Goal: Transaction & Acquisition: Download file/media

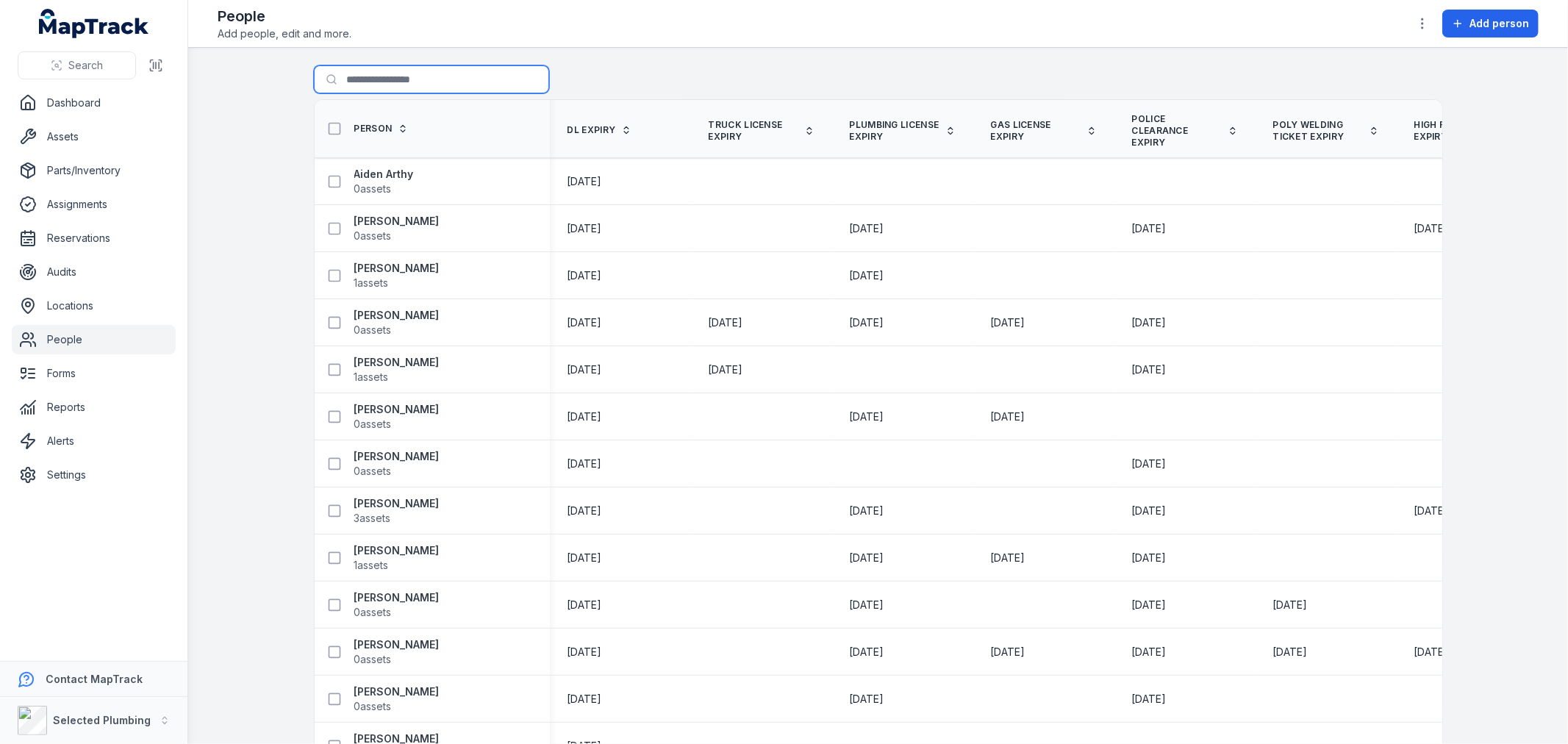
click at [351, 79] on input "Search for people" at bounding box center [432, 79] width 235 height 28
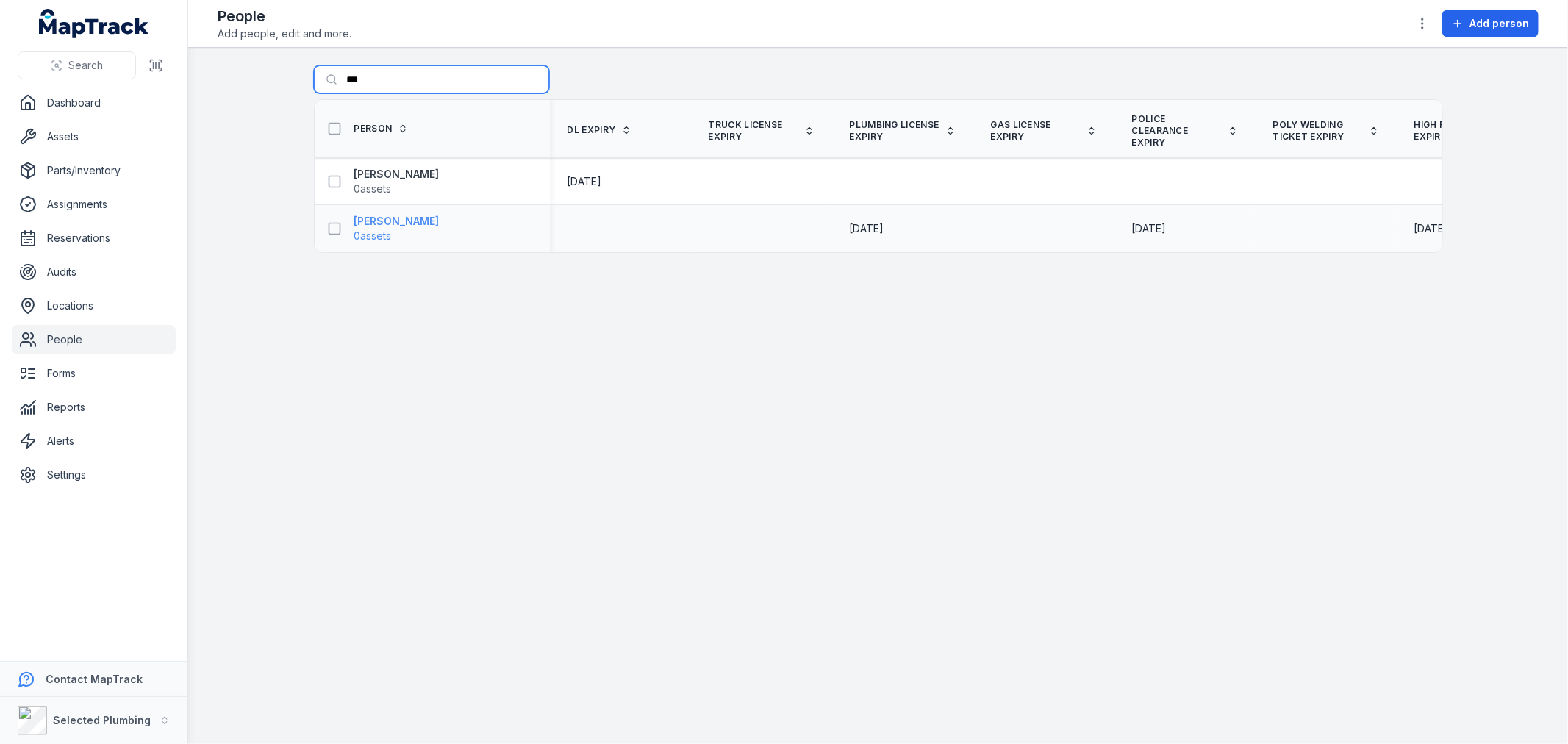
type input "***"
click at [392, 229] on span "0 assets" at bounding box center [373, 236] width 37 height 15
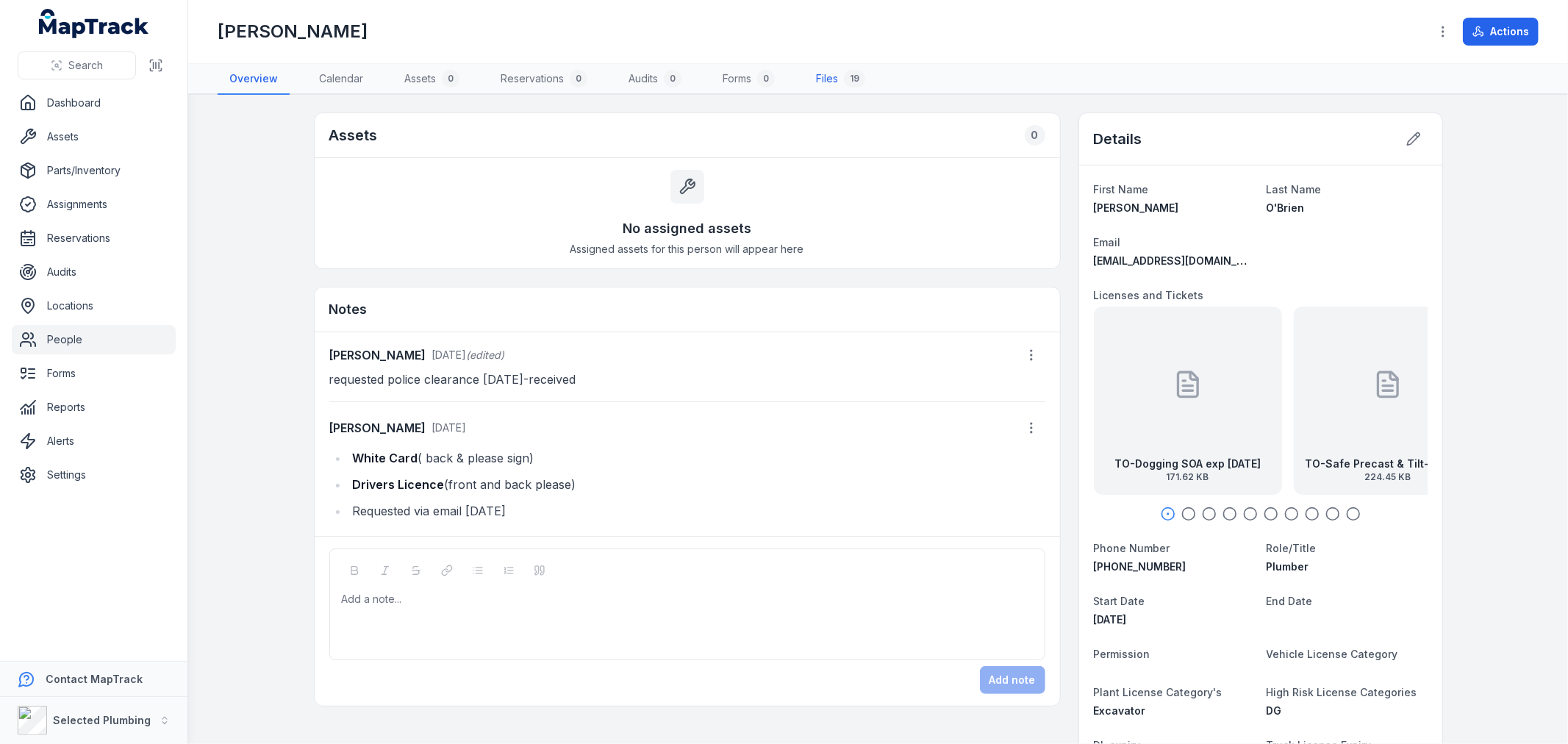
click at [830, 75] on link "Files 19" at bounding box center [840, 79] width 72 height 31
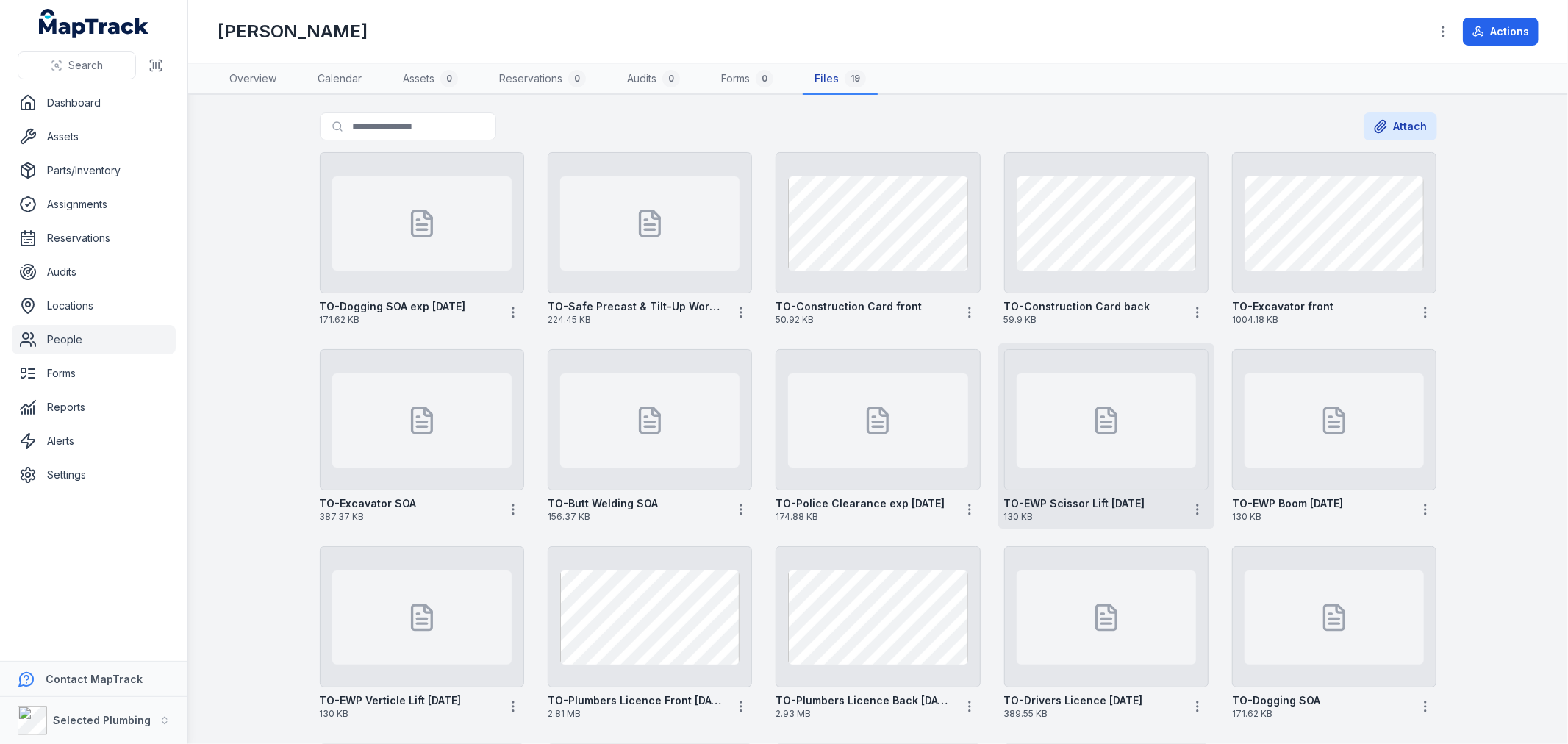
scroll to position [234, 0]
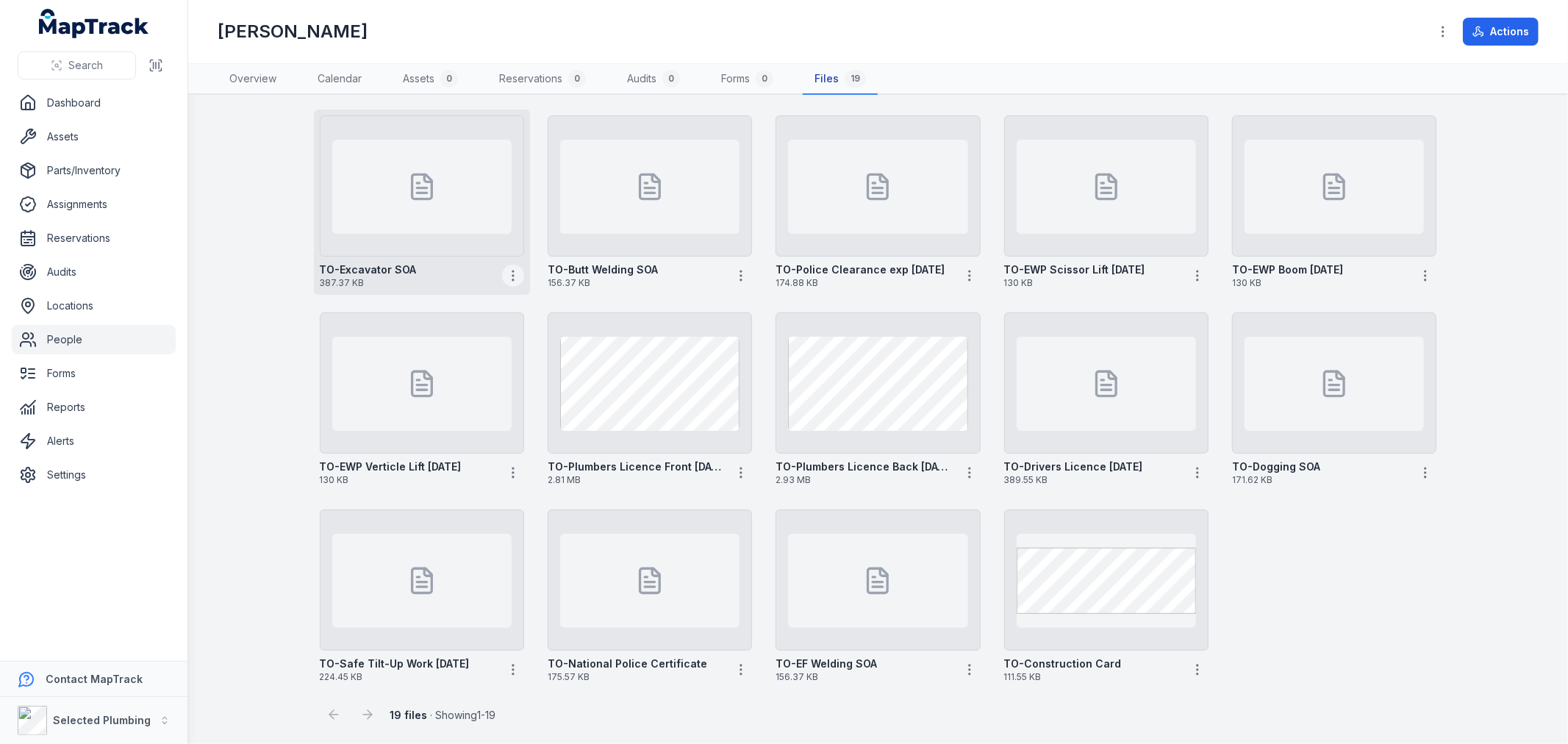
click at [506, 270] on icon "button" at bounding box center [513, 275] width 15 height 15
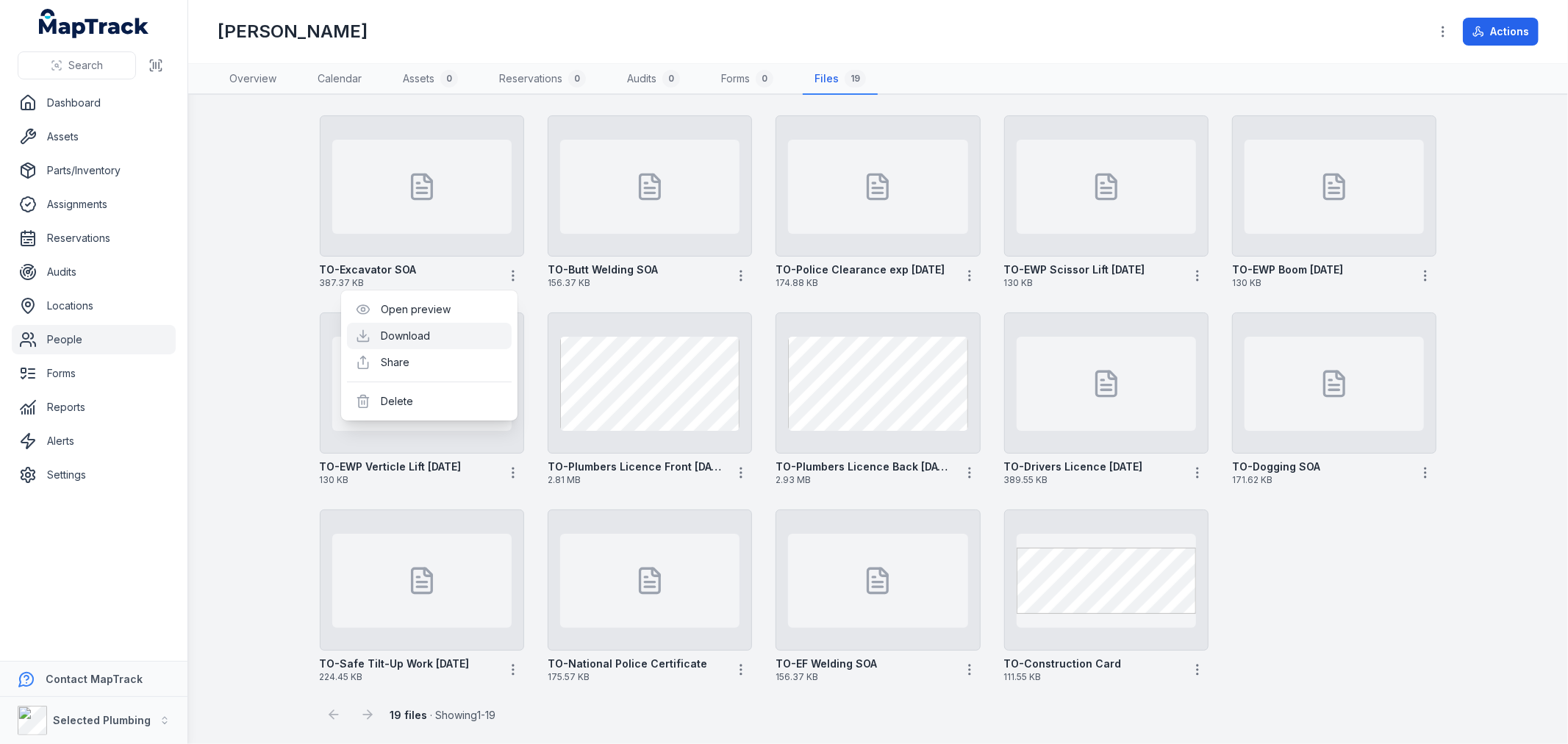
click at [430, 331] on link "Download" at bounding box center [405, 336] width 49 height 15
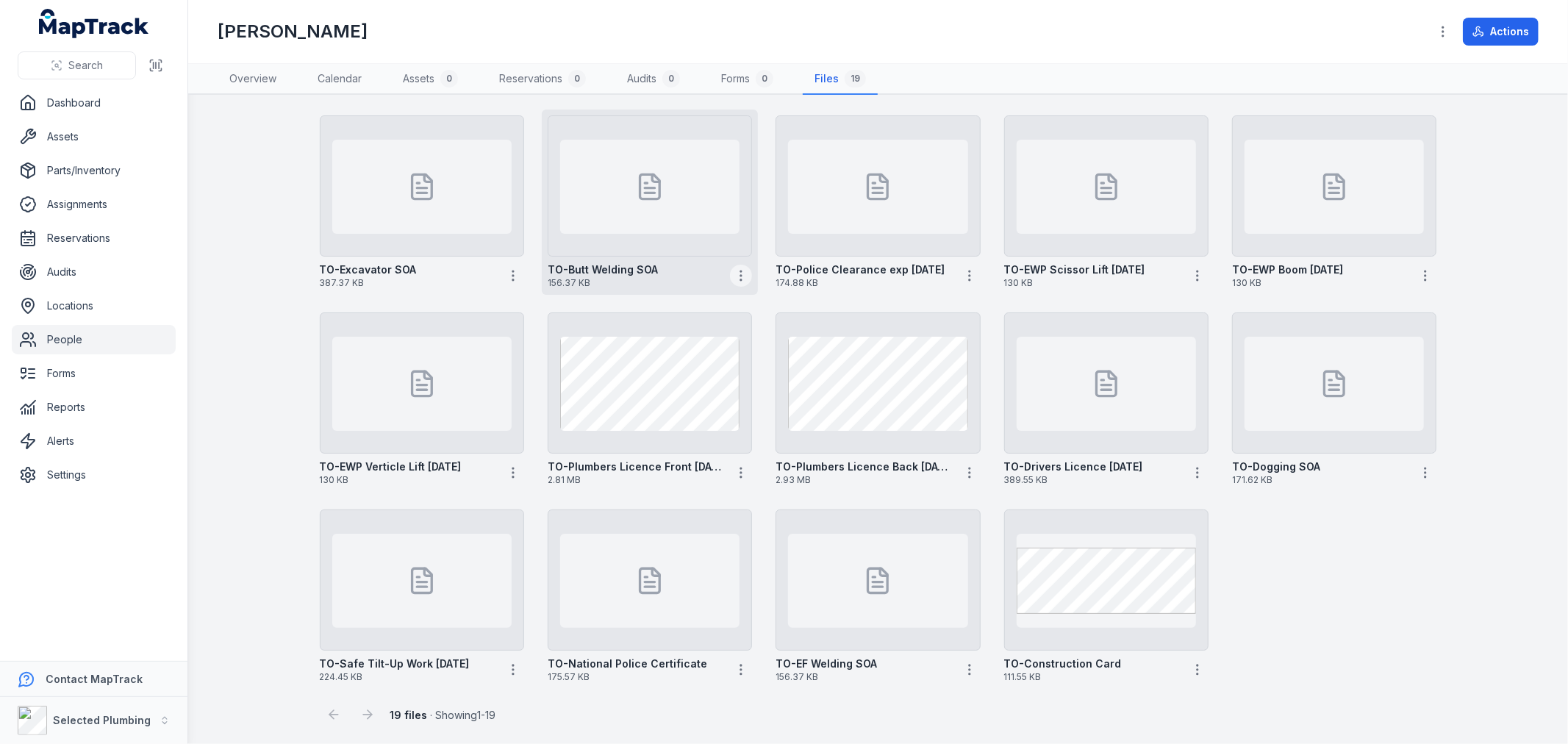
click at [734, 270] on icon "button" at bounding box center [741, 275] width 15 height 15
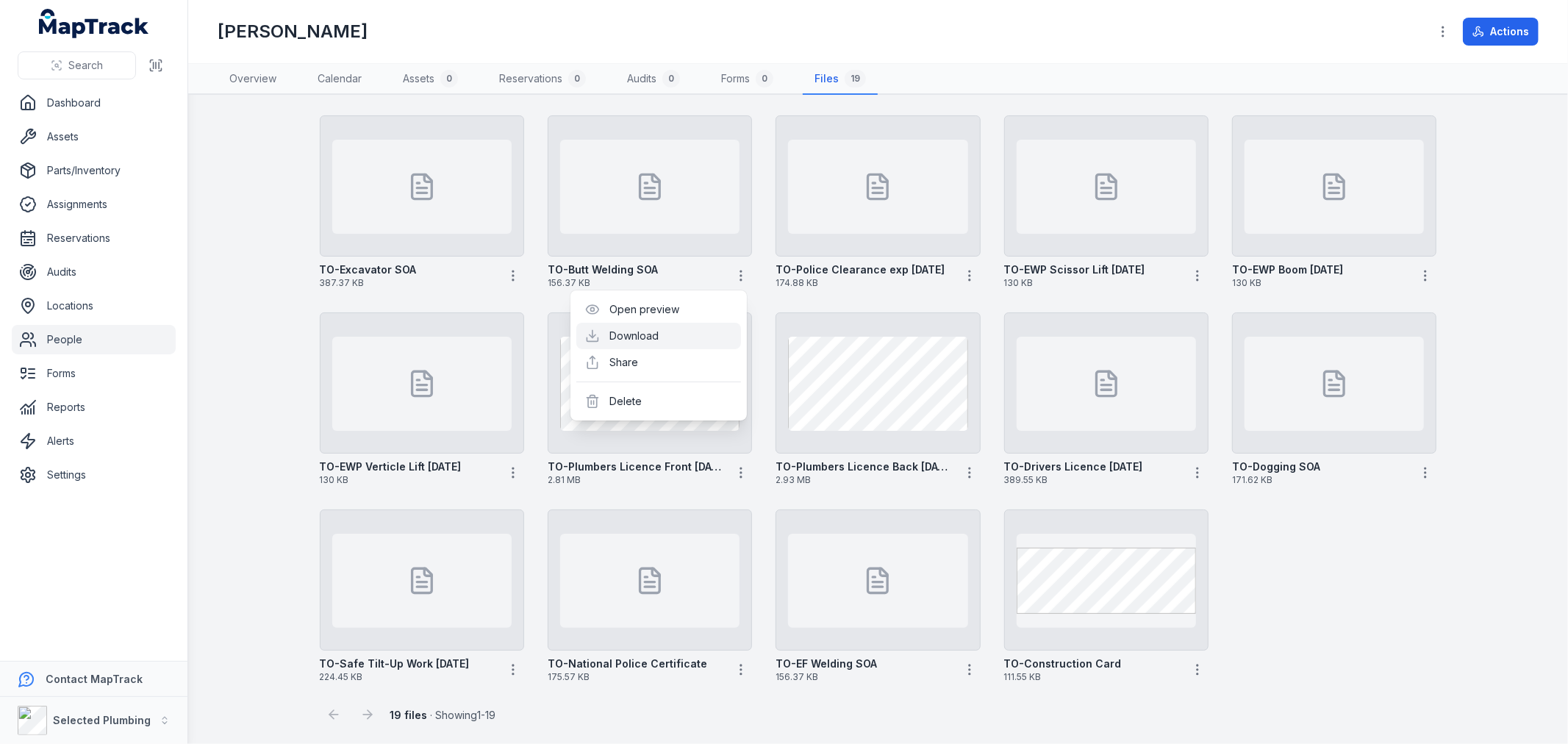
click at [646, 332] on link "Download" at bounding box center [634, 336] width 49 height 15
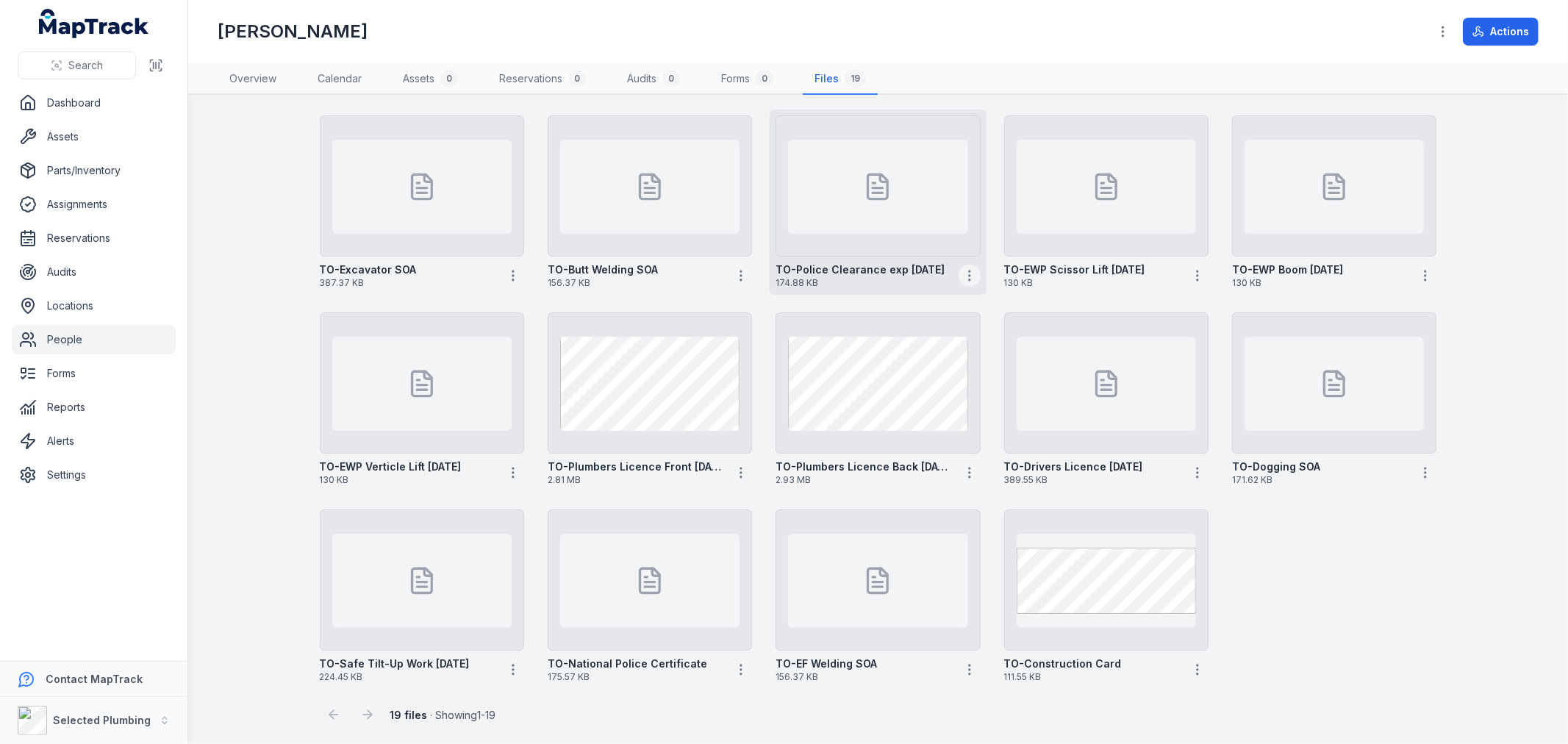
click at [964, 270] on icon "button" at bounding box center [969, 275] width 15 height 15
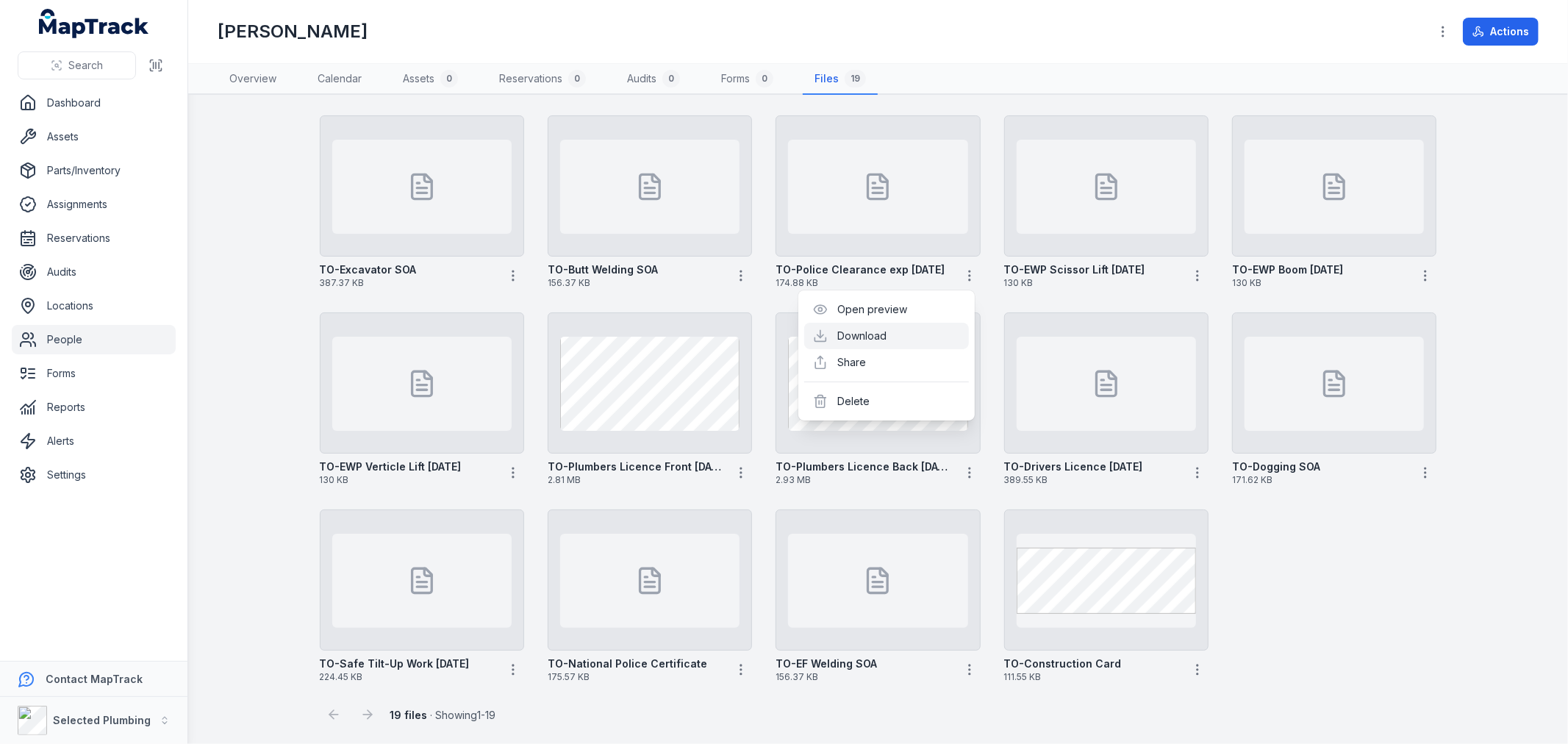
click at [884, 339] on link "Download" at bounding box center [862, 336] width 49 height 15
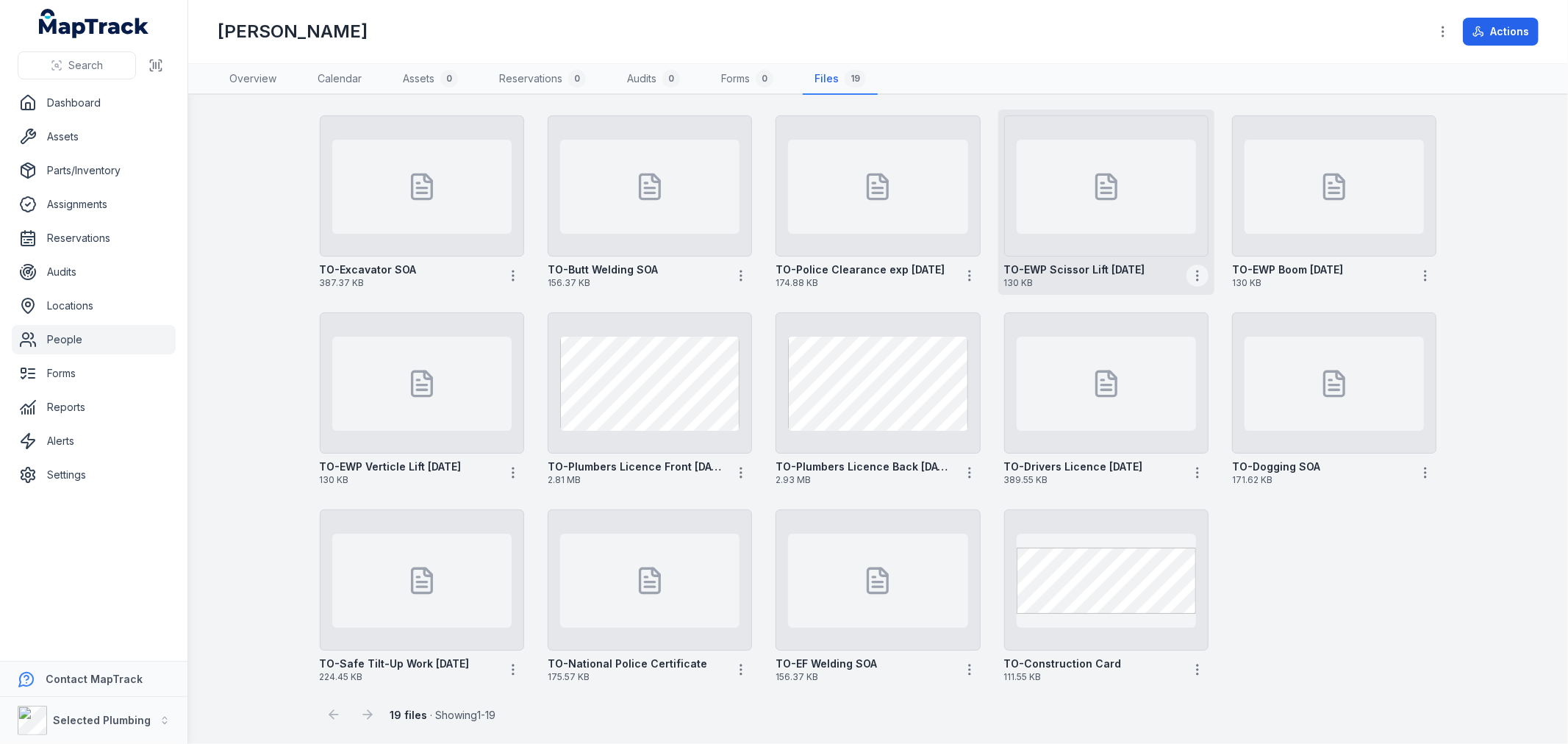
click at [1190, 277] on icon "button" at bounding box center [1197, 275] width 15 height 15
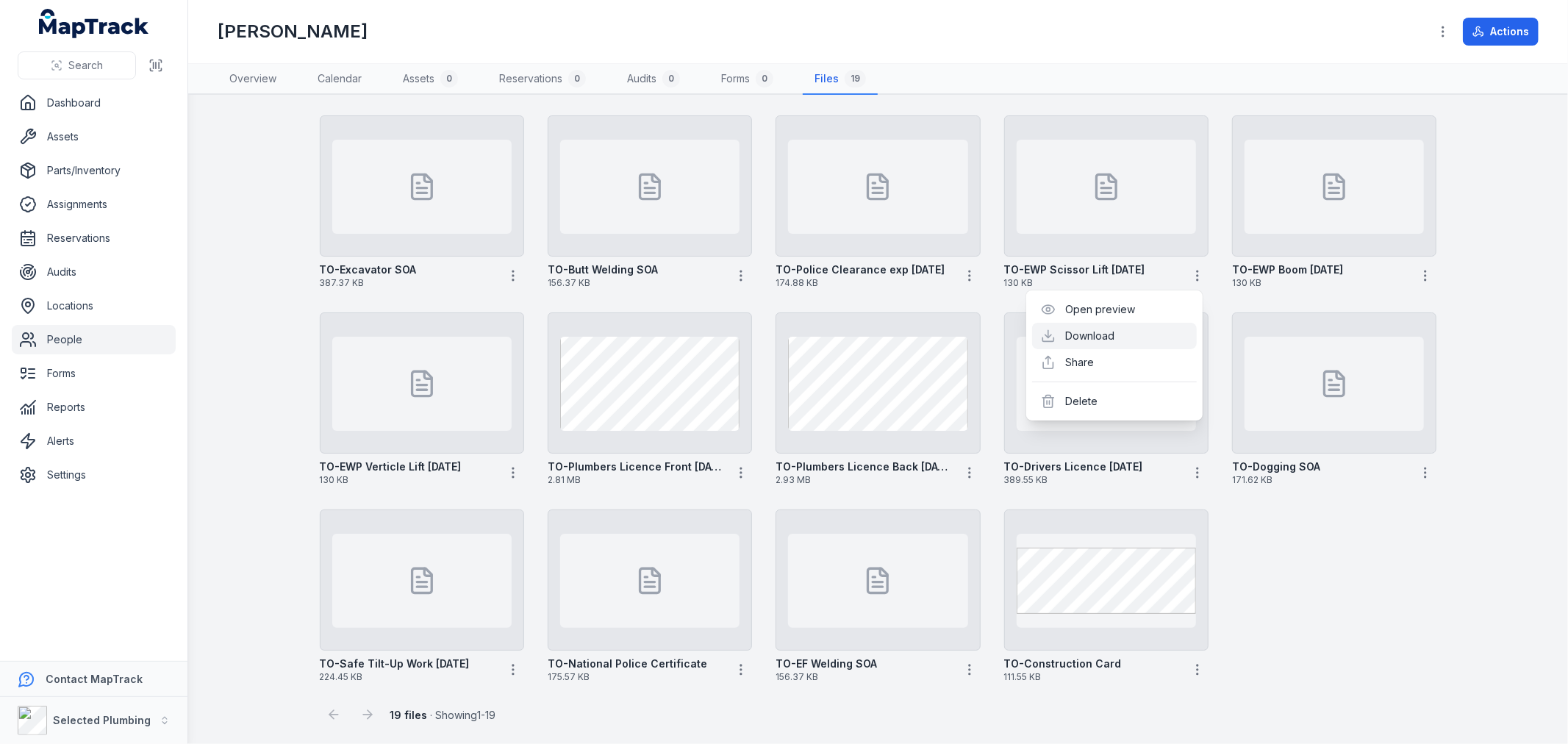
click at [1105, 334] on link "Download" at bounding box center [1090, 336] width 49 height 15
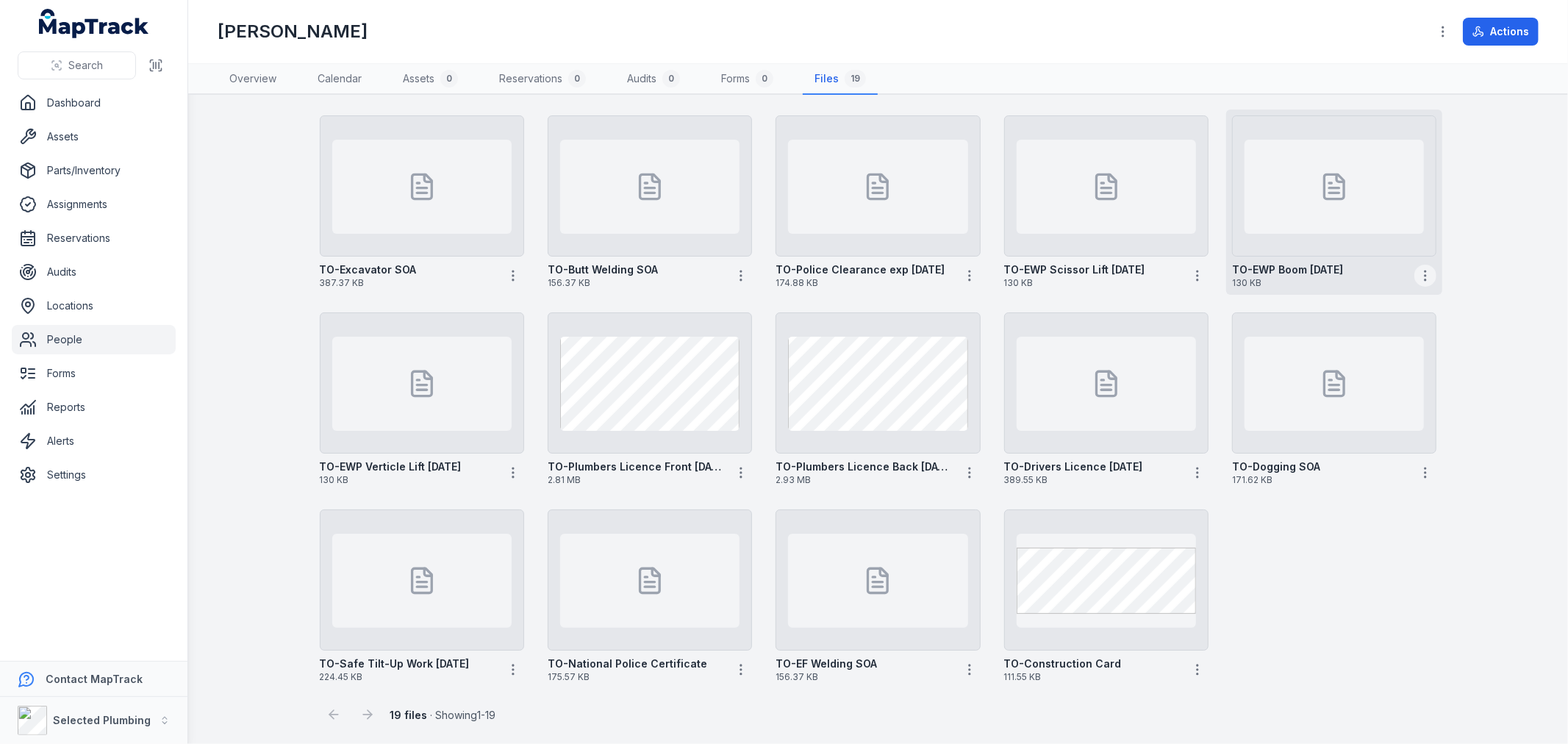
click at [1418, 272] on icon "button" at bounding box center [1425, 275] width 15 height 15
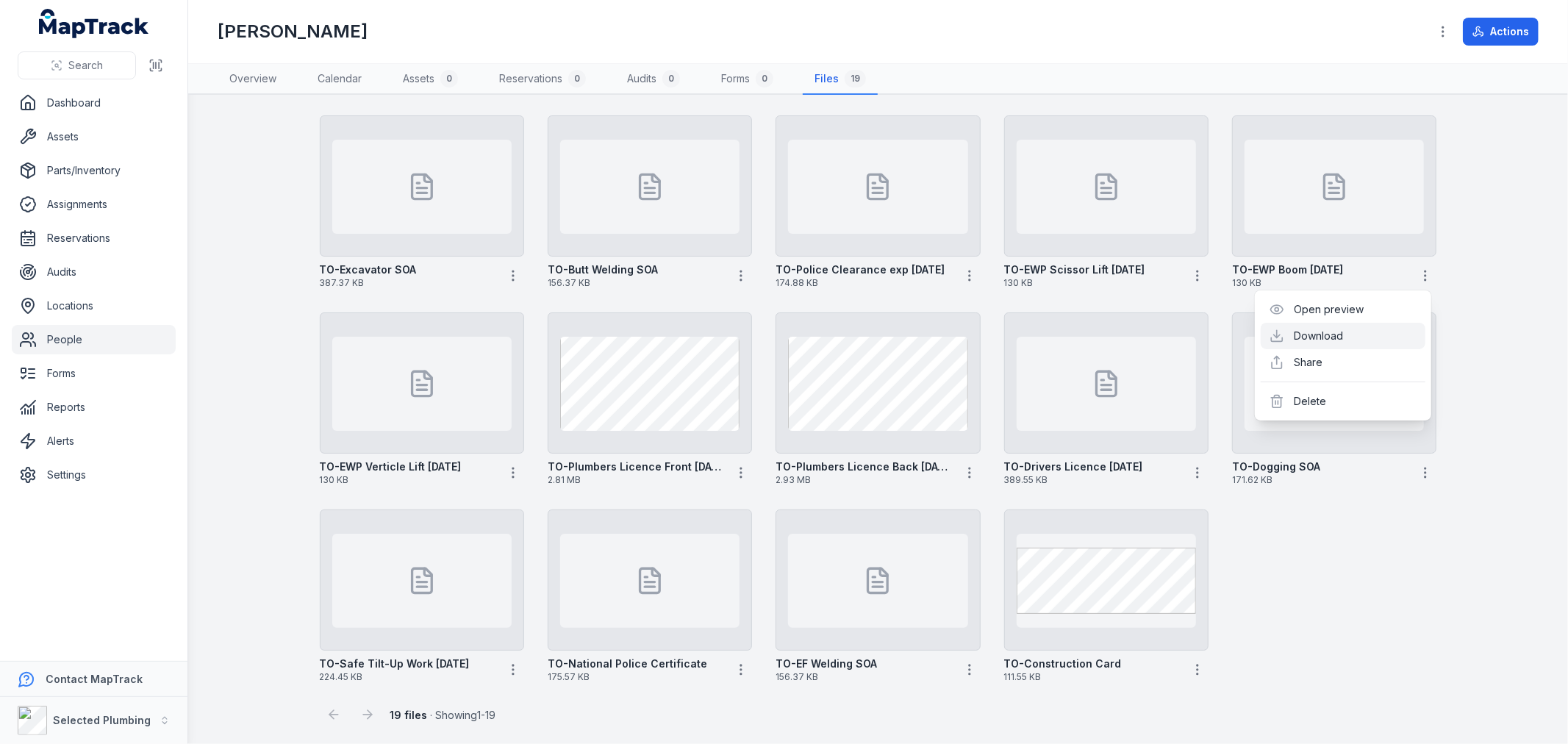
click at [1341, 329] on link "Download" at bounding box center [1319, 336] width 49 height 15
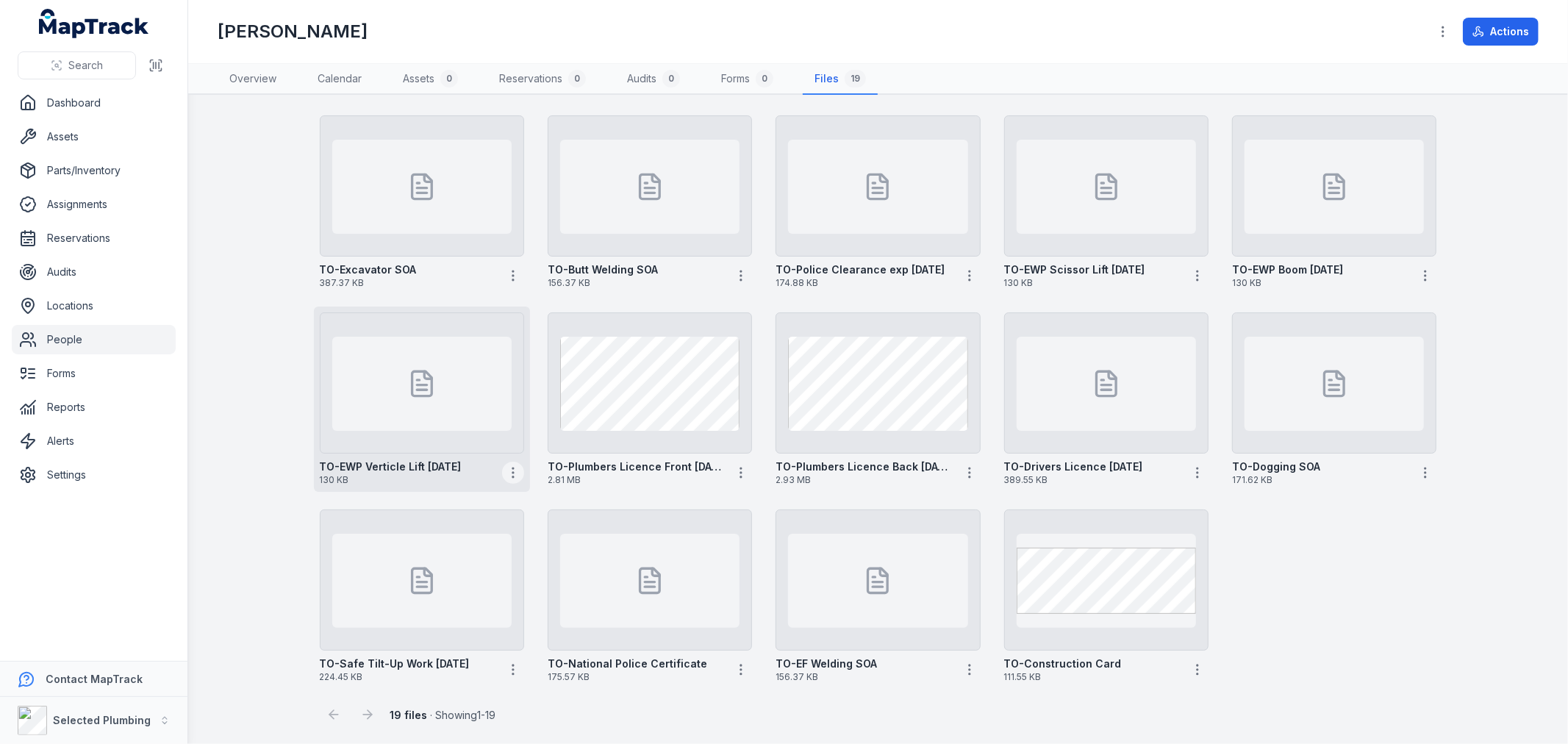
click at [506, 467] on icon "button" at bounding box center [513, 472] width 15 height 15
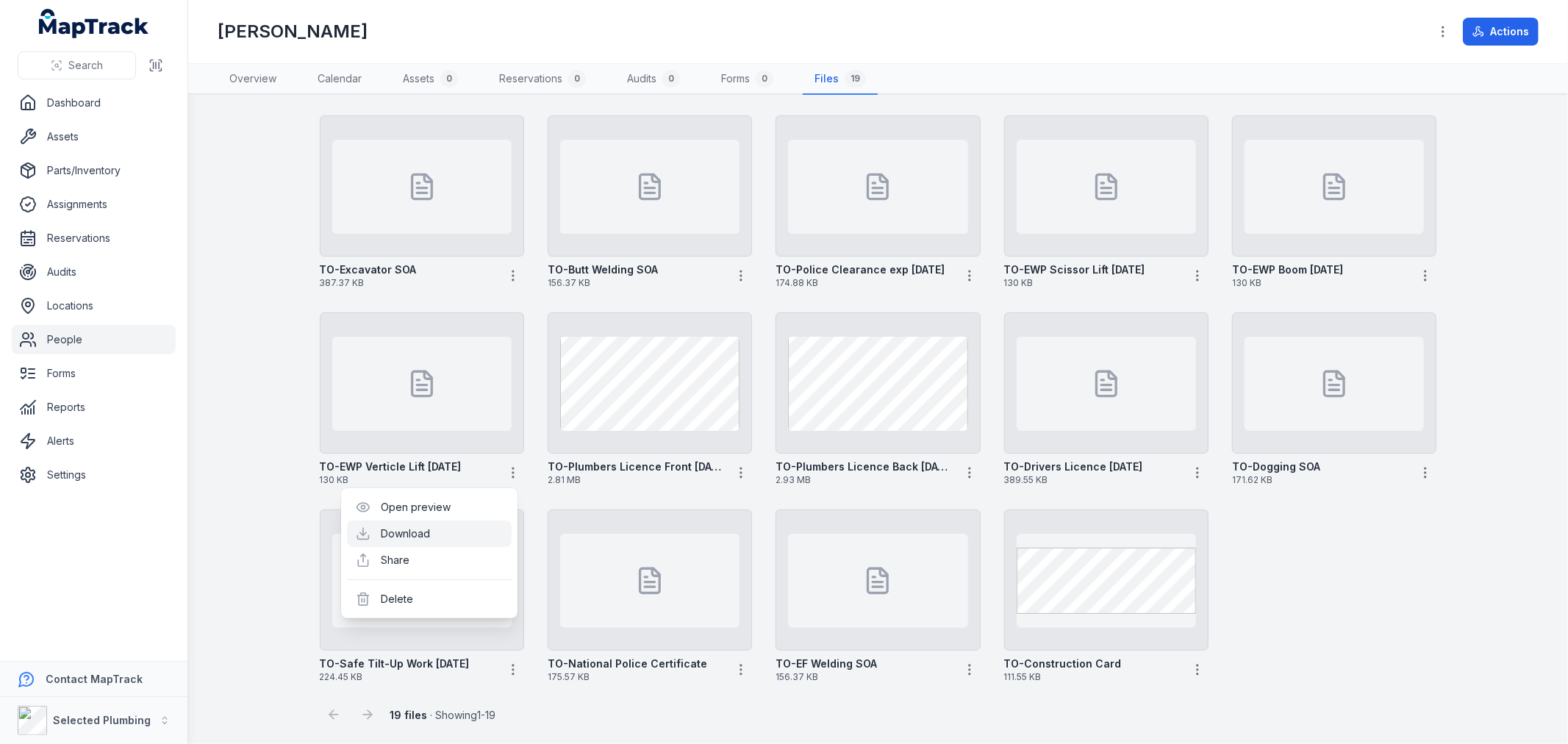
click at [430, 531] on link "Download" at bounding box center [405, 534] width 49 height 15
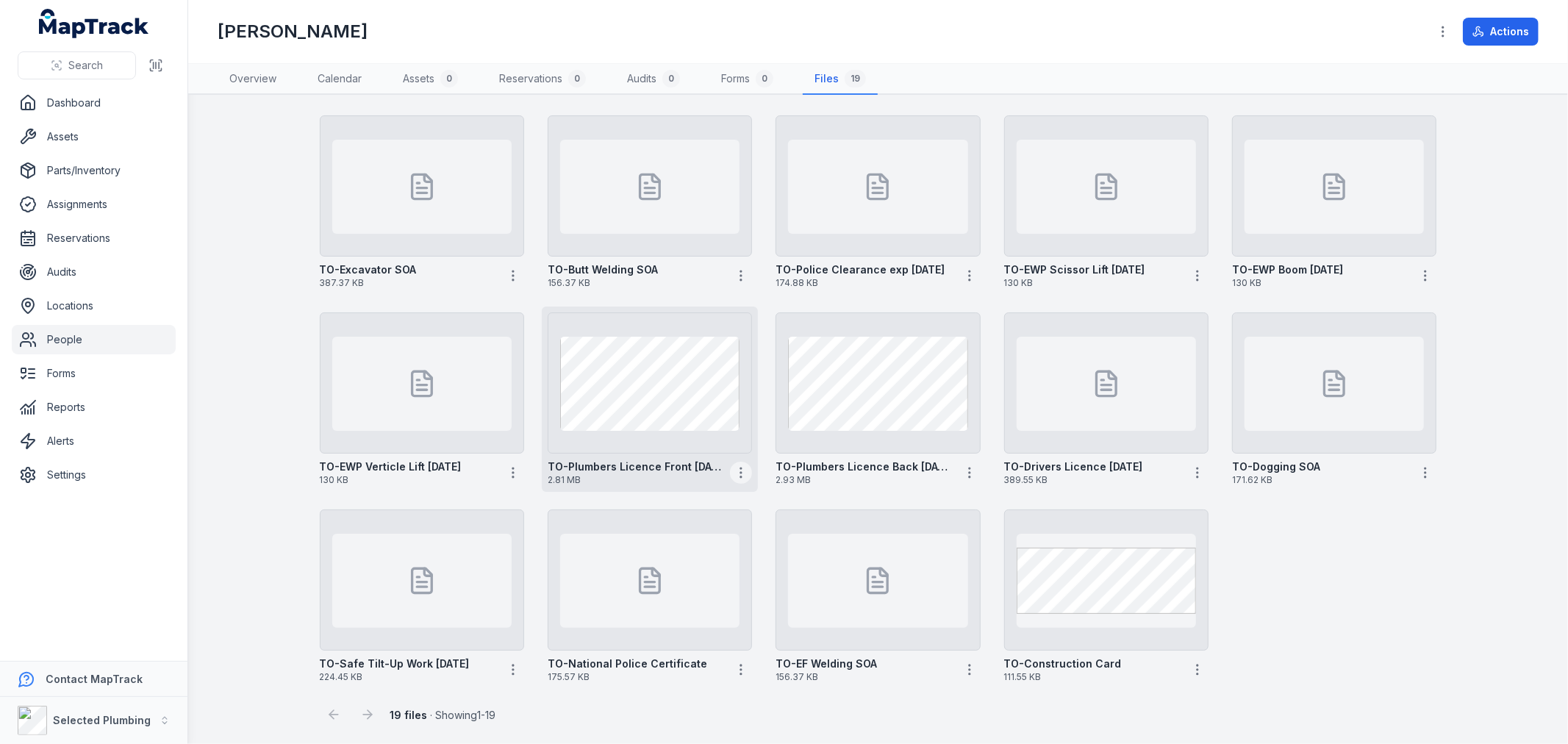
click at [734, 472] on icon "button" at bounding box center [741, 472] width 15 height 15
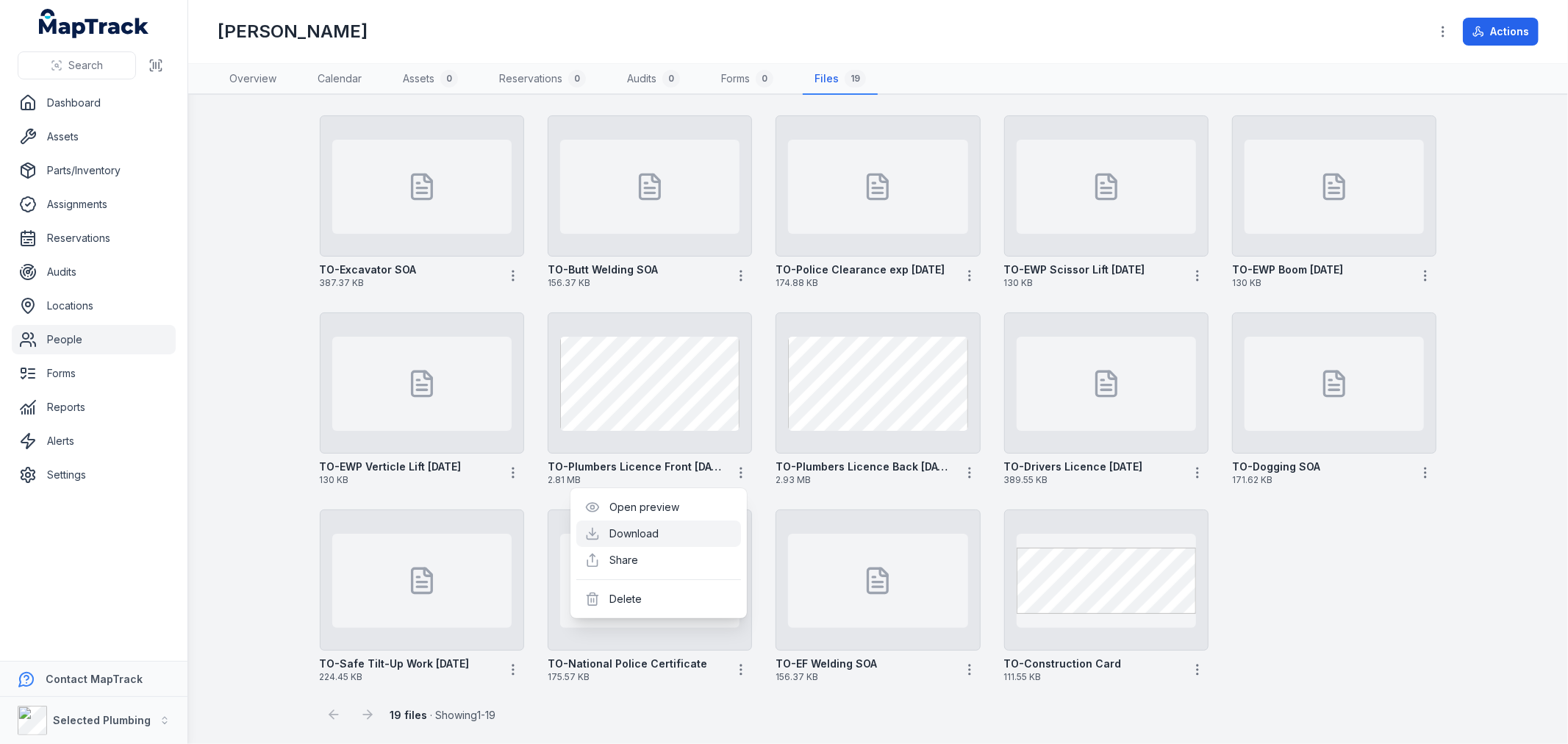
click at [660, 534] on link "Download" at bounding box center [634, 534] width 49 height 15
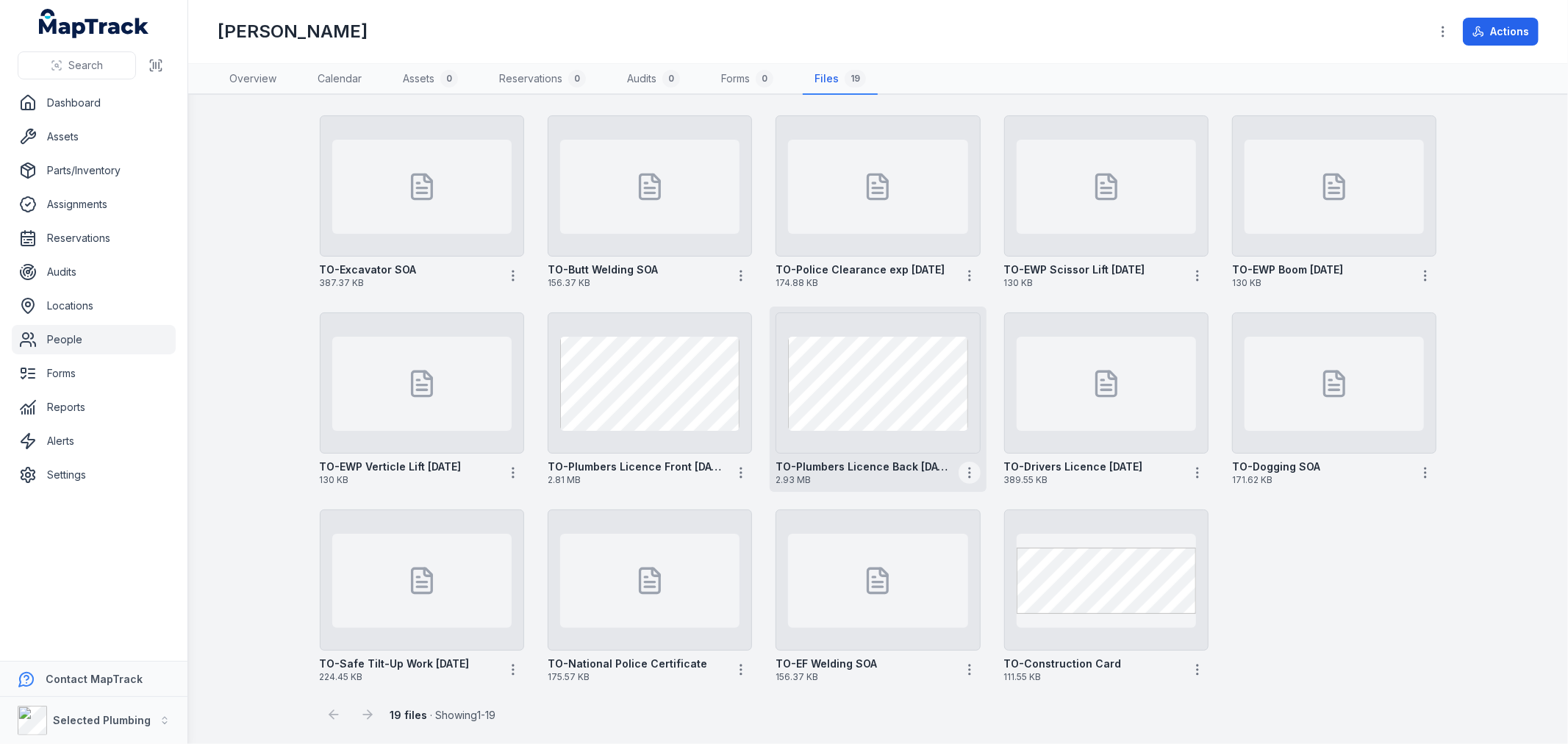
click at [962, 467] on icon "button" at bounding box center [969, 472] width 15 height 15
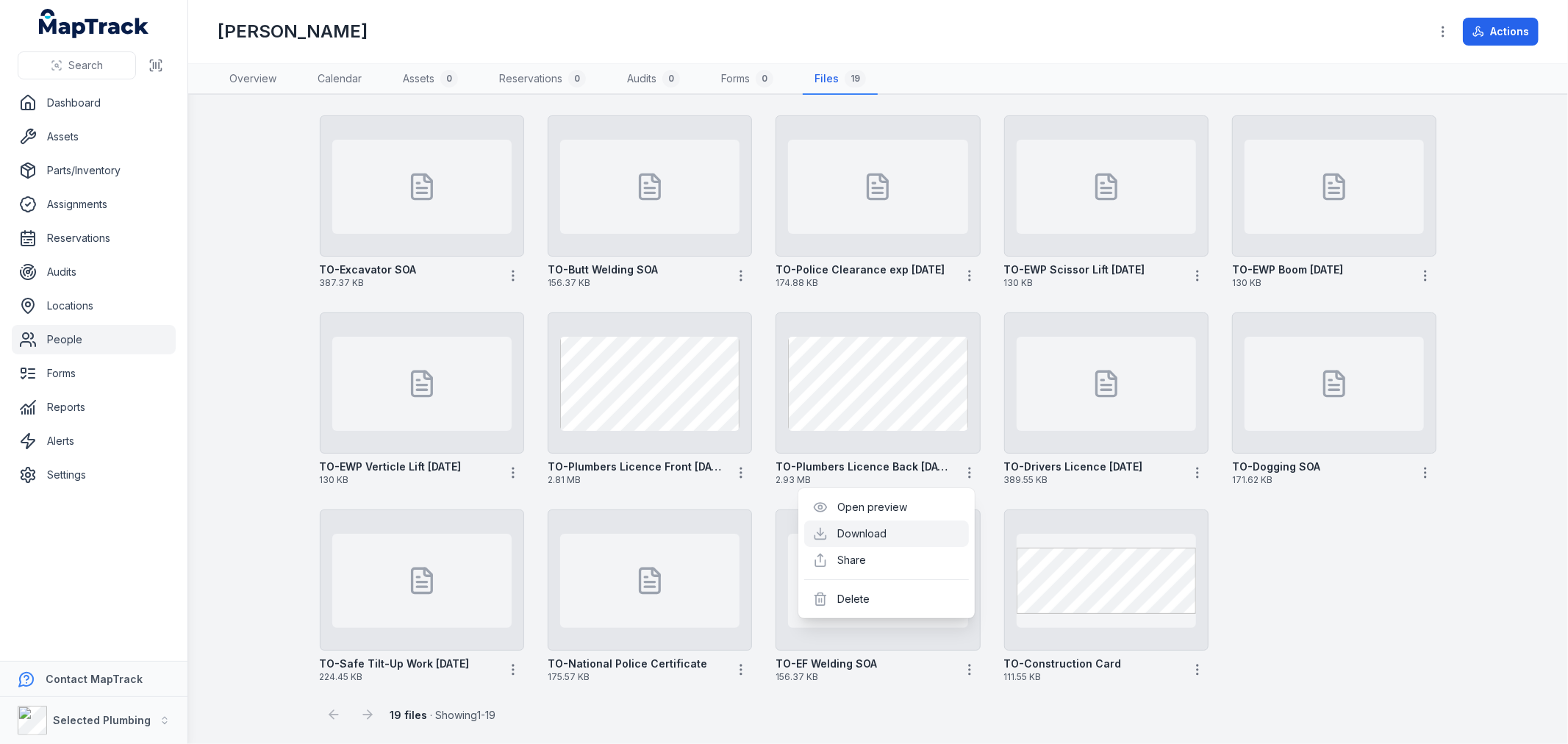
click at [887, 531] on link "Download" at bounding box center [862, 534] width 49 height 15
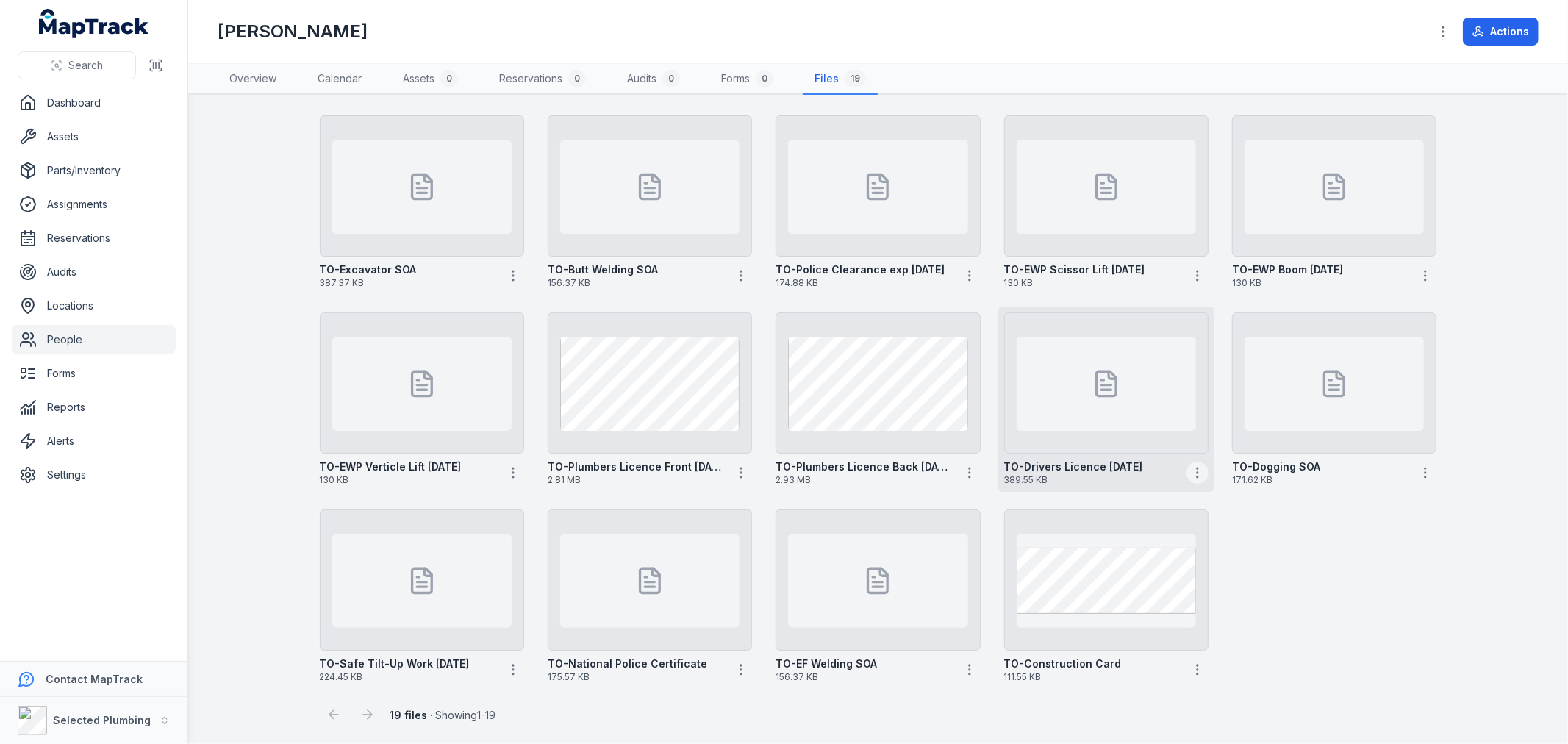
click at [1190, 467] on icon "button" at bounding box center [1197, 472] width 15 height 15
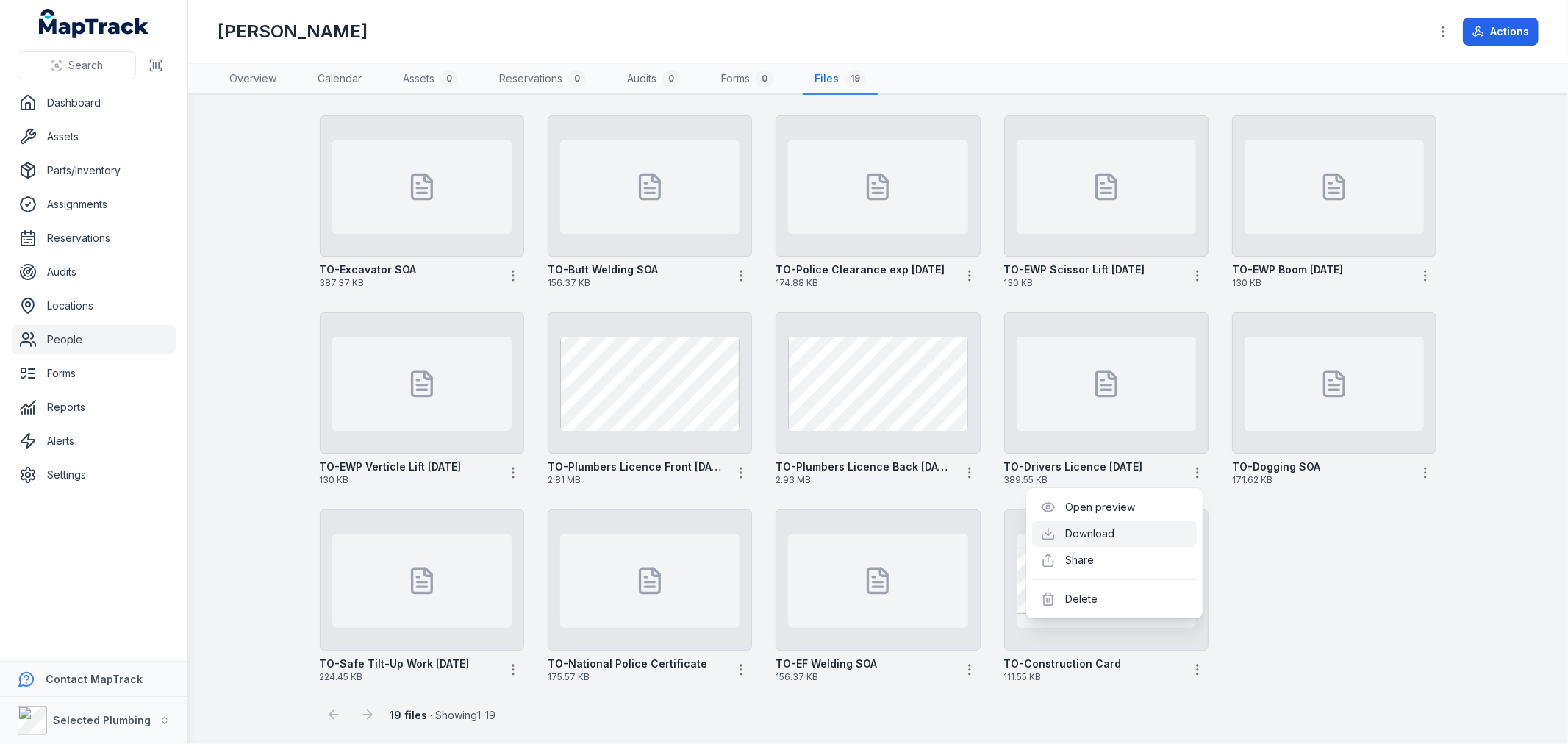
click at [1108, 528] on link "Download" at bounding box center [1090, 534] width 49 height 15
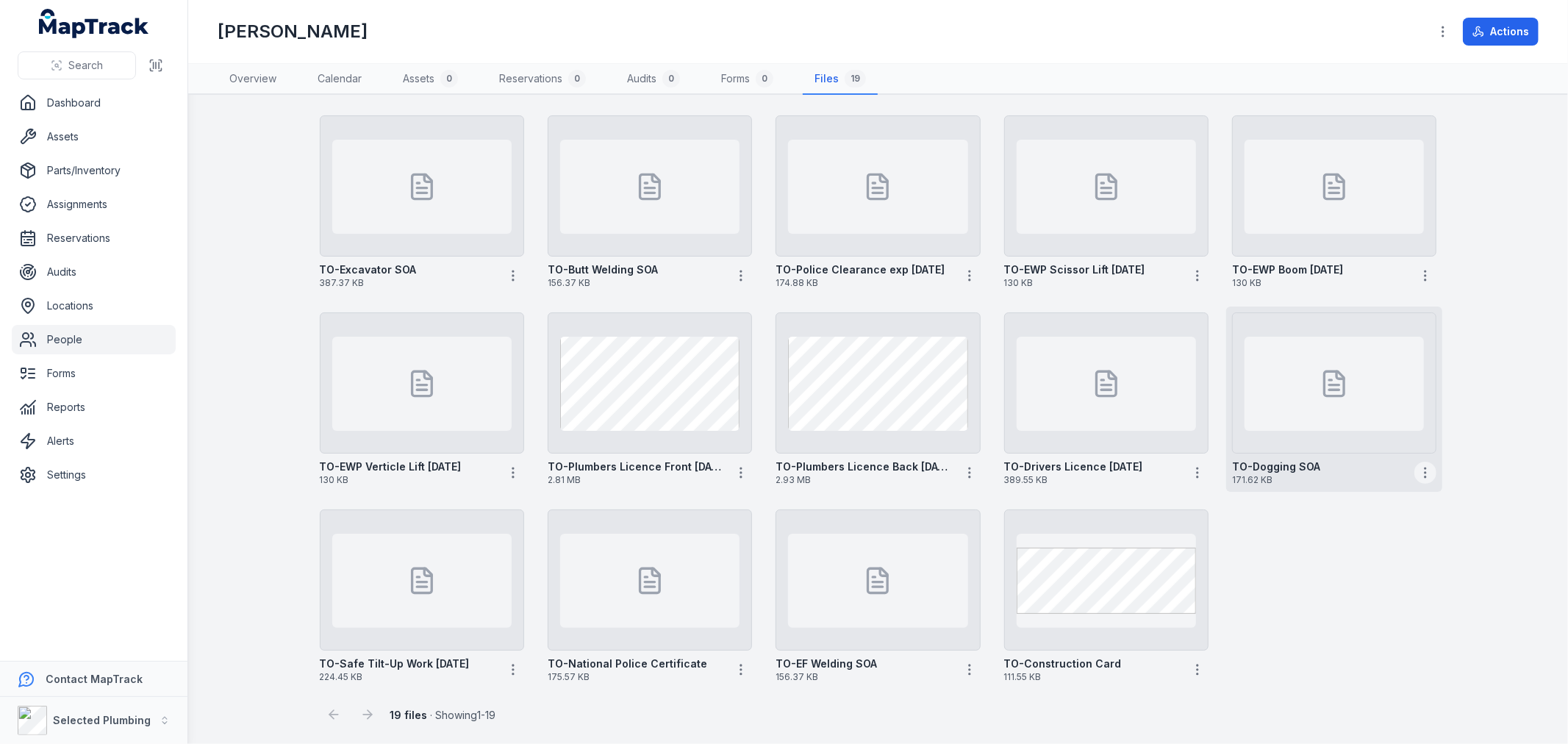
click at [1418, 467] on icon "button" at bounding box center [1425, 472] width 15 height 15
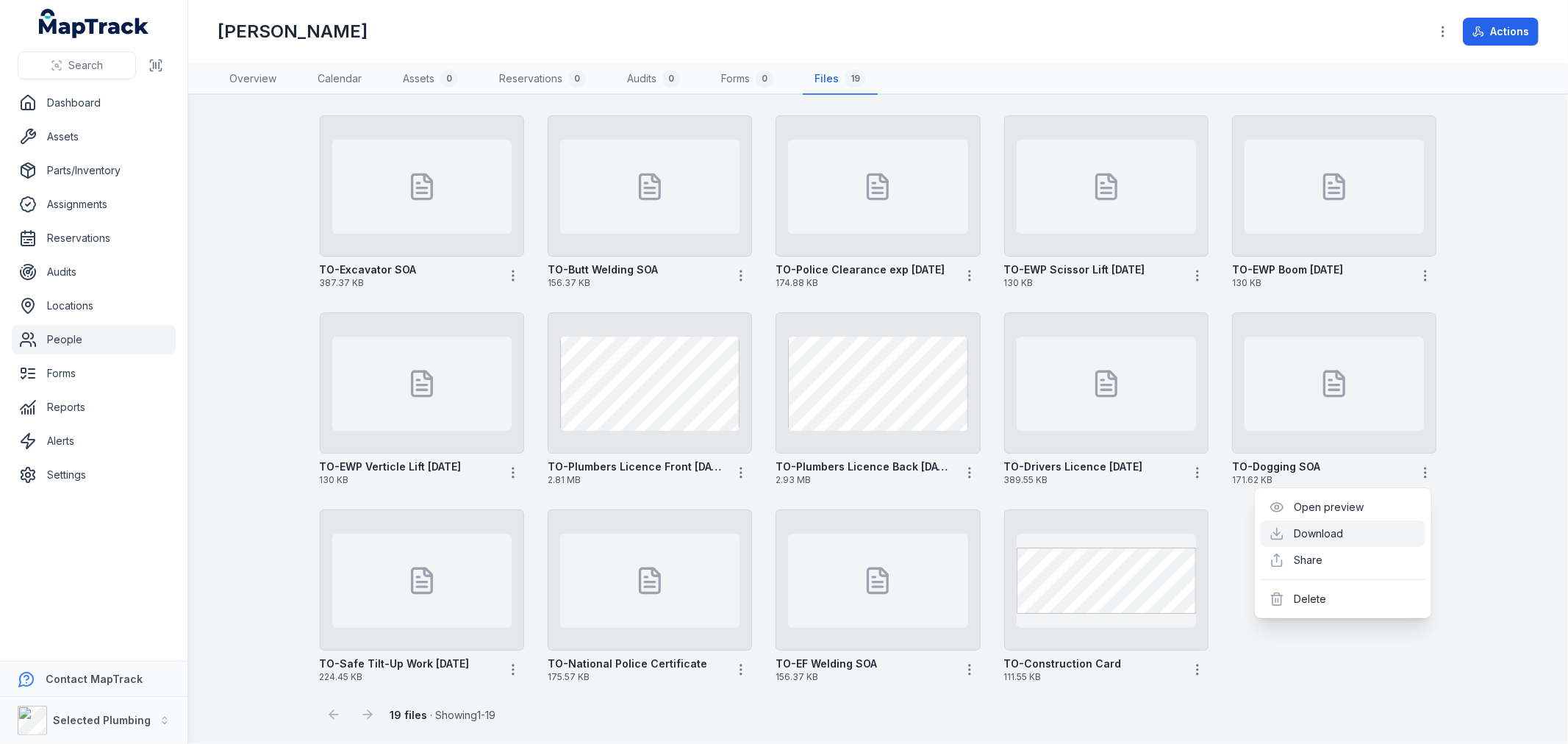
click at [1327, 531] on link "Download" at bounding box center [1319, 534] width 49 height 15
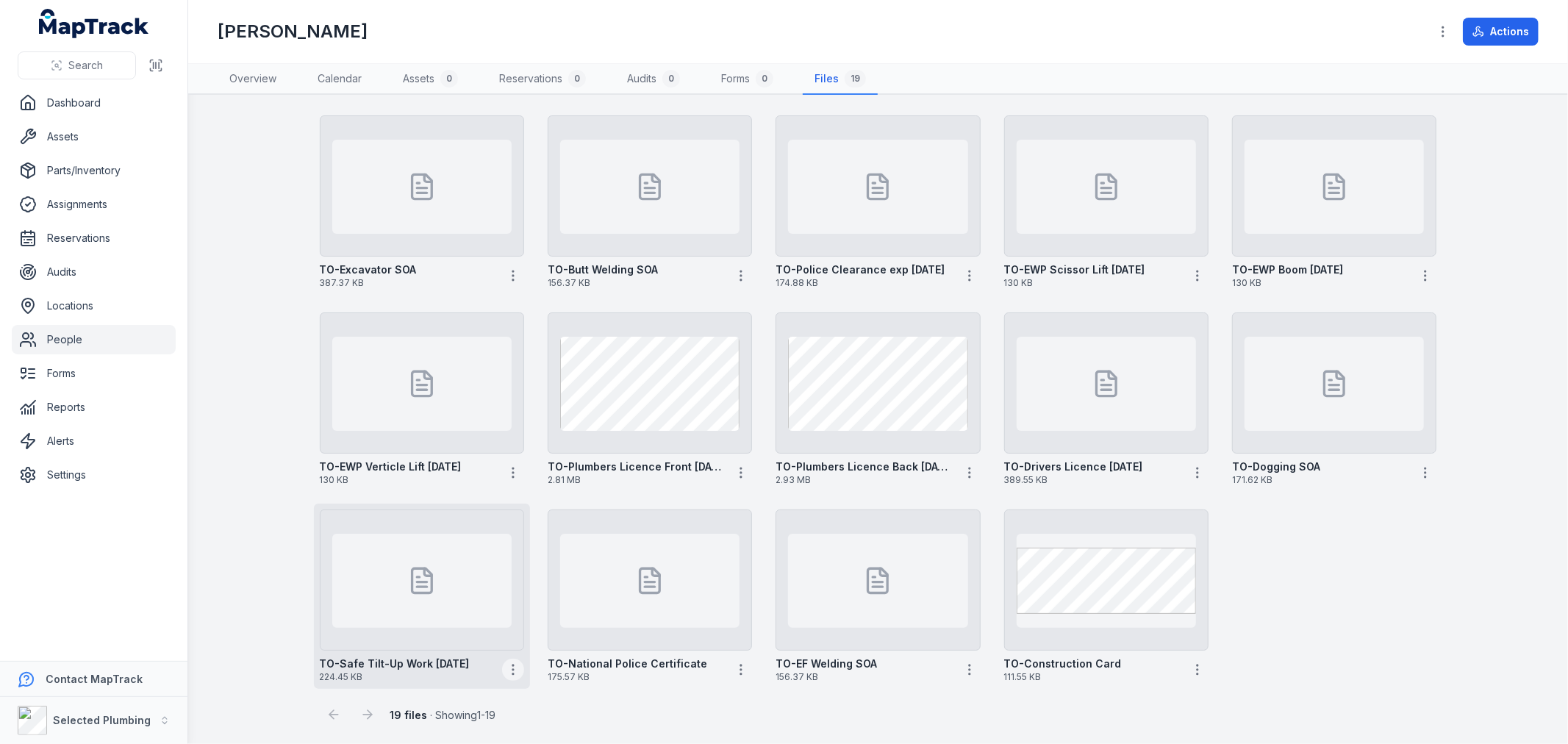
click at [513, 670] on icon "button" at bounding box center [513, 669] width 15 height 15
click at [430, 577] on link "Download" at bounding box center [405, 577] width 49 height 15
click at [734, 671] on icon "button" at bounding box center [741, 669] width 15 height 15
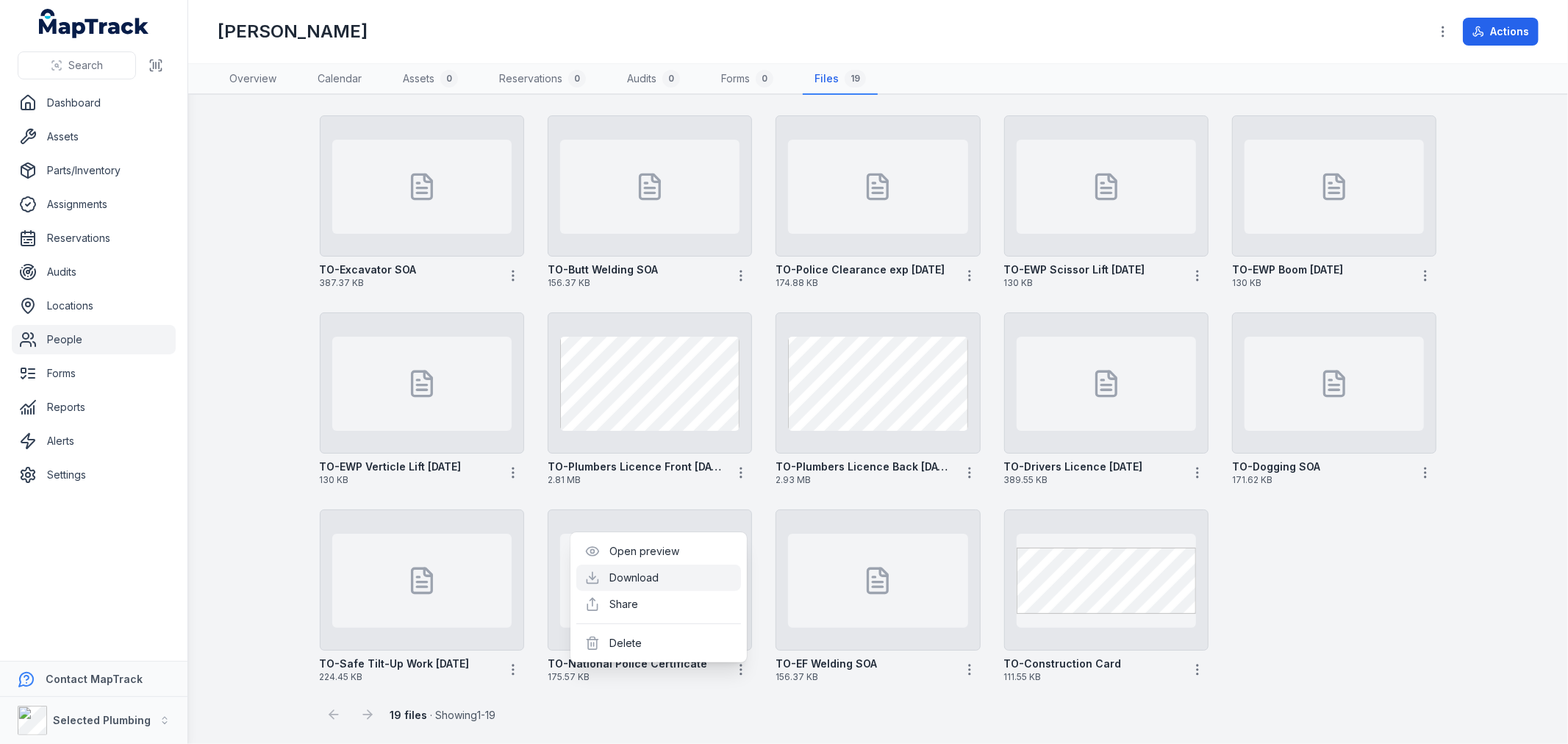
click at [652, 576] on link "Download" at bounding box center [634, 577] width 49 height 15
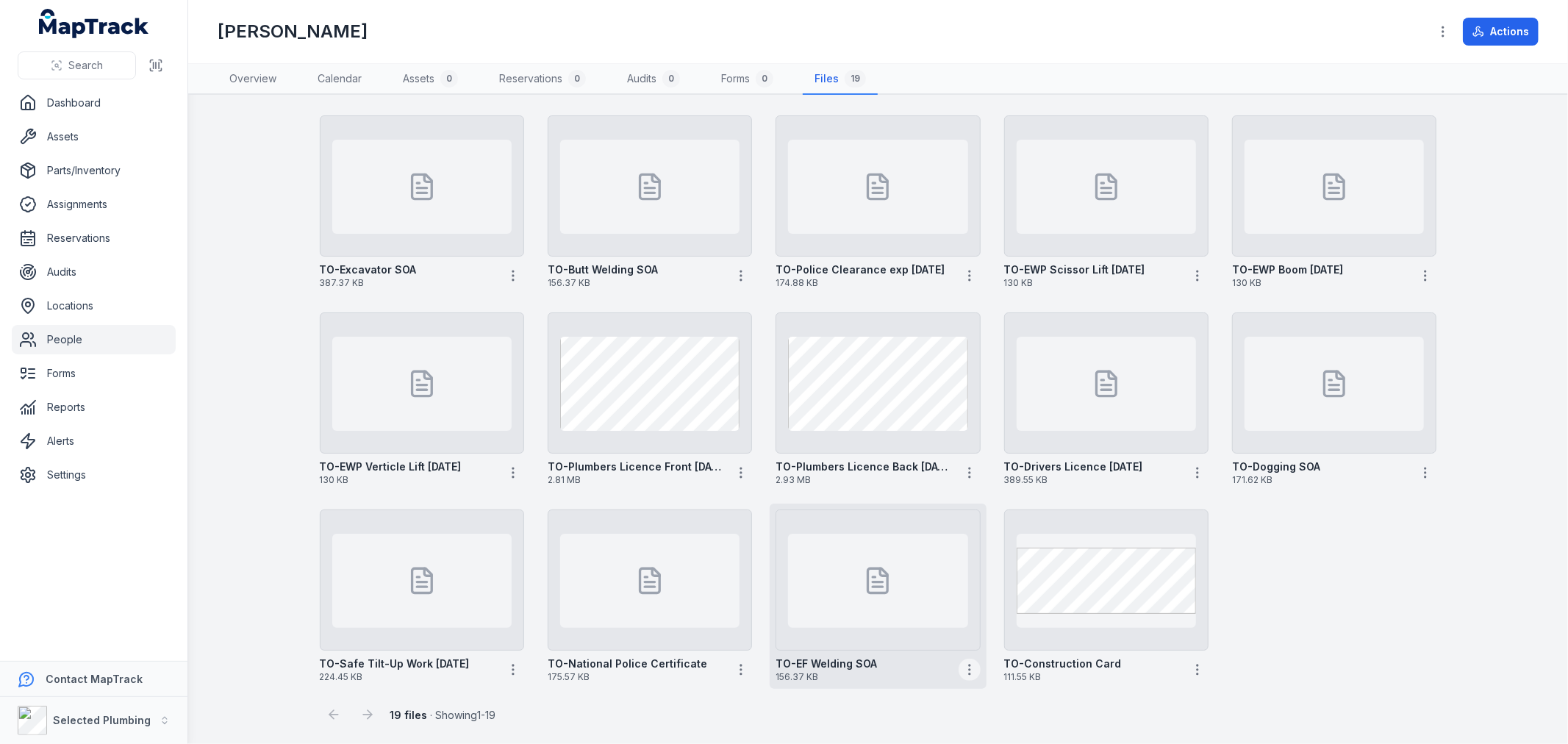
click at [964, 663] on icon "button" at bounding box center [969, 669] width 15 height 15
click at [864, 572] on link "Download" at bounding box center [862, 577] width 49 height 15
click at [1190, 665] on icon "button" at bounding box center [1197, 669] width 15 height 15
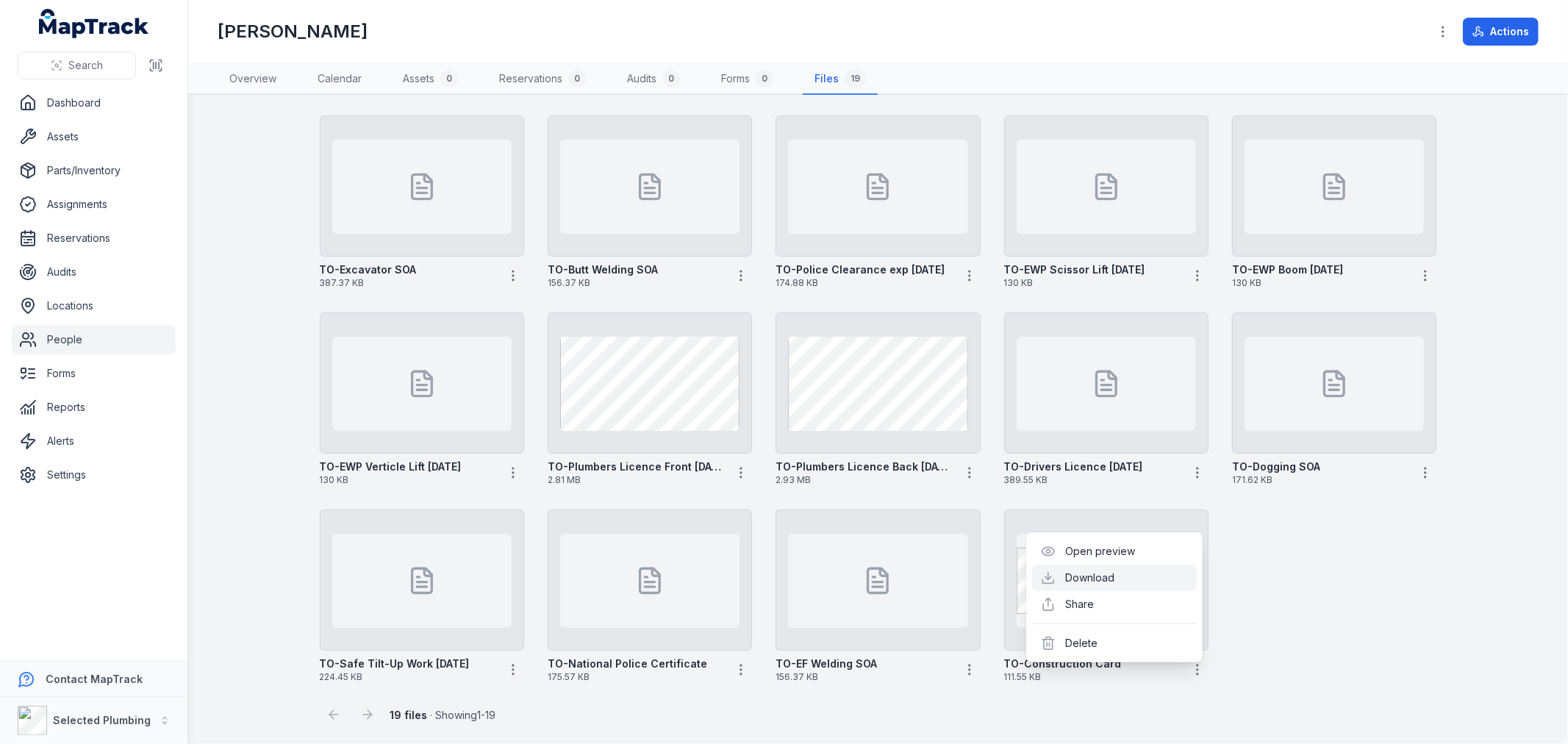
click at [1088, 574] on link "Download" at bounding box center [1090, 577] width 49 height 15
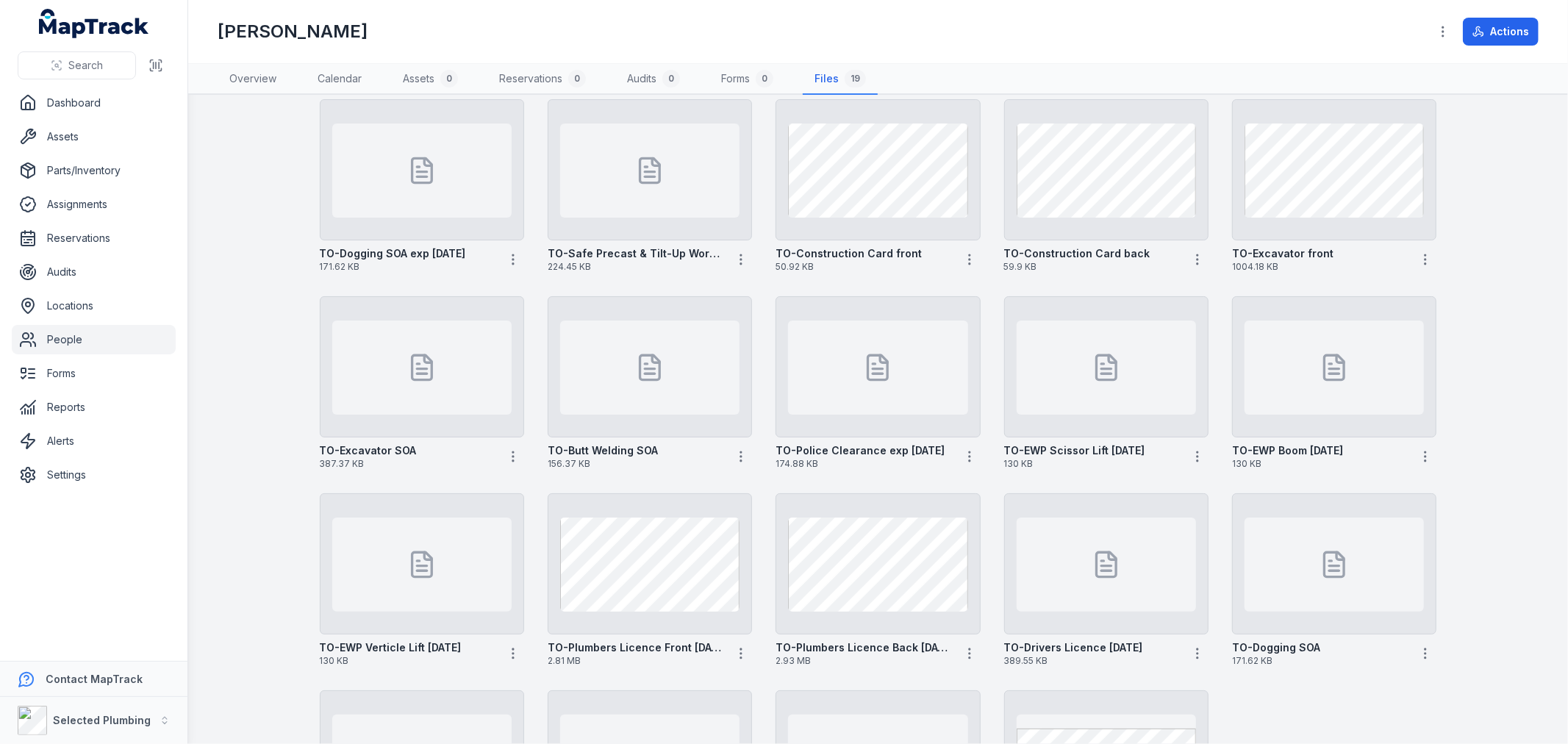
scroll to position [0, 0]
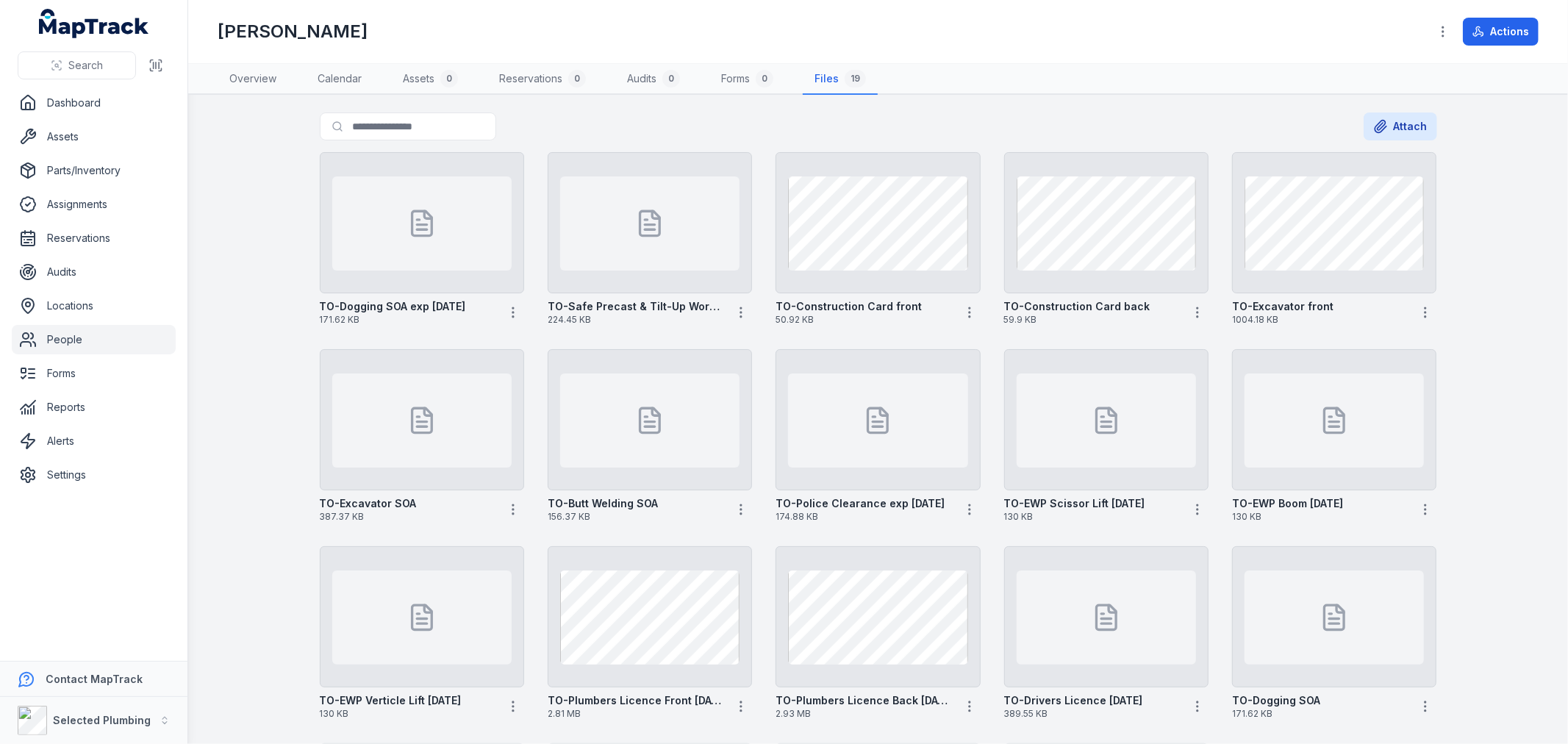
click at [63, 336] on link "People" at bounding box center [93, 340] width 164 height 30
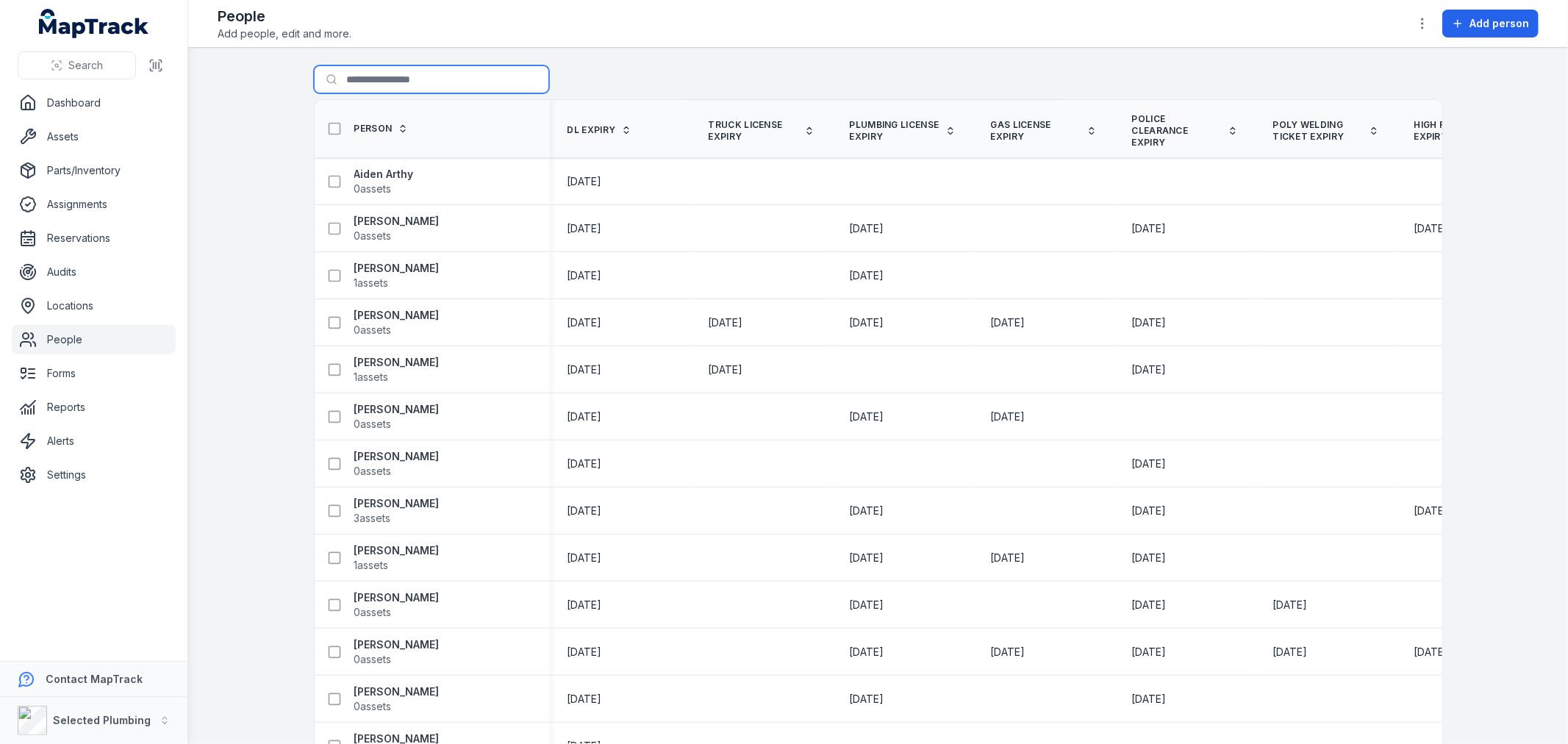
click at [407, 76] on input "Search for people" at bounding box center [432, 79] width 235 height 28
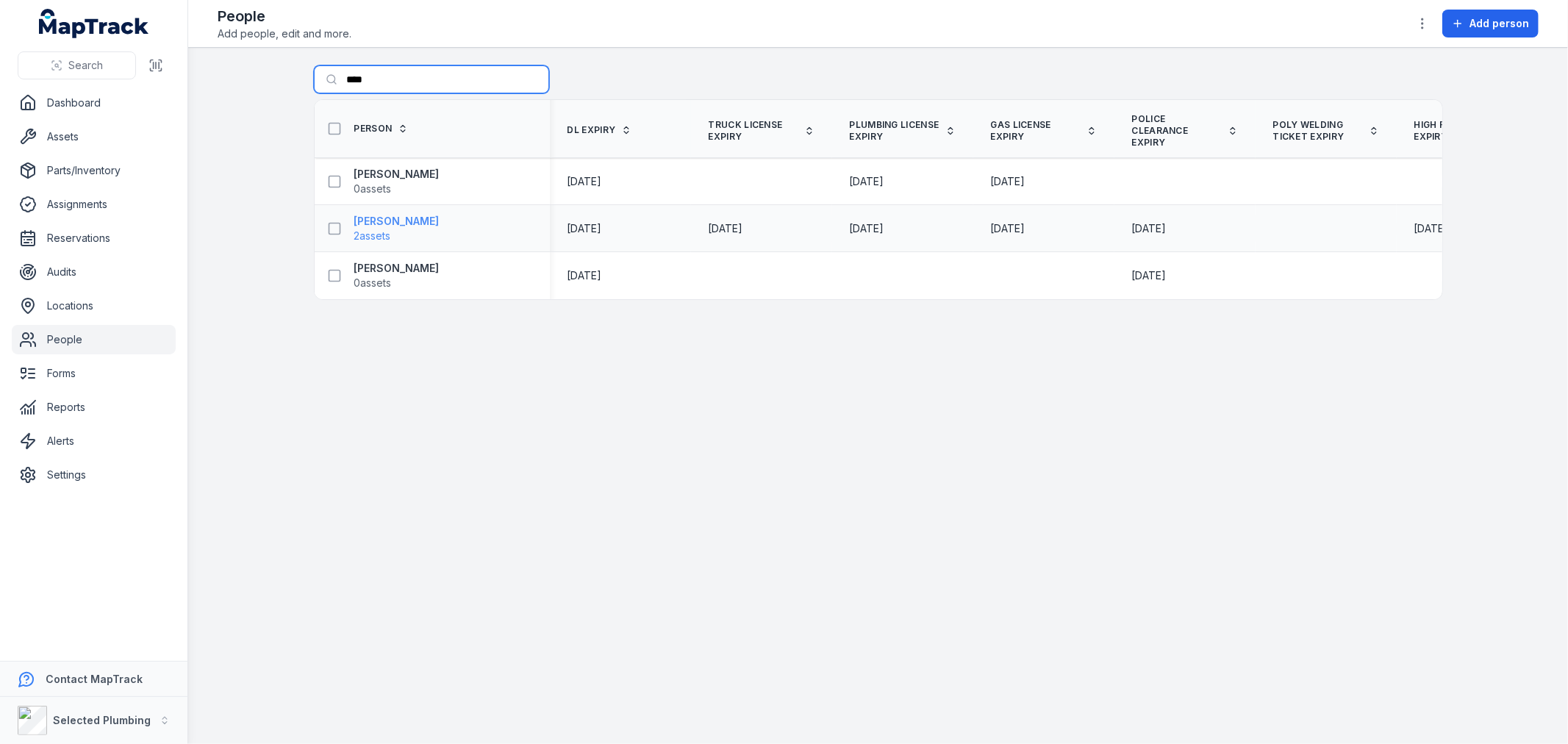
type input "****"
click at [373, 222] on strong "[PERSON_NAME]" at bounding box center [396, 221] width 85 height 15
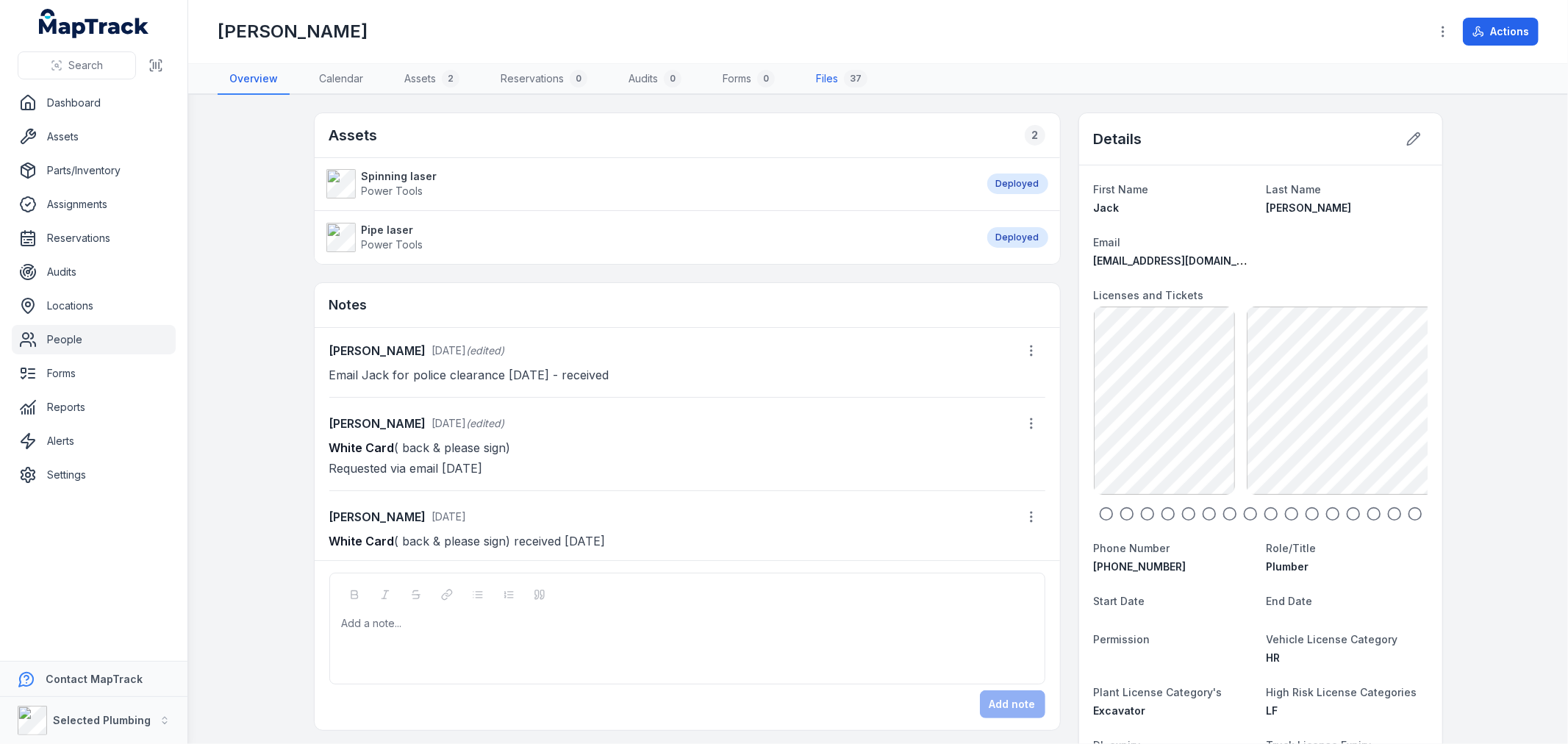
click at [835, 76] on link "Files 37" at bounding box center [841, 79] width 75 height 31
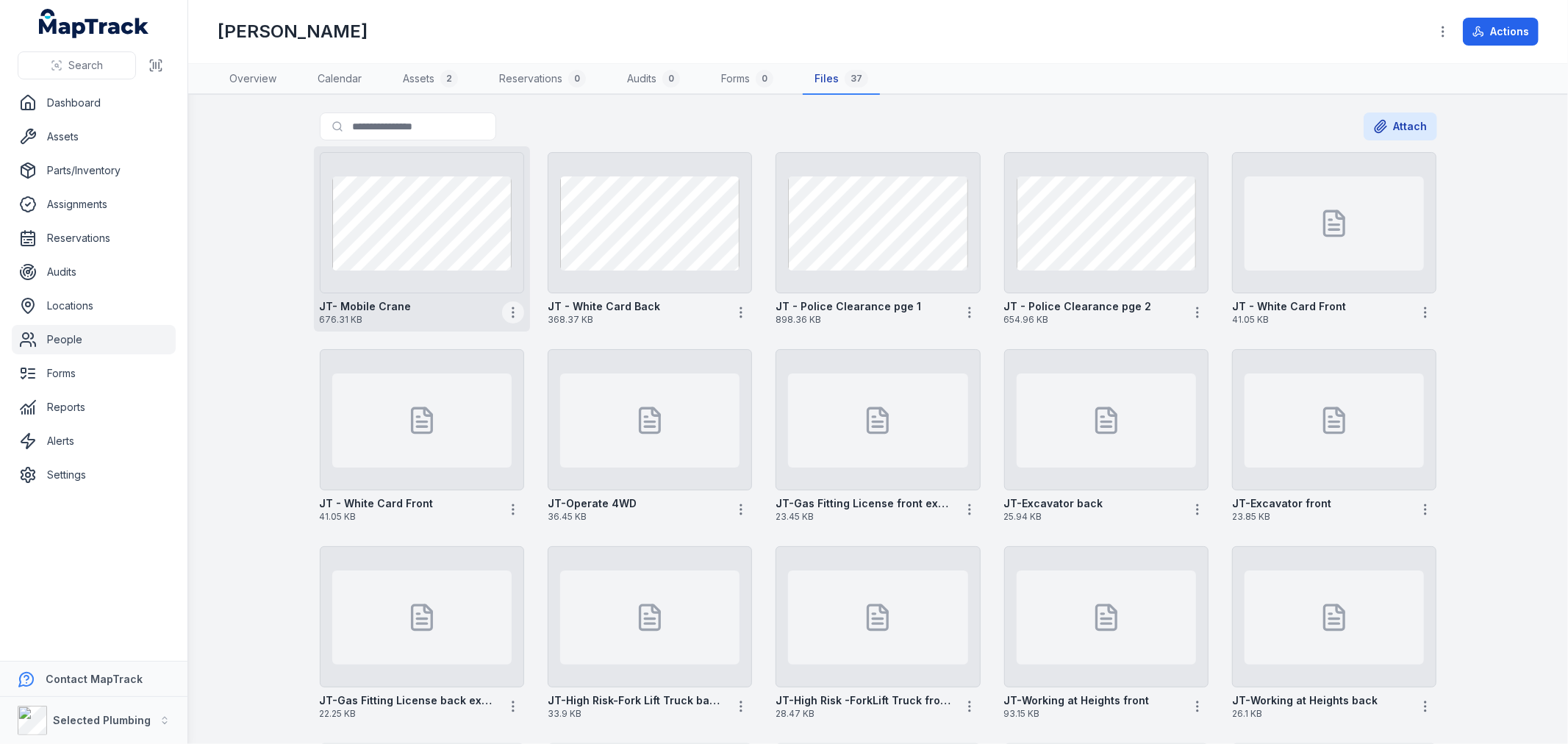
click at [508, 307] on icon "button" at bounding box center [513, 312] width 15 height 15
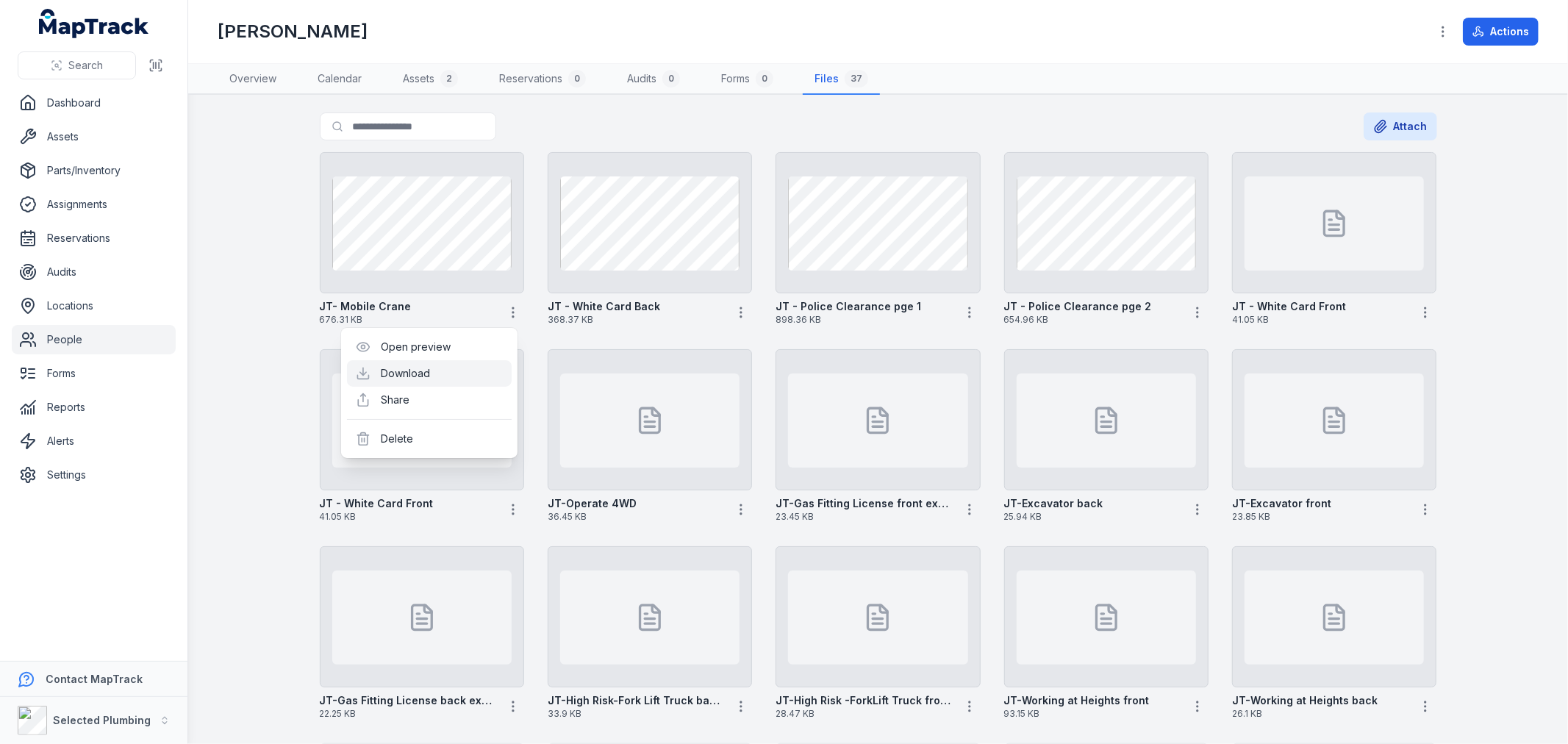
click at [421, 377] on link "Download" at bounding box center [405, 373] width 49 height 15
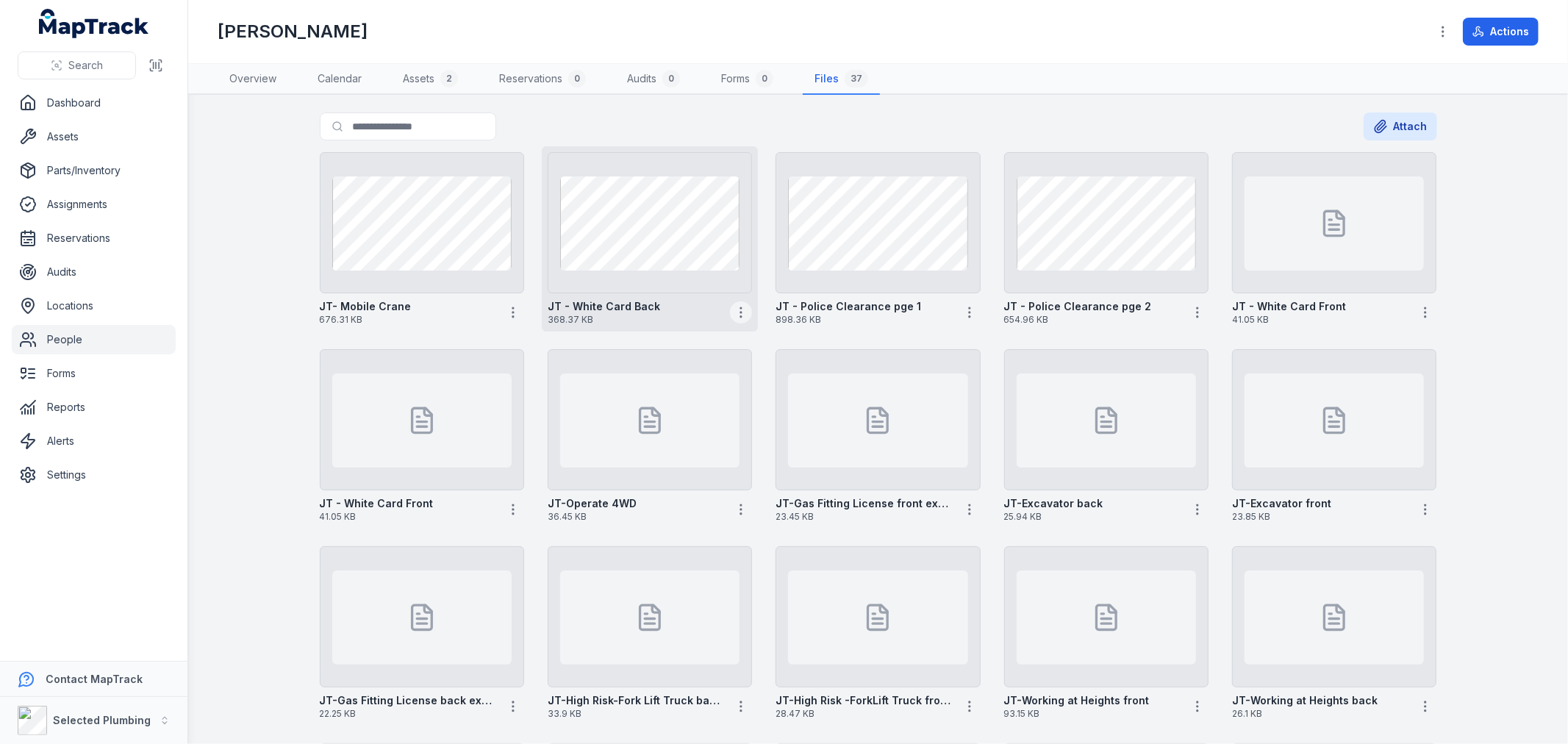
click at [740, 316] on circle "button" at bounding box center [741, 317] width 2 height 2
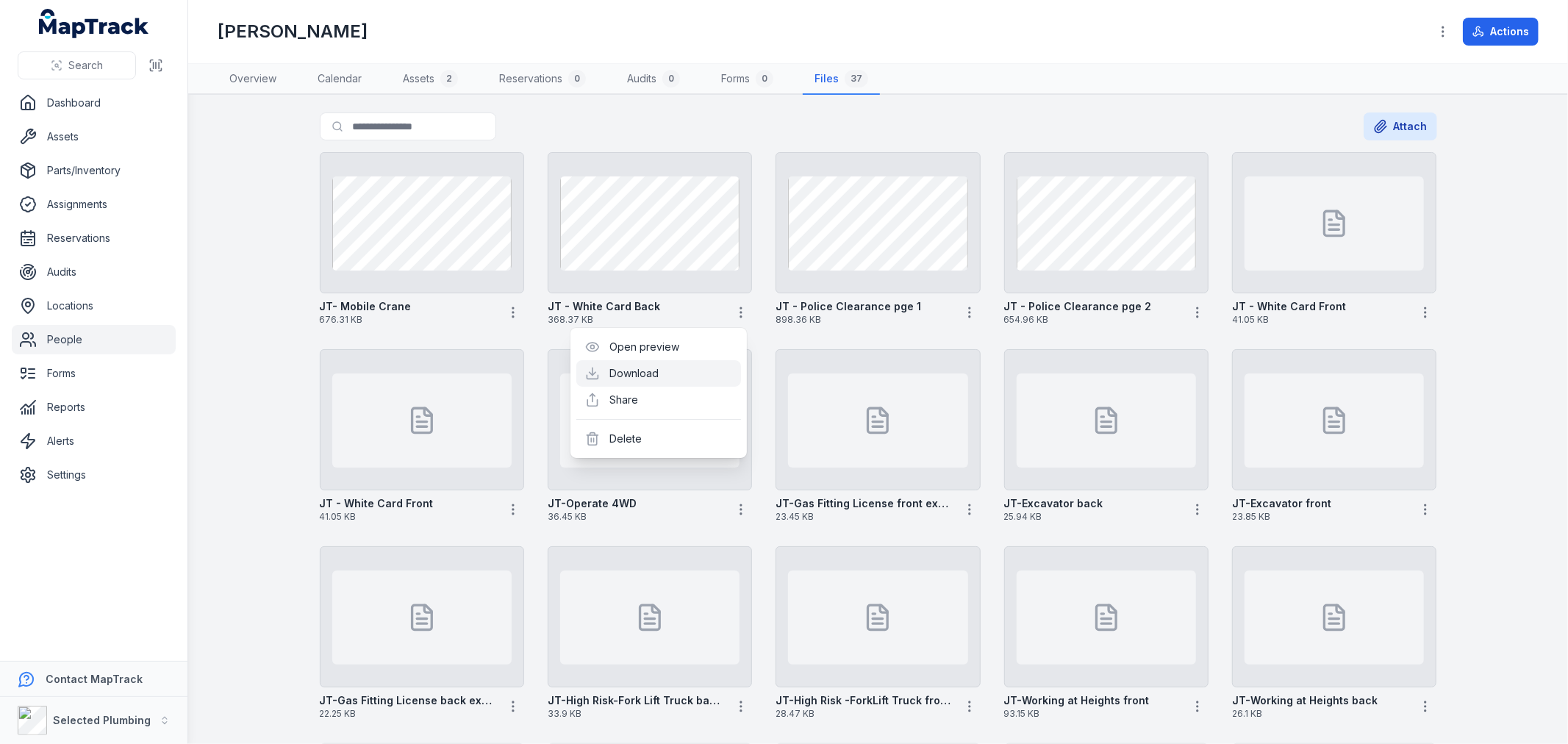
click at [660, 376] on link "Download" at bounding box center [634, 373] width 49 height 15
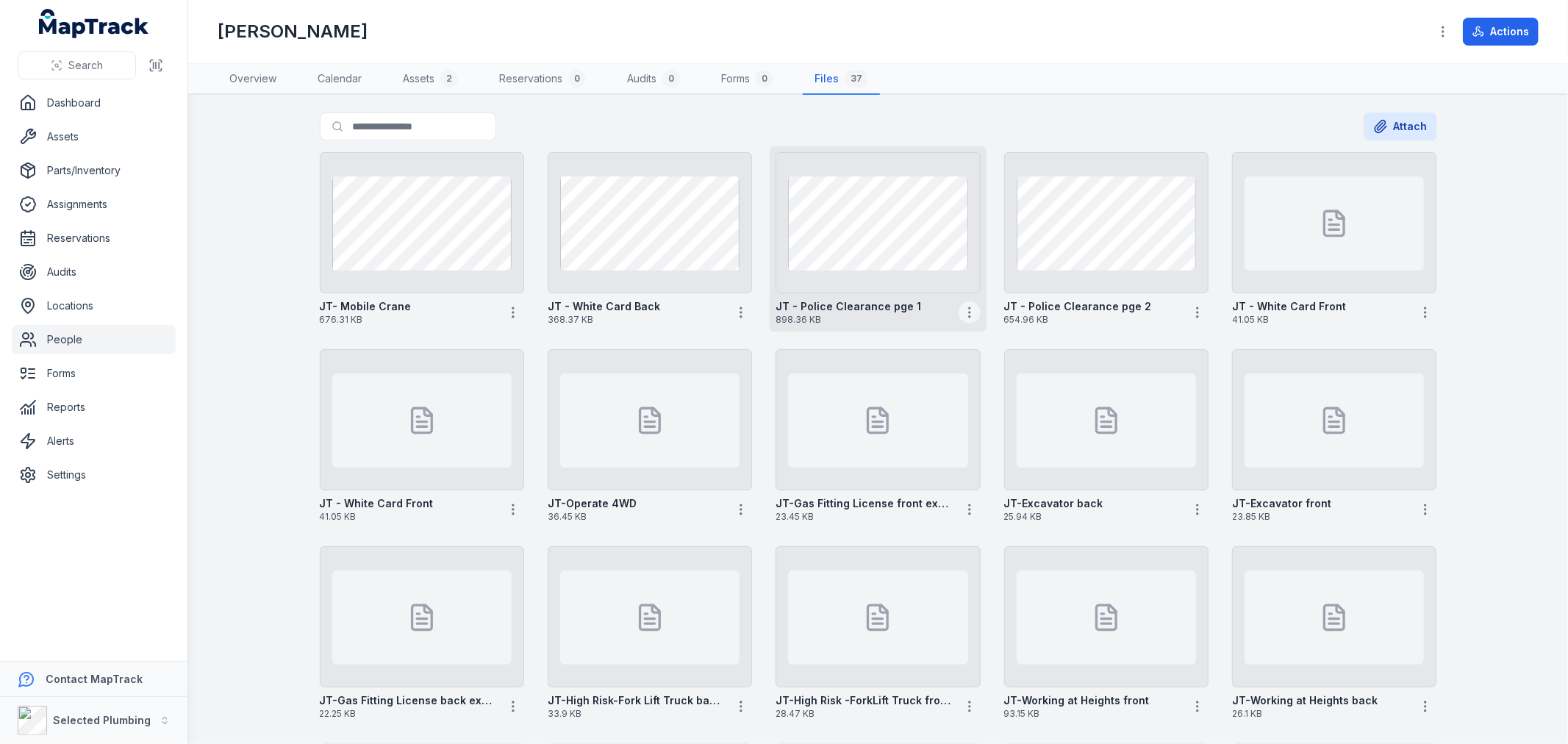
click at [959, 310] on button "button" at bounding box center [970, 312] width 22 height 22
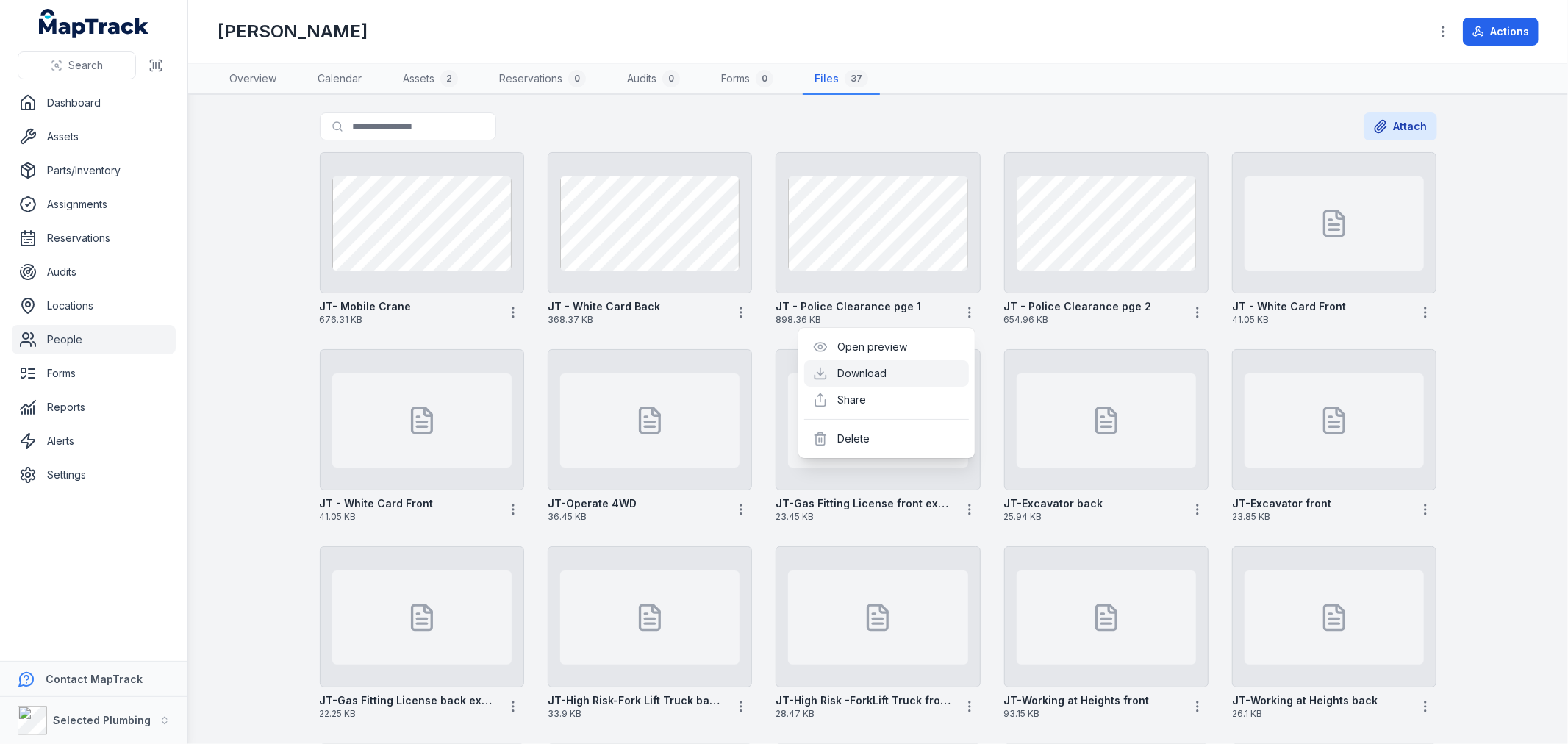
click at [887, 372] on link "Download" at bounding box center [862, 373] width 49 height 15
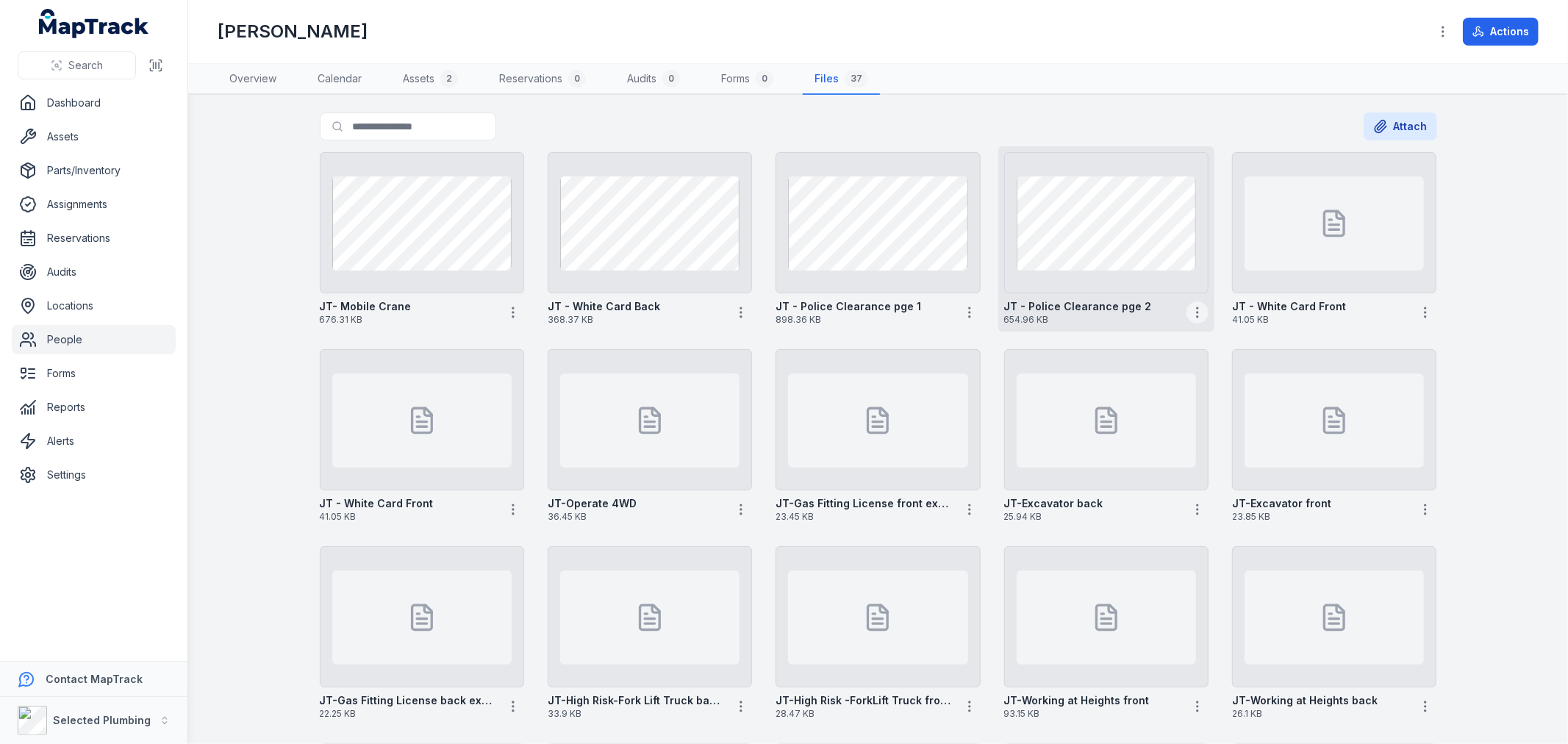
click at [1196, 312] on circle "button" at bounding box center [1197, 312] width 2 height 2
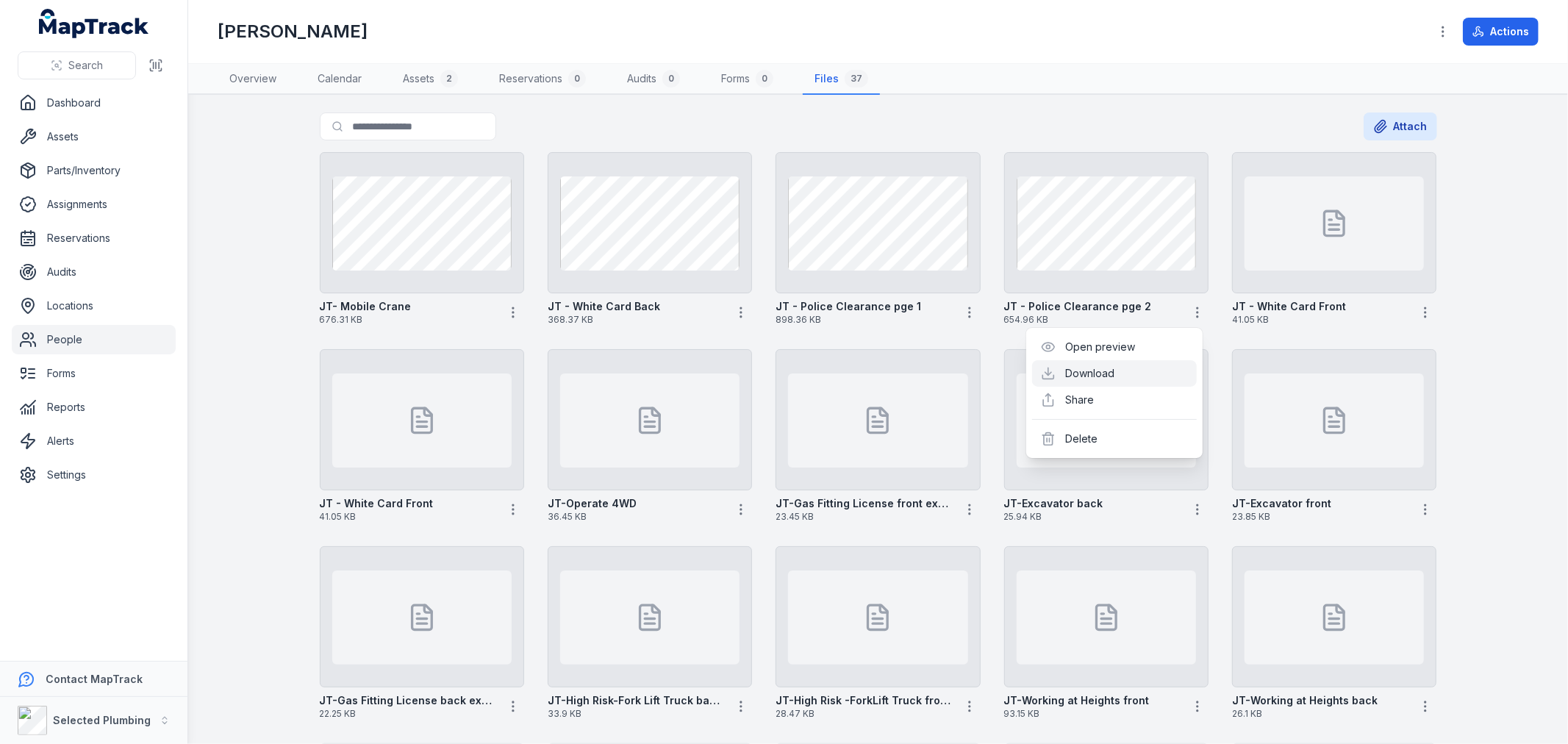
click at [1115, 370] on link "Download" at bounding box center [1090, 373] width 49 height 15
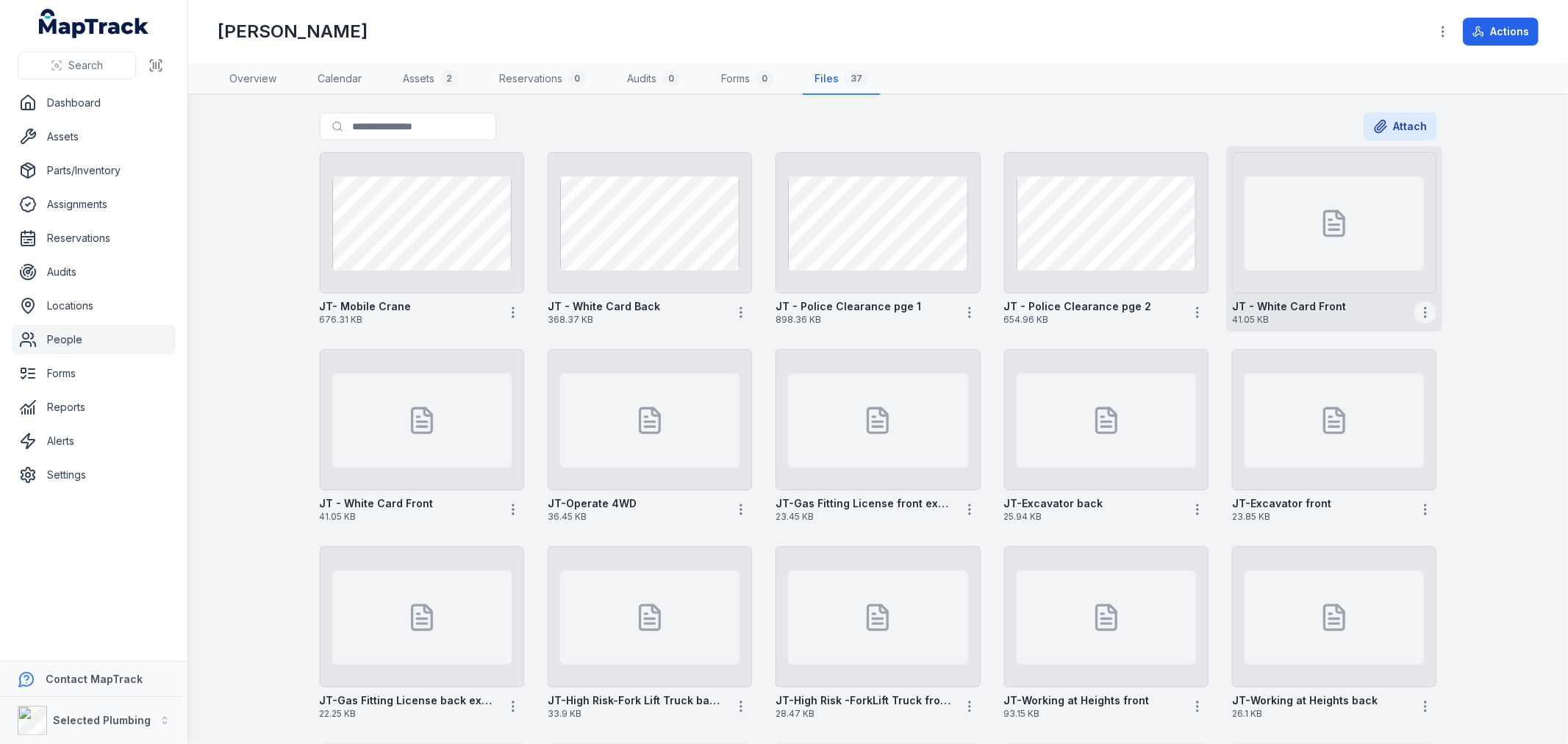
click at [1418, 307] on icon "button" at bounding box center [1425, 312] width 15 height 15
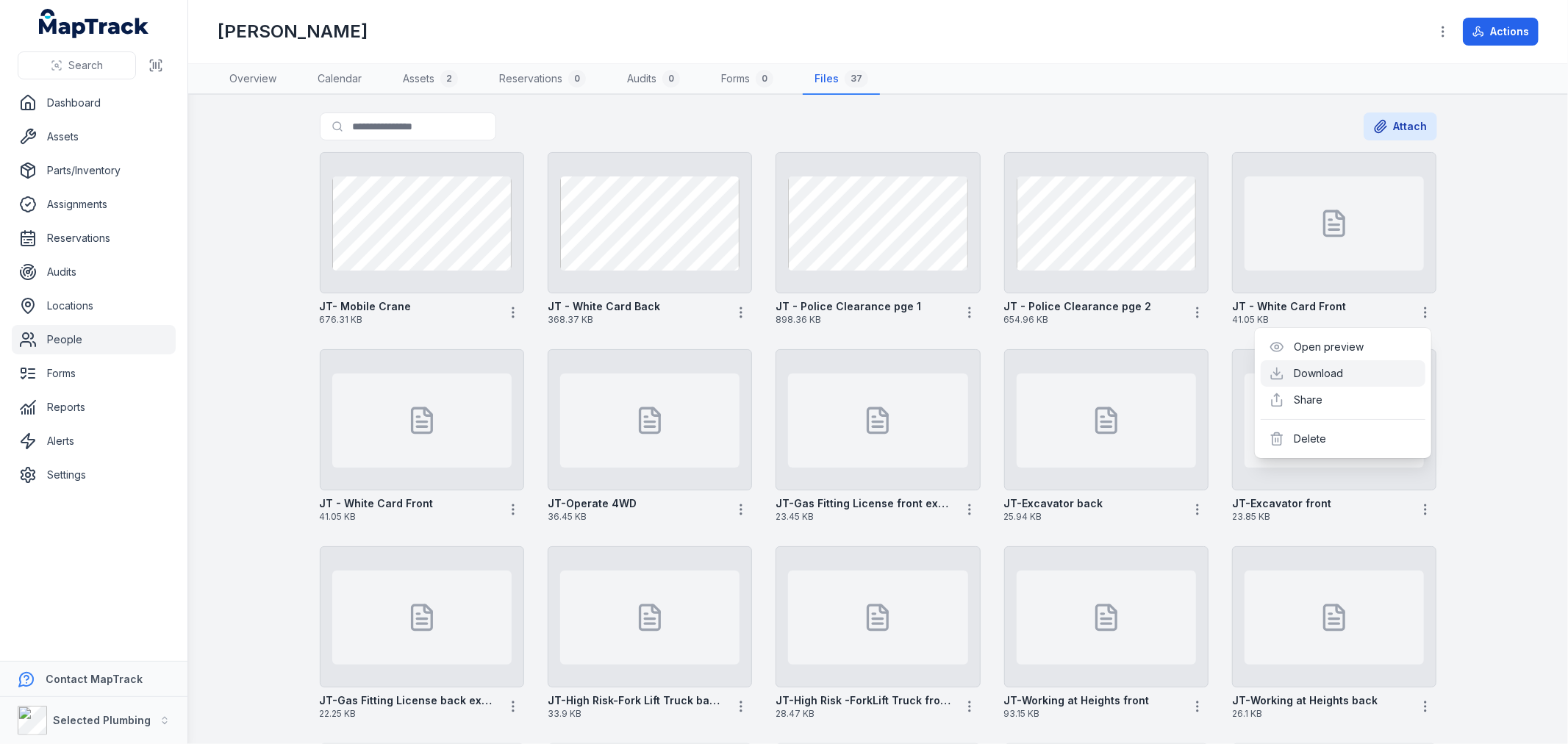
click at [1313, 369] on link "Download" at bounding box center [1319, 373] width 49 height 15
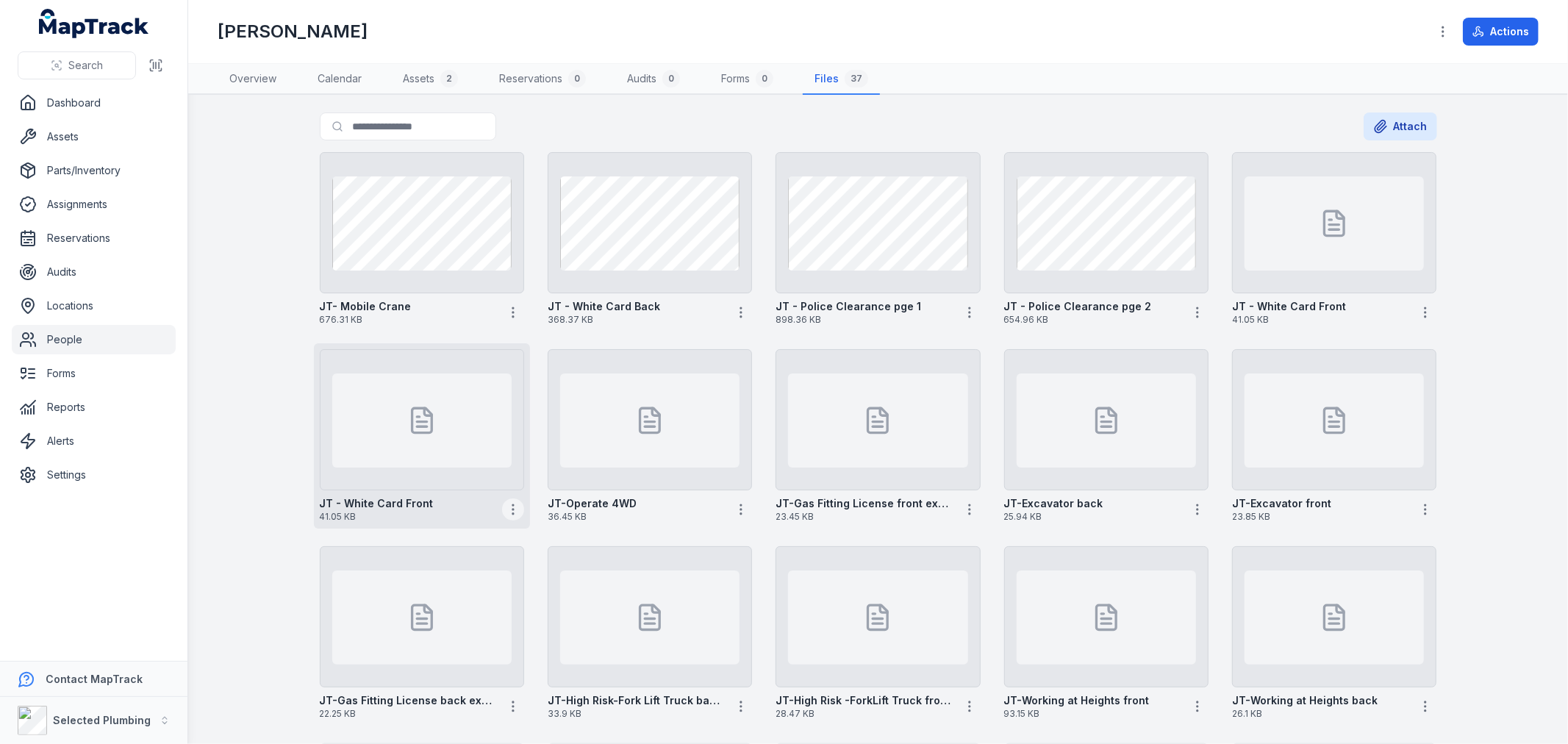
click at [506, 503] on icon "button" at bounding box center [513, 510] width 15 height 15
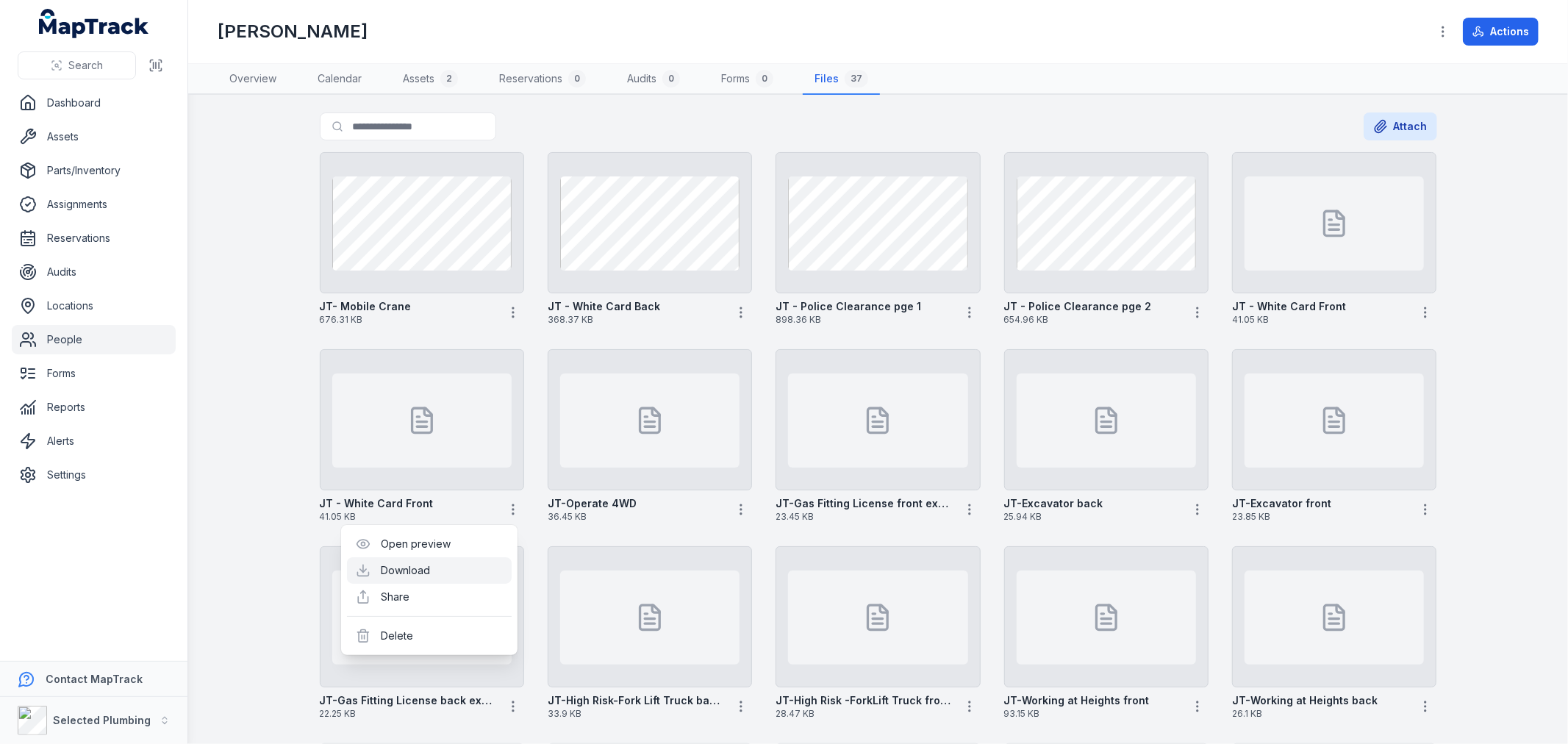
click at [411, 569] on link "Download" at bounding box center [405, 570] width 49 height 15
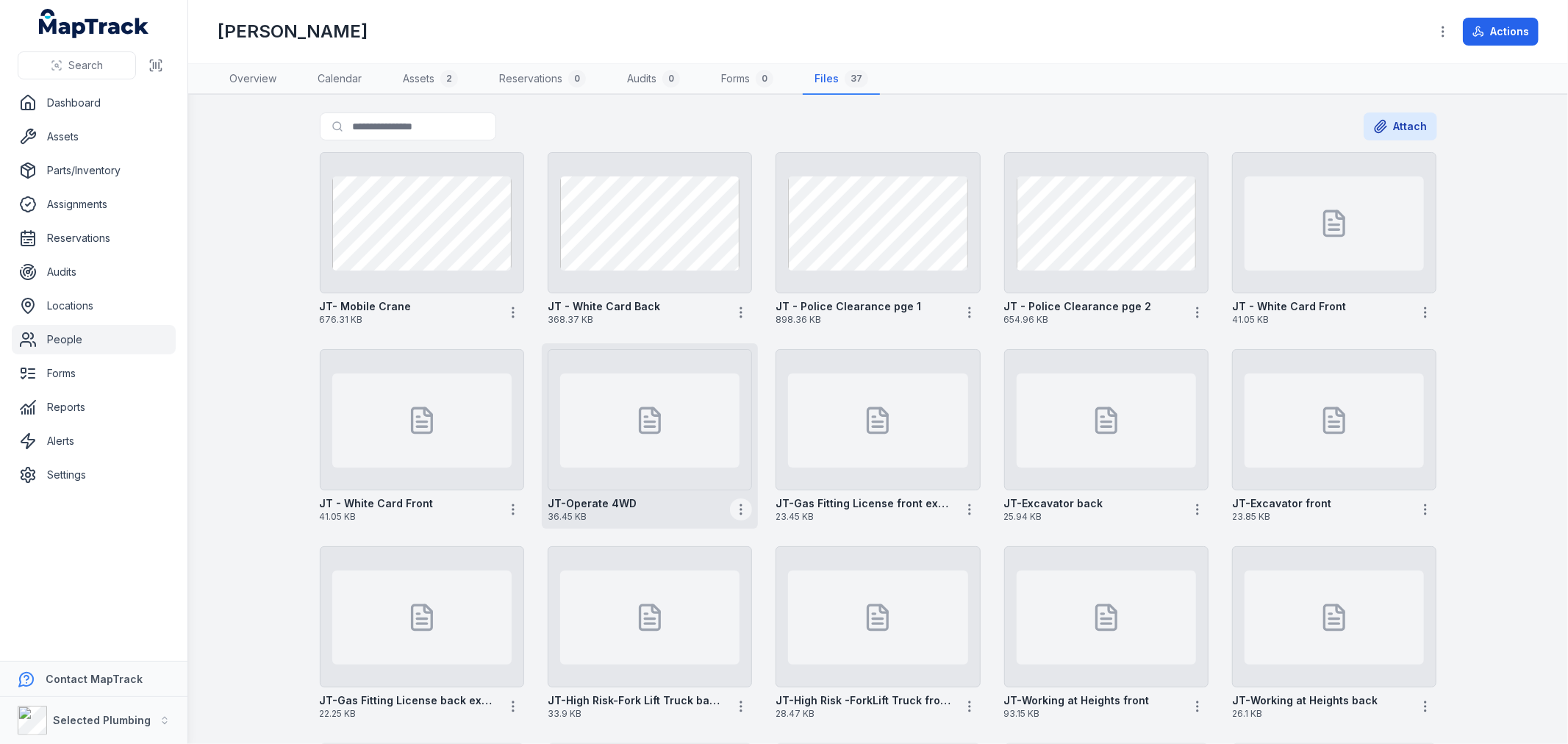
click at [738, 506] on icon "button" at bounding box center [741, 510] width 15 height 15
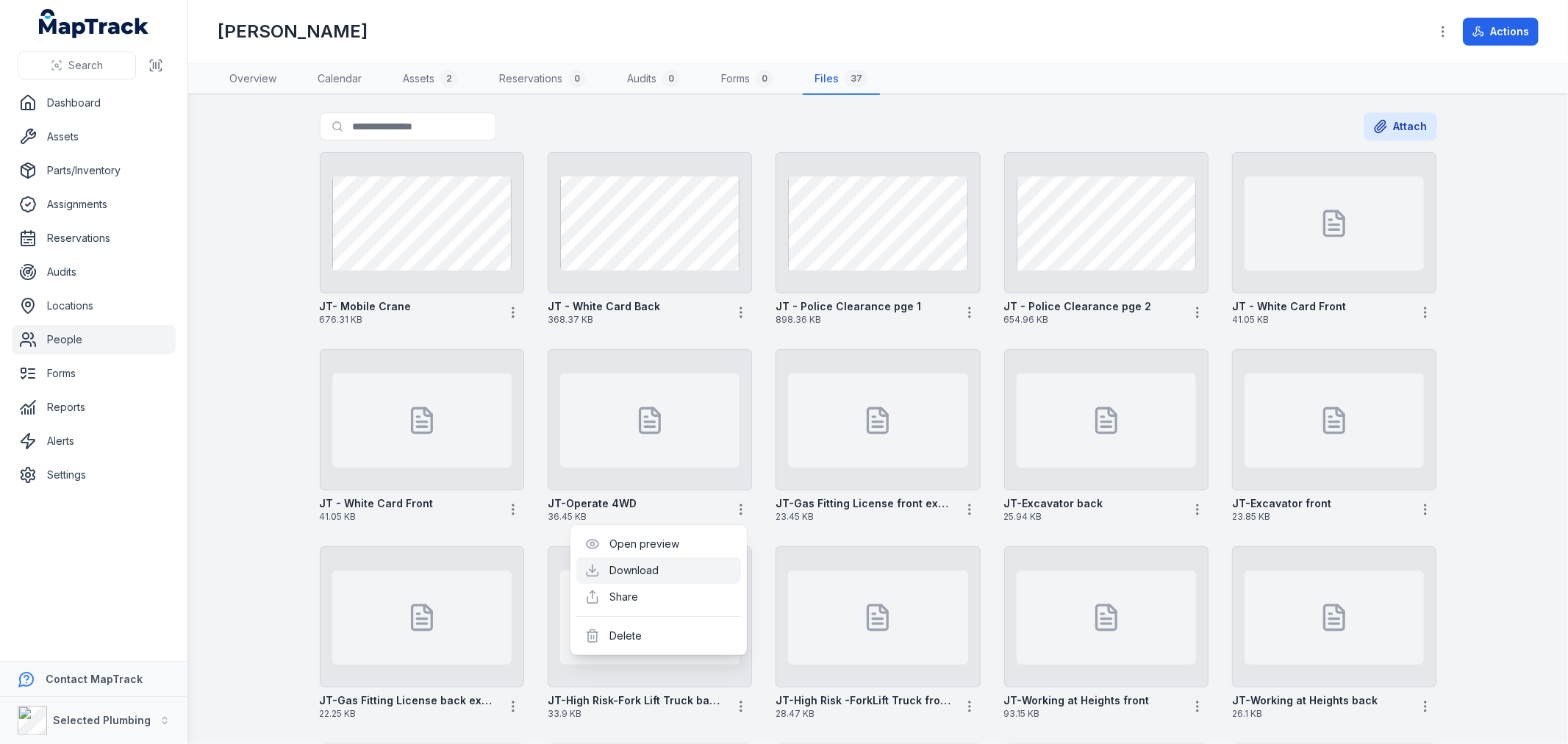
click at [654, 567] on link "Download" at bounding box center [634, 570] width 49 height 15
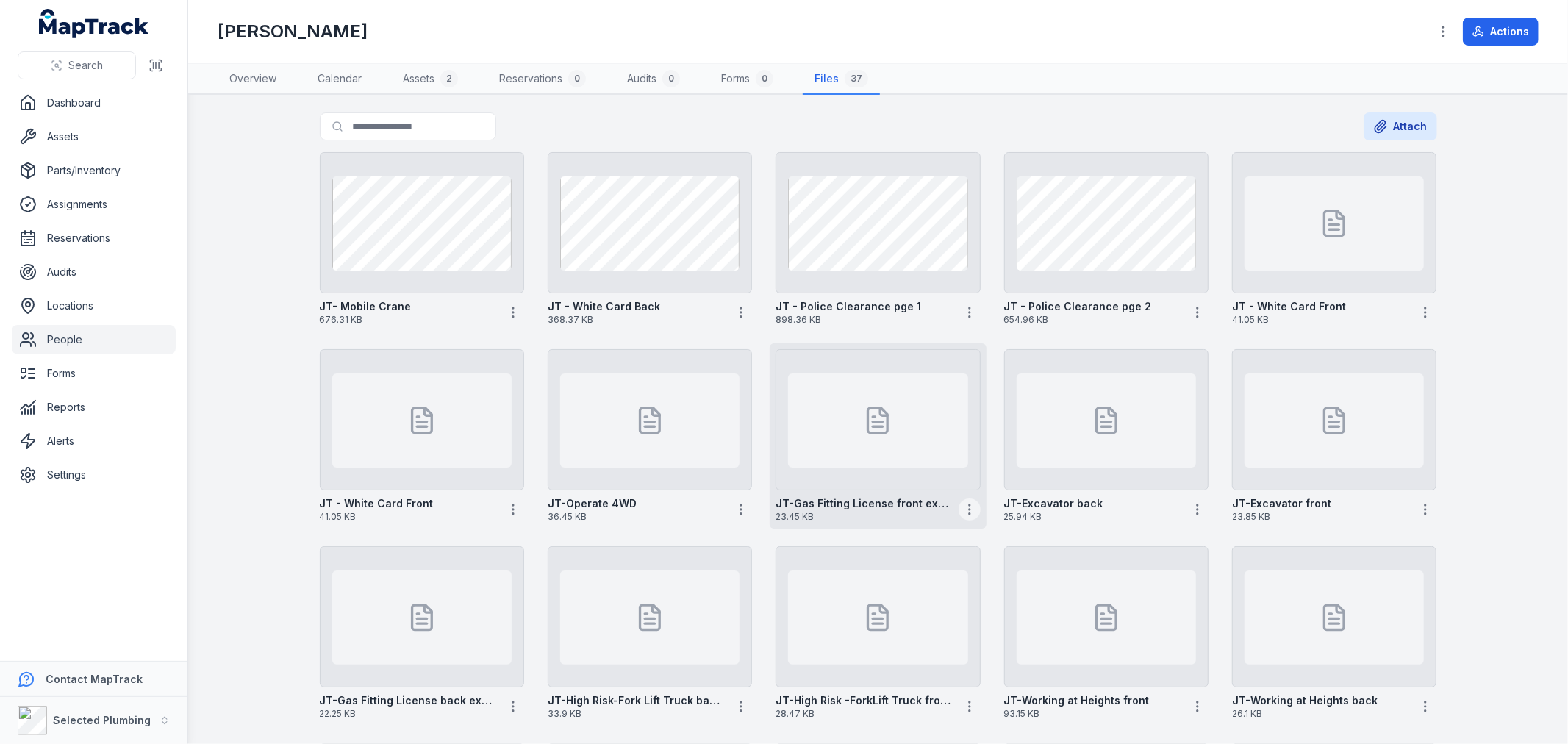
click at [962, 502] on icon "button" at bounding box center [969, 510] width 15 height 15
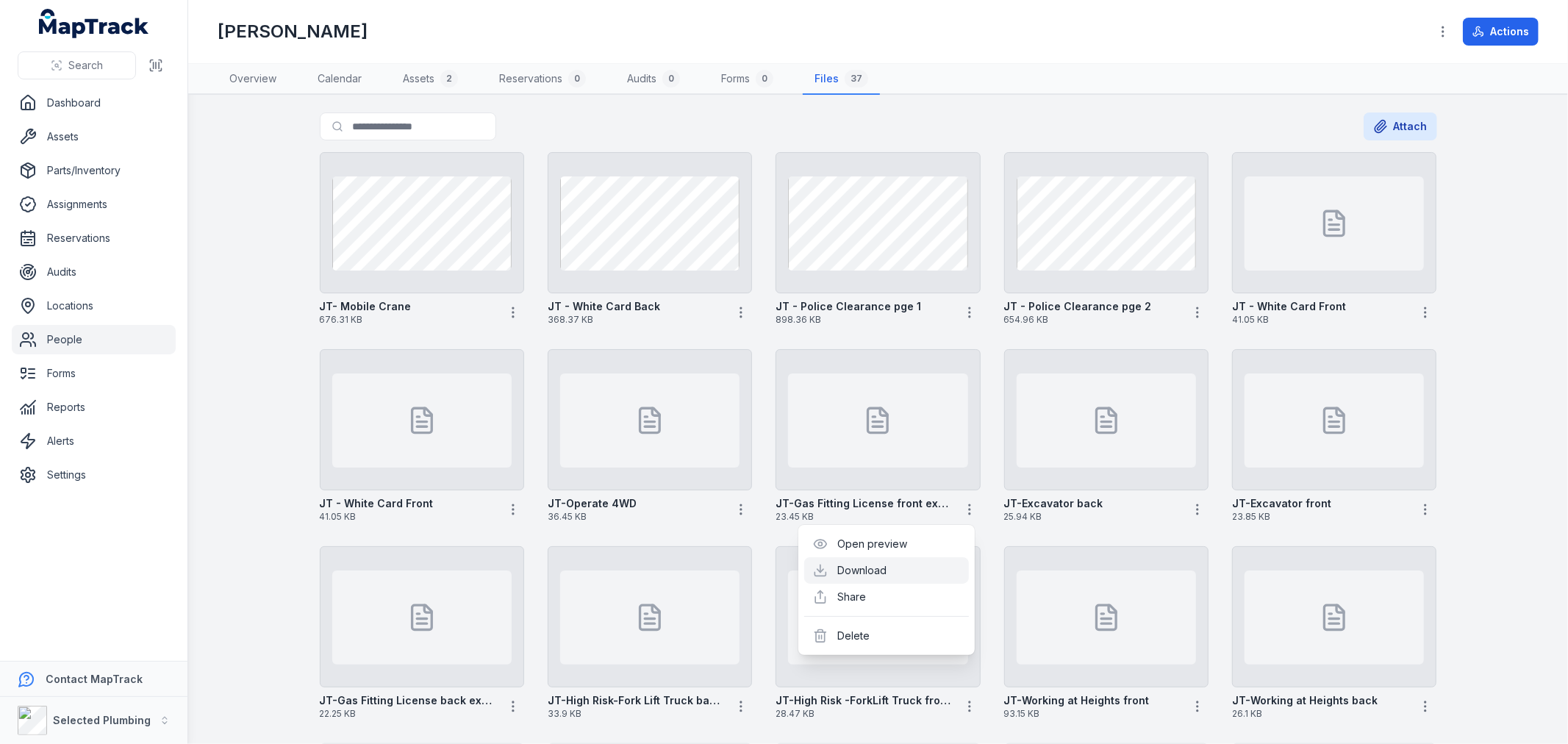
click at [881, 569] on link "Download" at bounding box center [862, 570] width 49 height 15
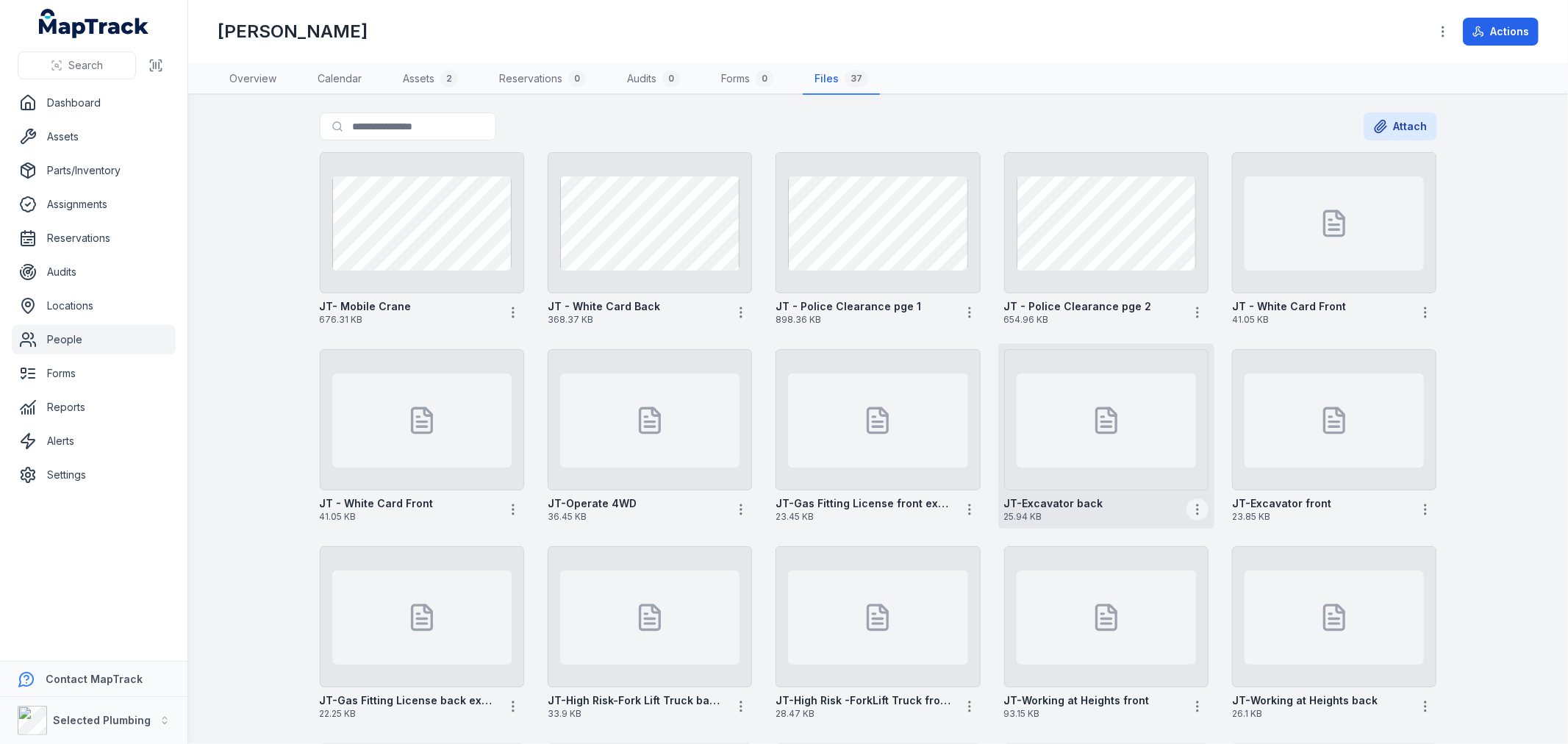
click at [1190, 508] on icon "button" at bounding box center [1197, 510] width 15 height 15
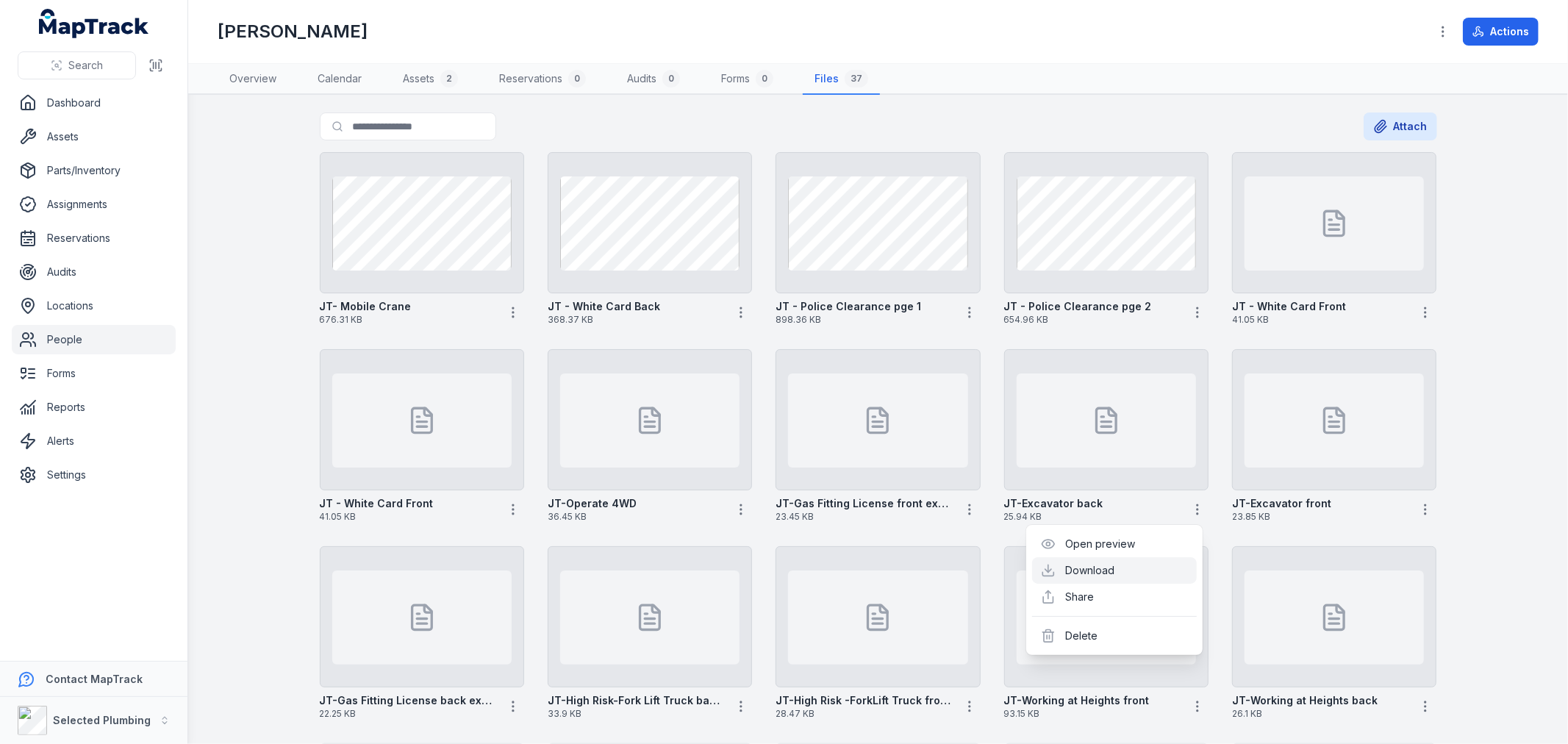
click at [1107, 569] on link "Download" at bounding box center [1090, 570] width 49 height 15
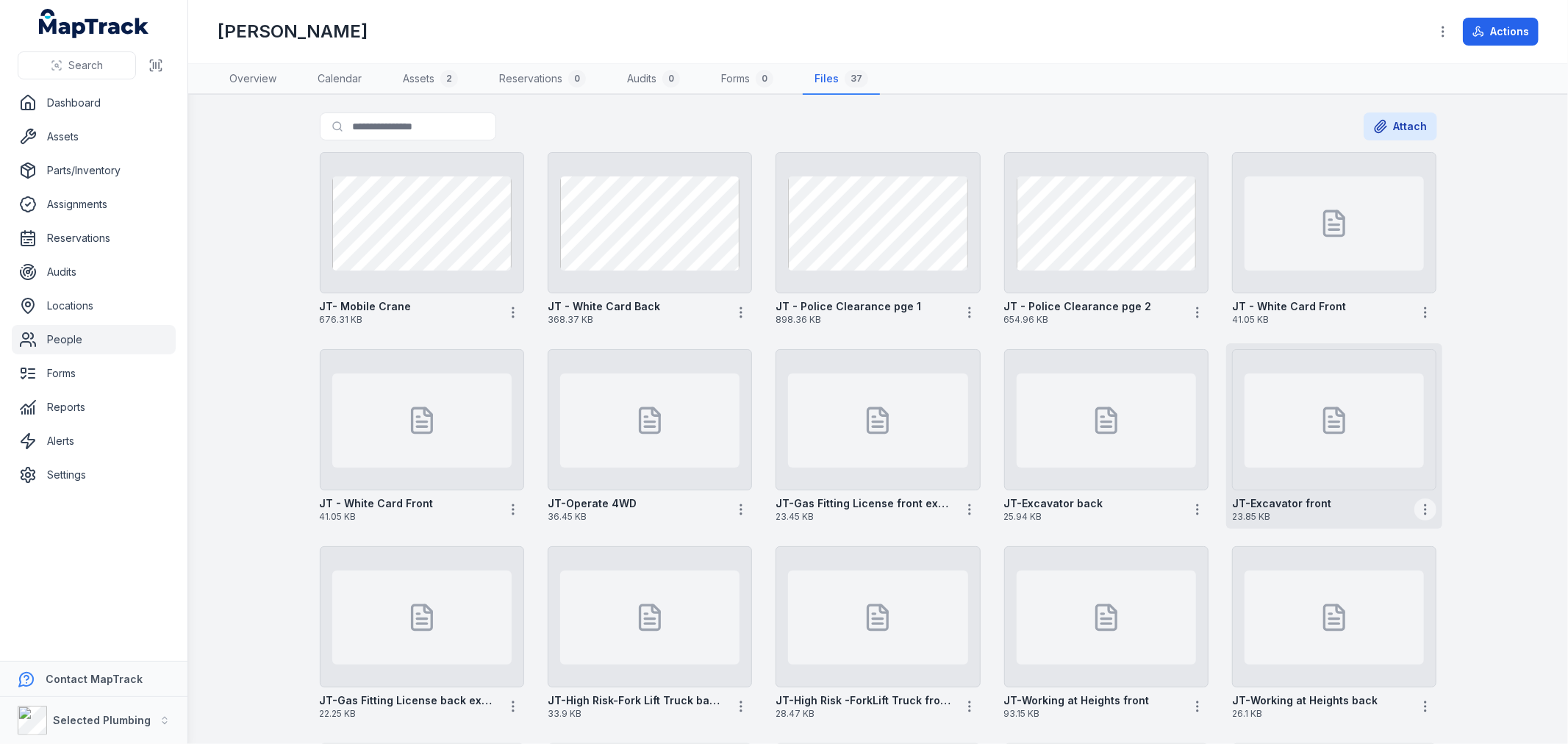
click at [1423, 509] on icon "button" at bounding box center [1425, 510] width 15 height 15
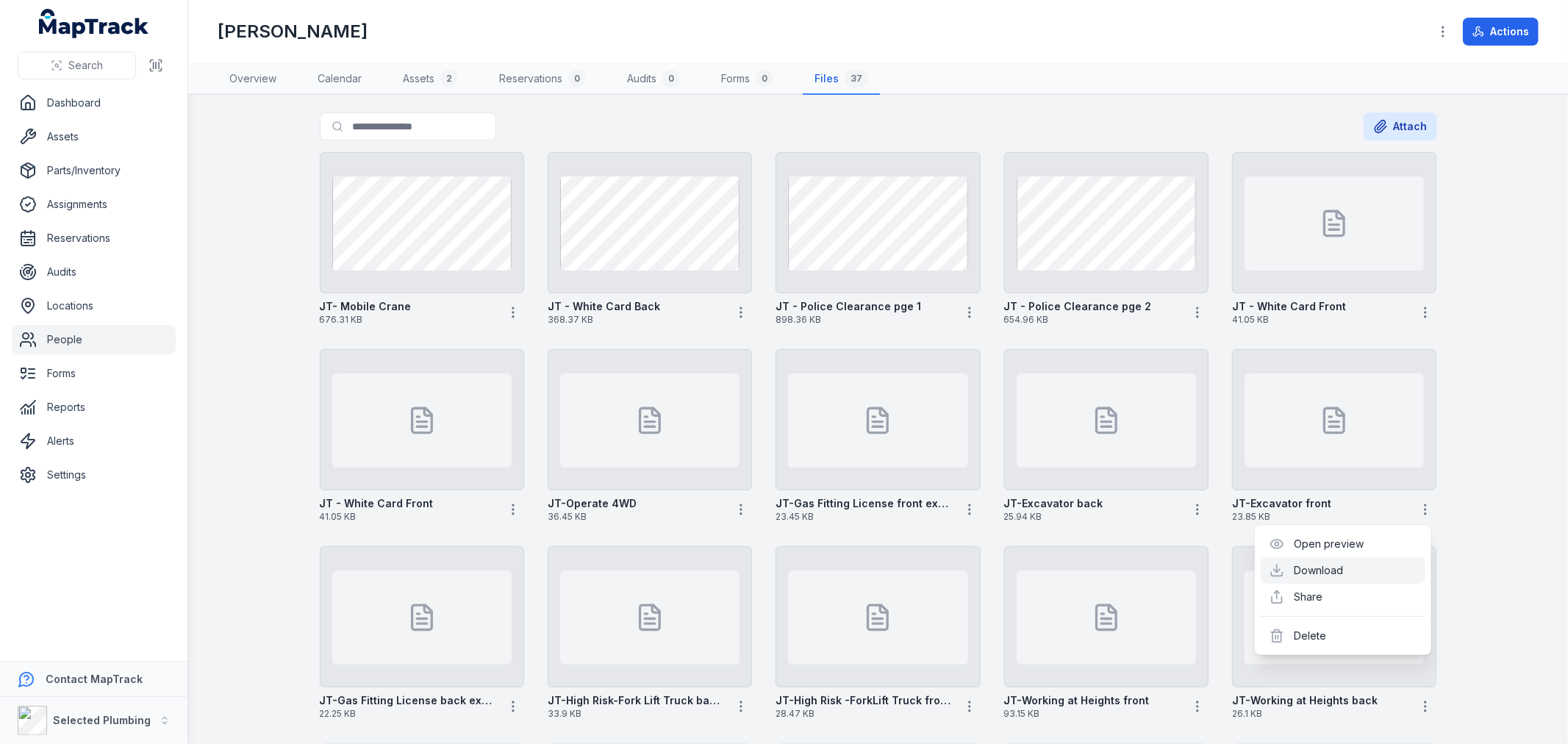
click at [1336, 572] on link "Download" at bounding box center [1319, 570] width 49 height 15
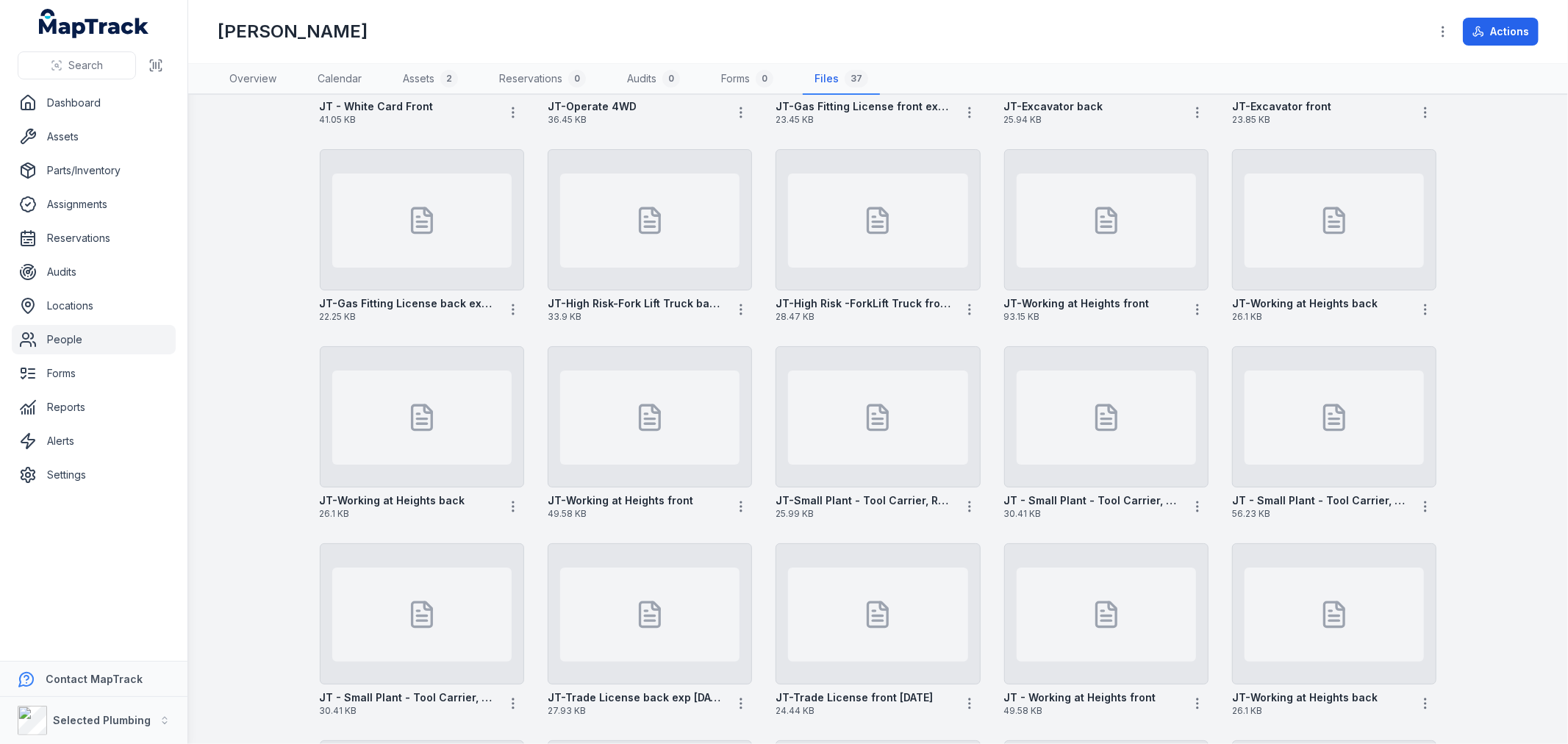
scroll to position [408, 0]
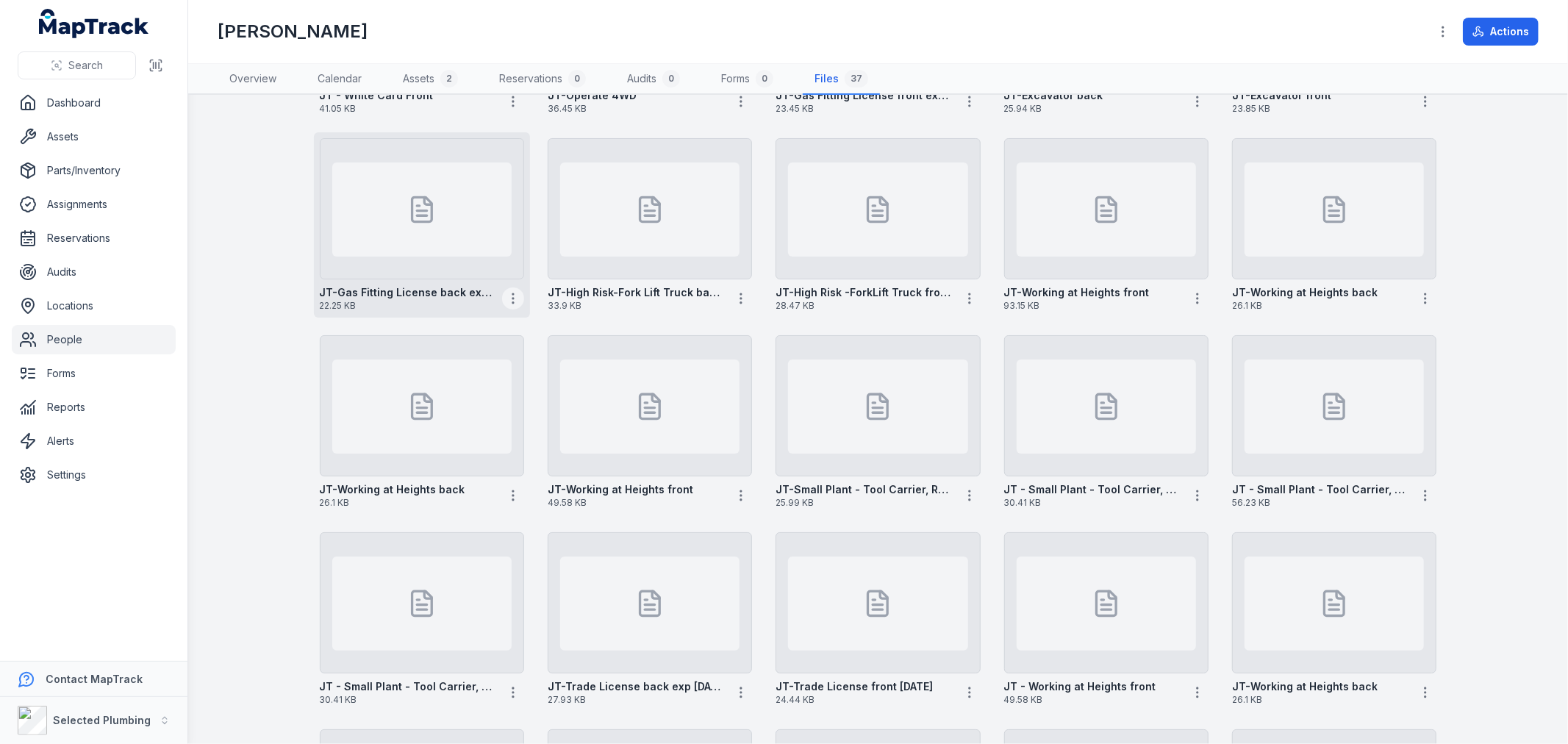
click at [510, 294] on icon "button" at bounding box center [513, 298] width 15 height 15
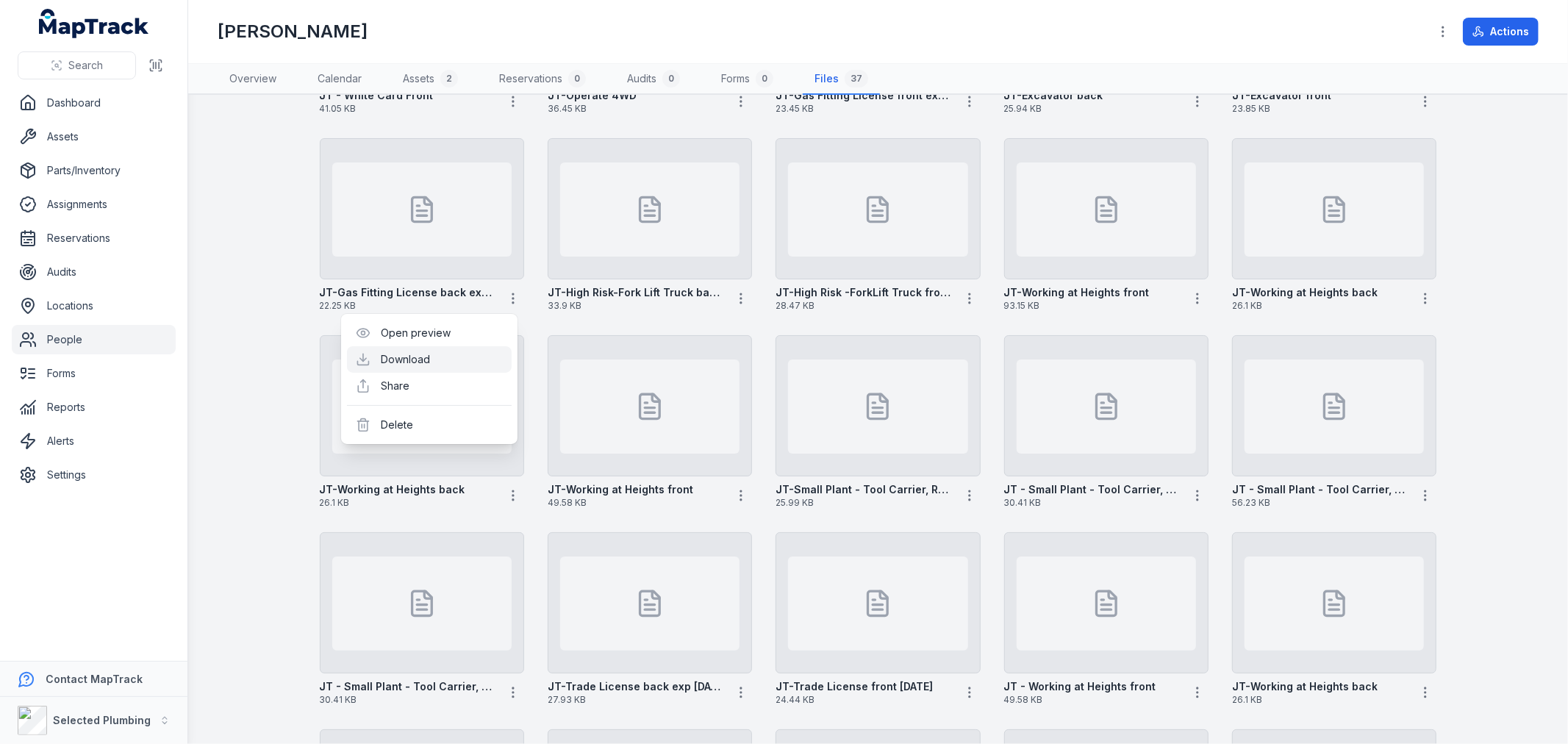
click at [430, 359] on link "Download" at bounding box center [405, 359] width 49 height 15
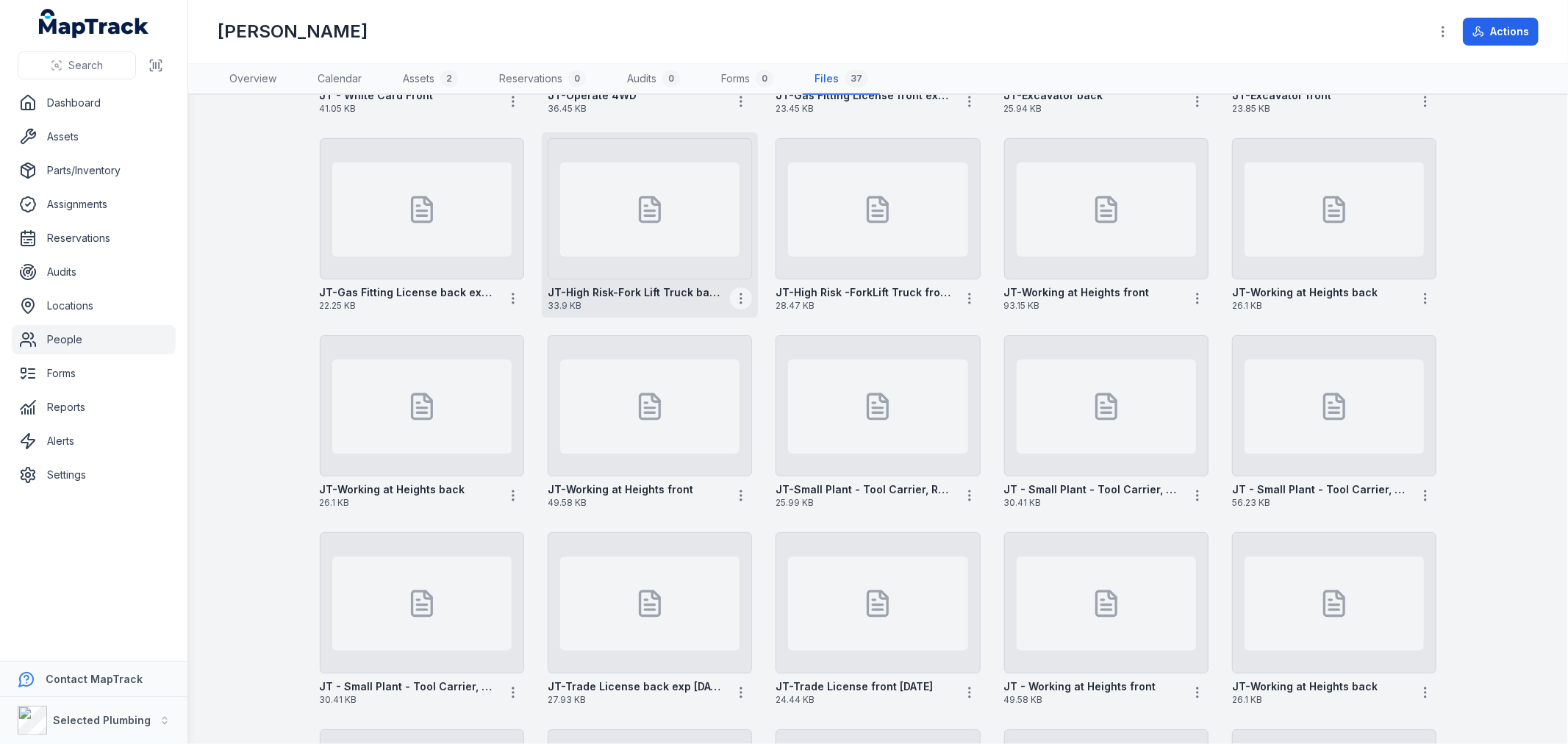
click at [740, 298] on circle "button" at bounding box center [741, 298] width 2 height 2
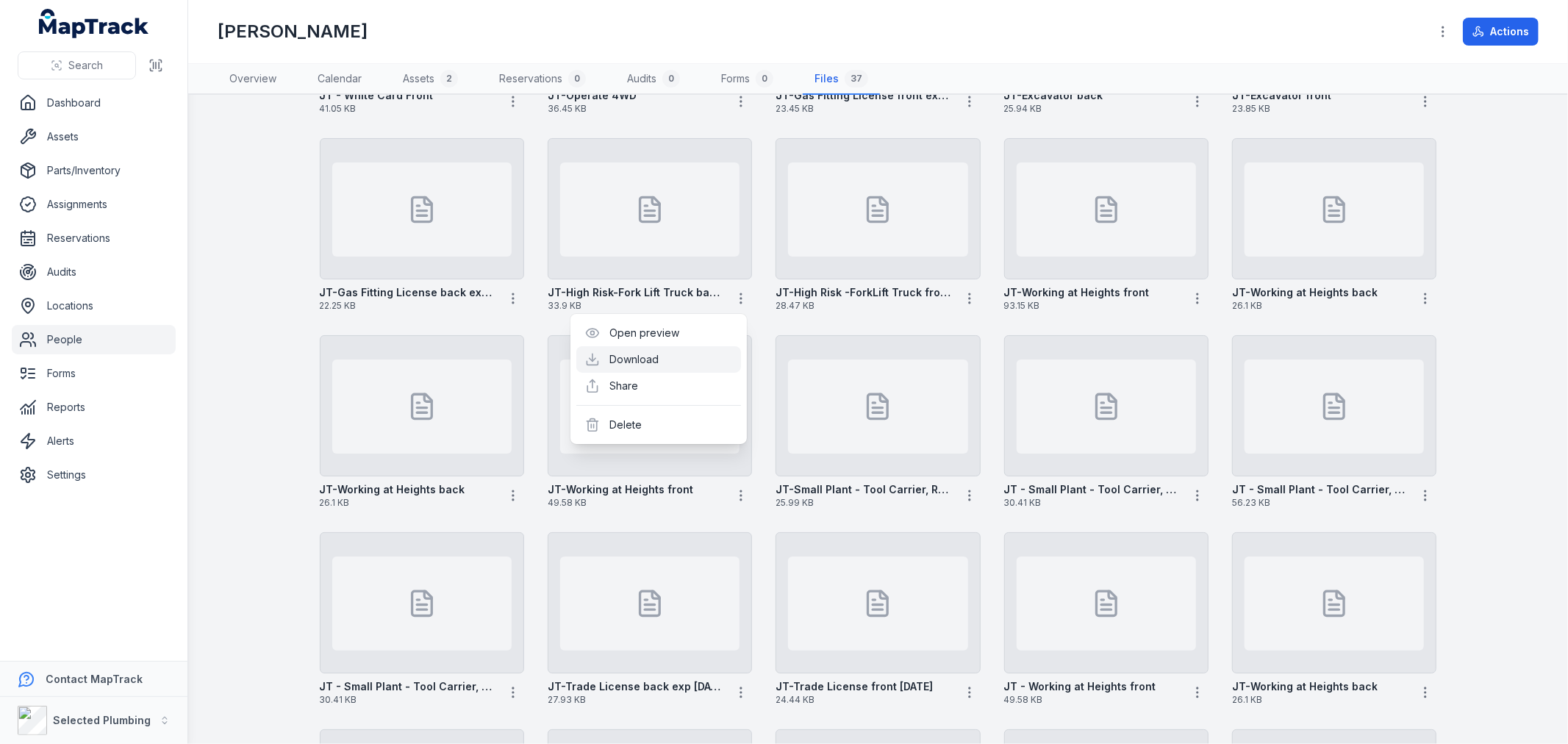
click at [659, 362] on link "Download" at bounding box center [634, 359] width 49 height 15
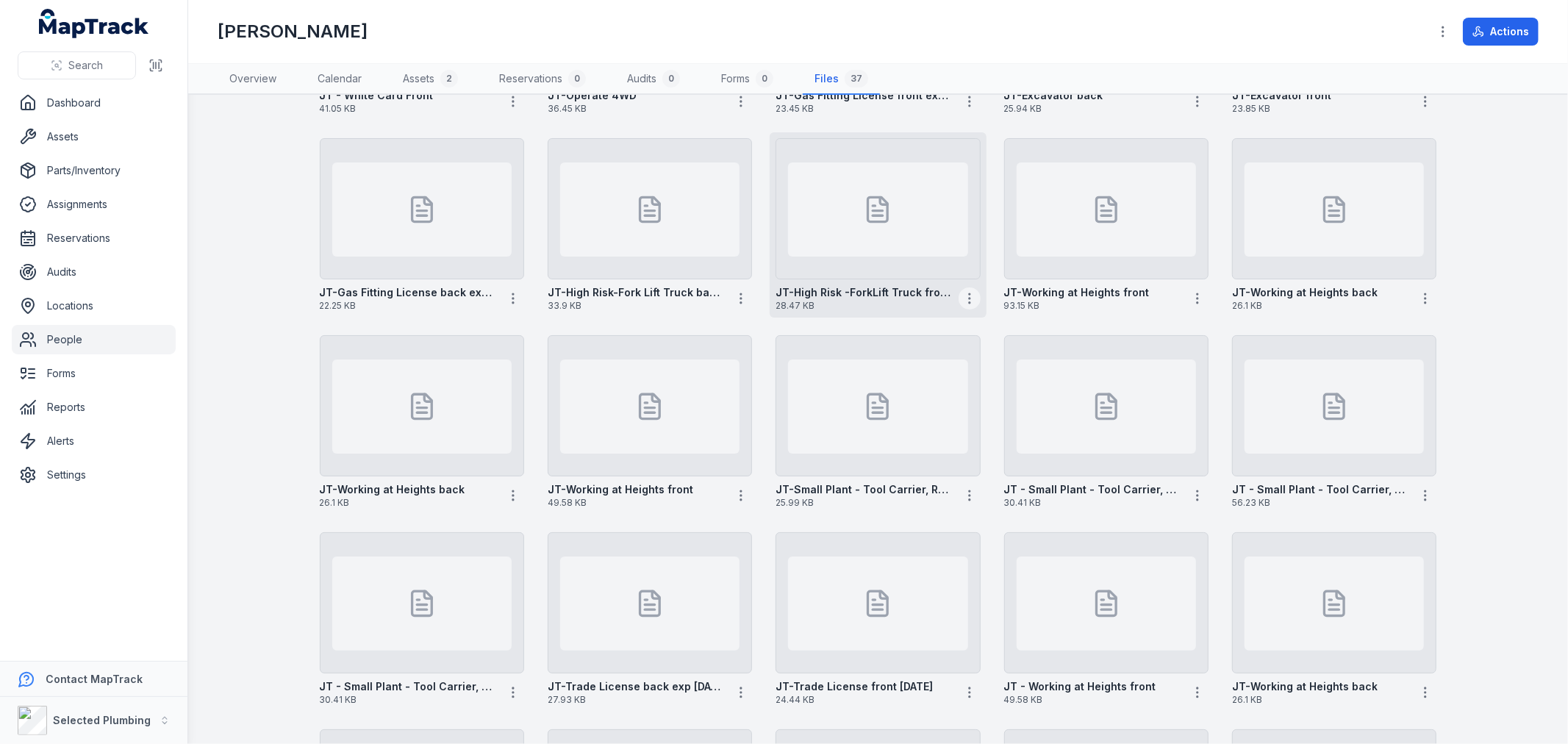
click at [962, 299] on icon "button" at bounding box center [969, 298] width 15 height 15
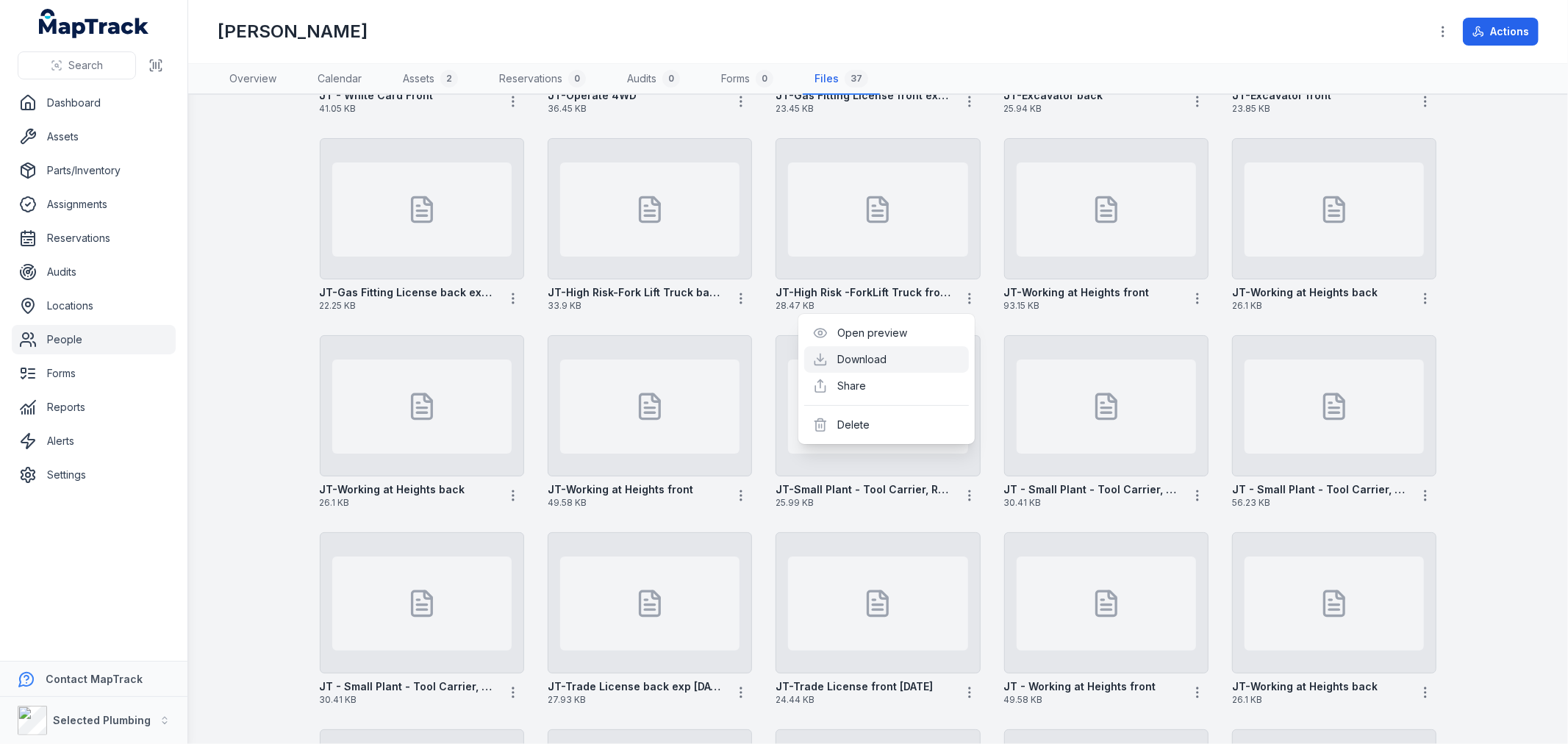
click at [887, 358] on link "Download" at bounding box center [862, 359] width 49 height 15
click at [1196, 298] on circle "button" at bounding box center [1197, 298] width 2 height 2
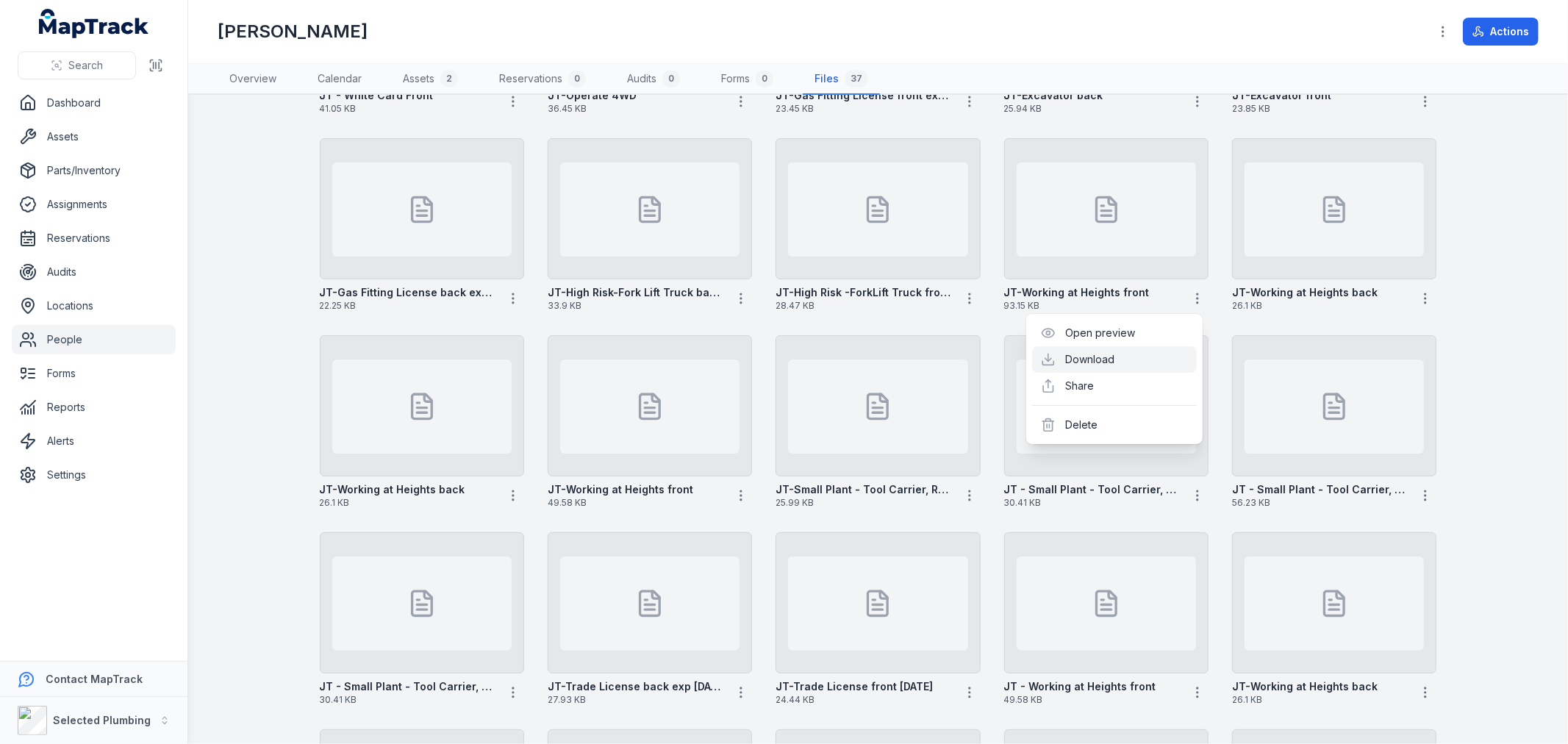
click at [1110, 359] on link "Download" at bounding box center [1090, 359] width 49 height 15
click at [1497, 406] on main "Search for files Attach JT- Mobile Crane 676.31 KB JT - White Card Back 368.37 …" at bounding box center [878, 419] width 1379 height 649
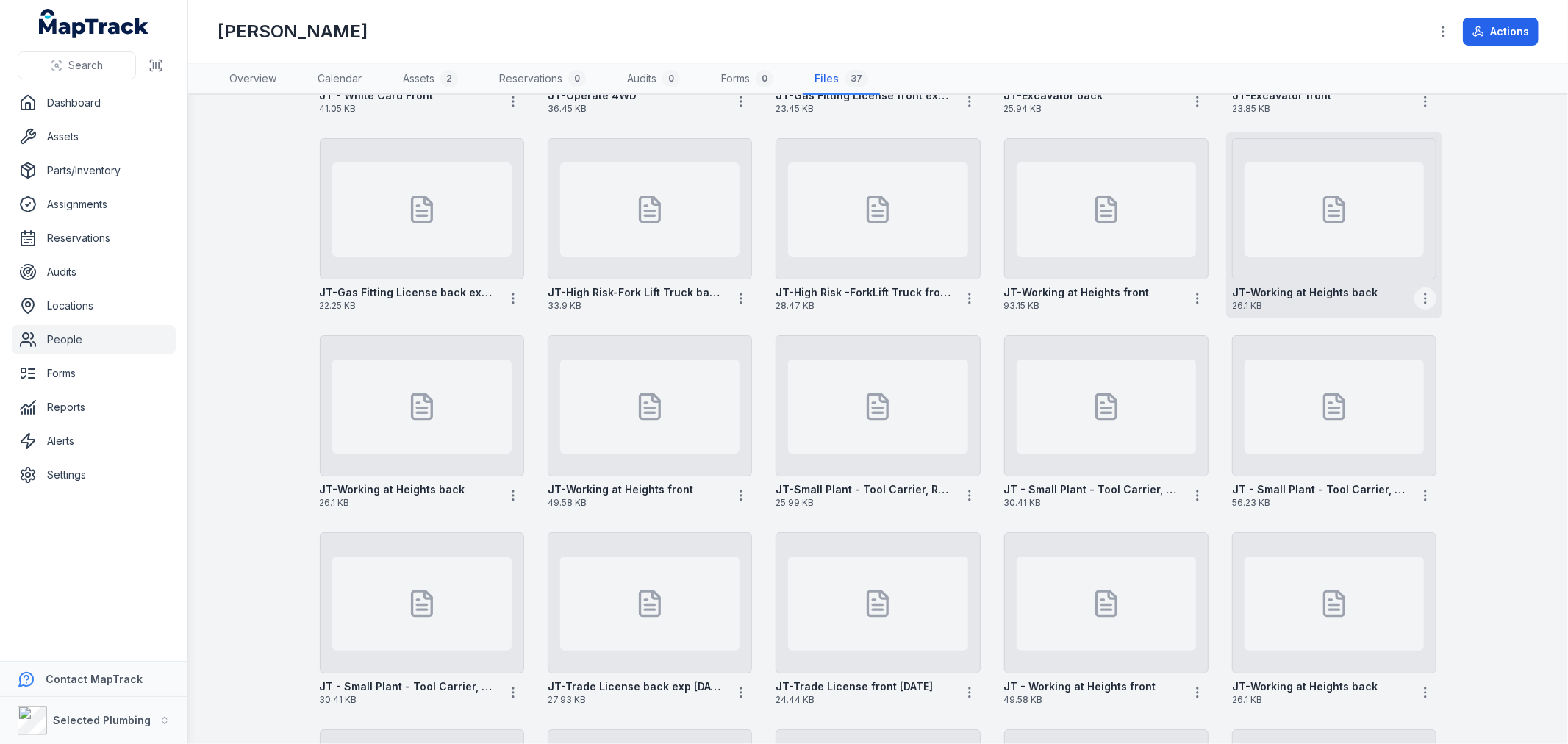
click at [1425, 302] on circle "button" at bounding box center [1426, 303] width 2 height 2
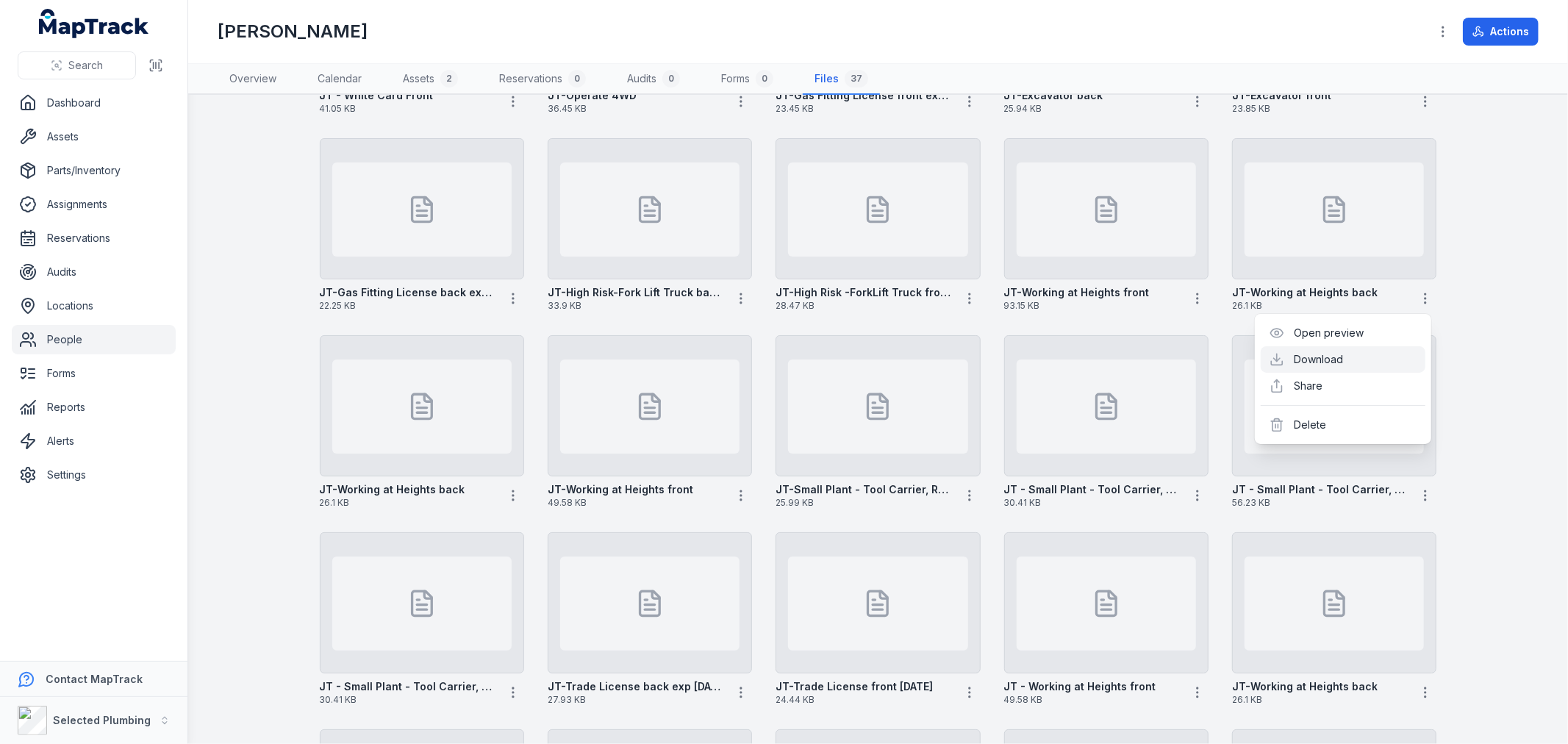
click at [1344, 359] on link "Download" at bounding box center [1319, 359] width 49 height 15
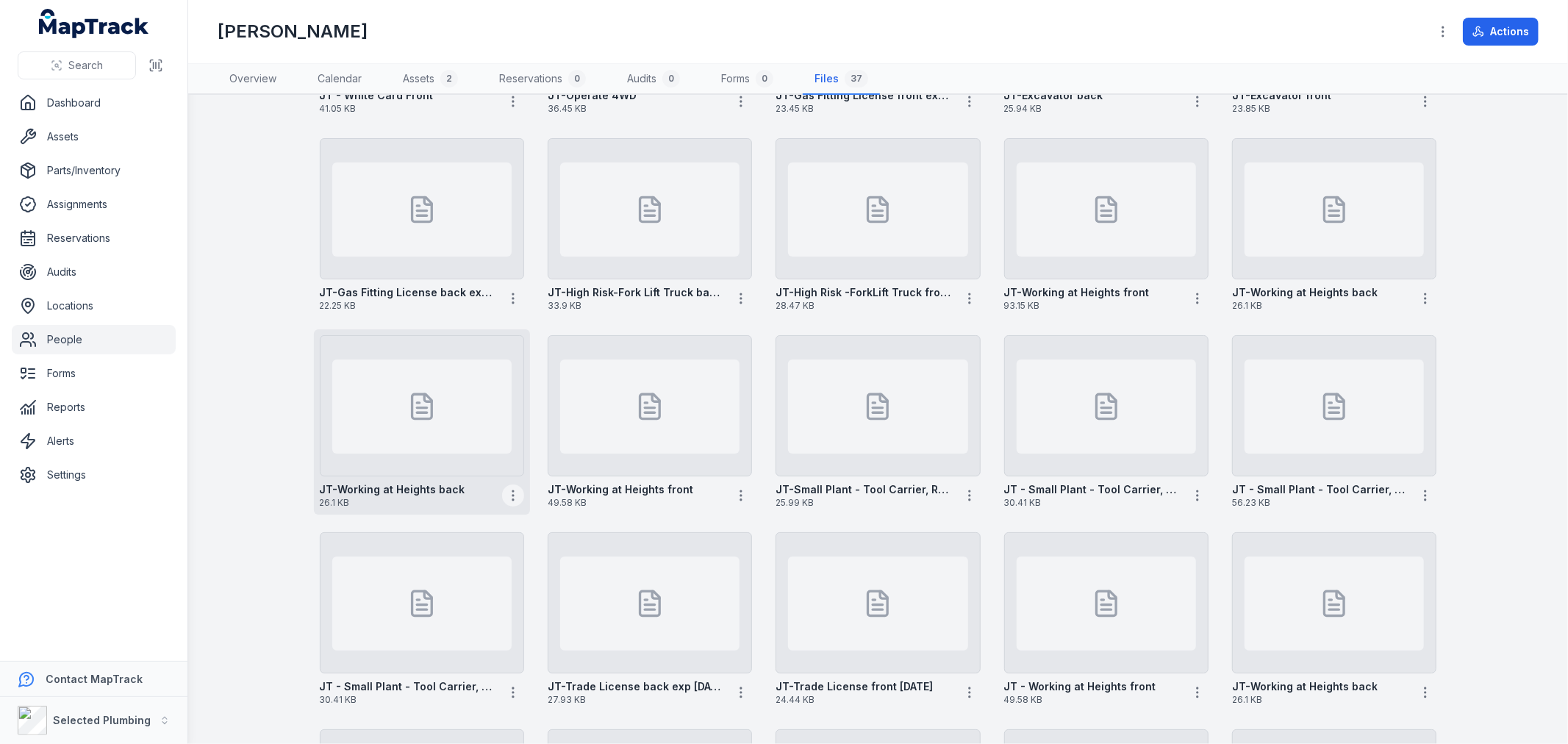
click at [506, 490] on icon "button" at bounding box center [513, 495] width 15 height 15
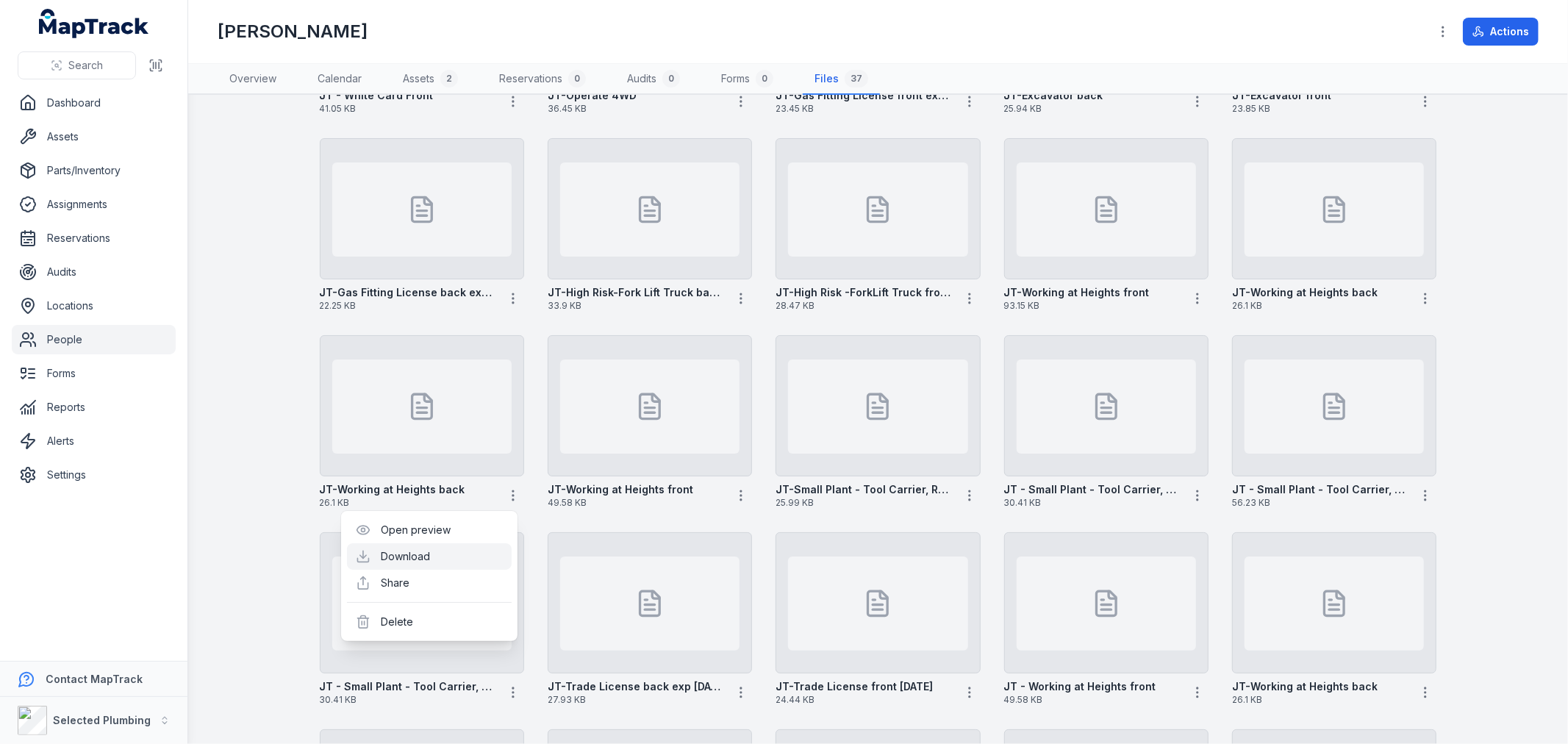
click at [430, 552] on link "Download" at bounding box center [405, 556] width 49 height 15
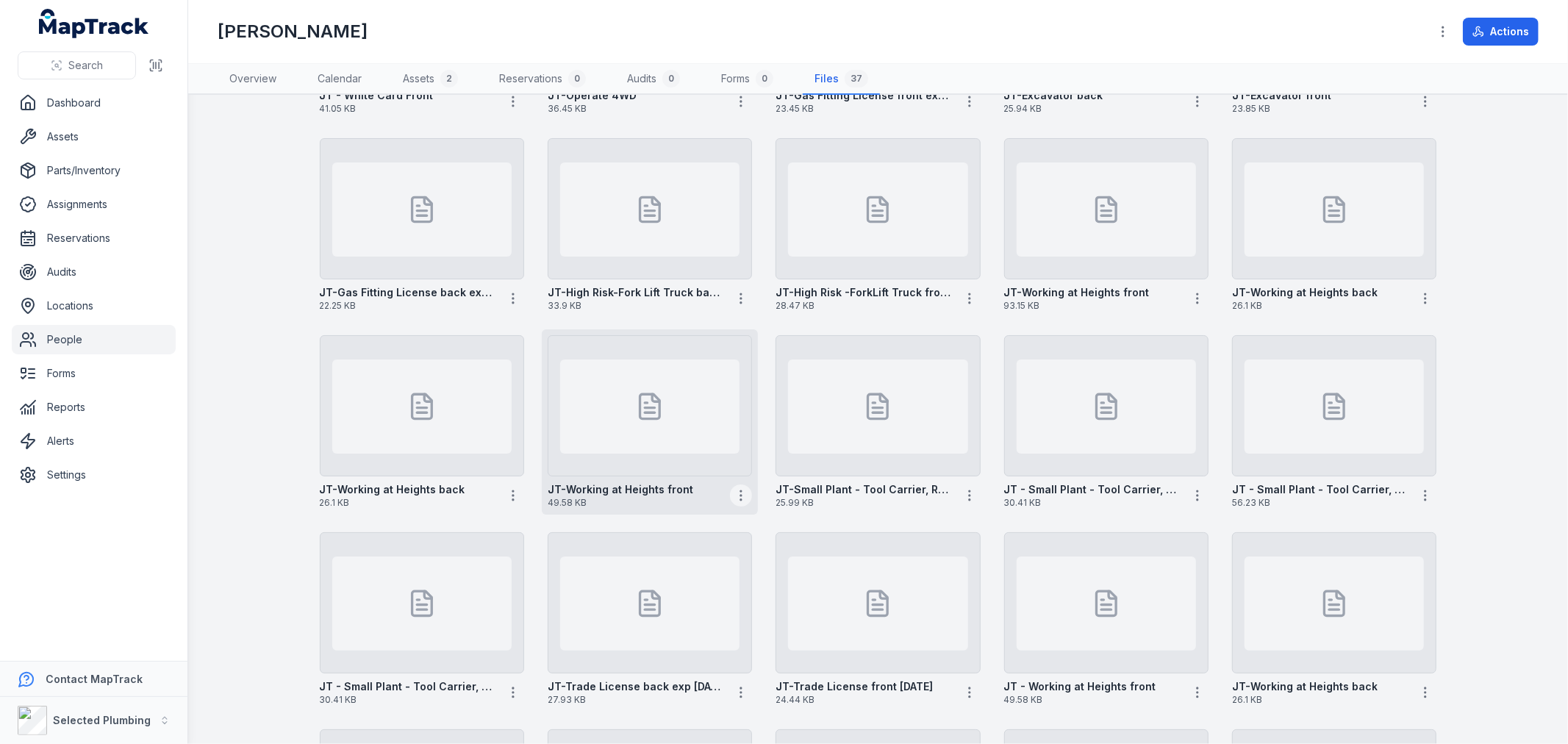
click at [740, 490] on circle "button" at bounding box center [741, 491] width 2 height 2
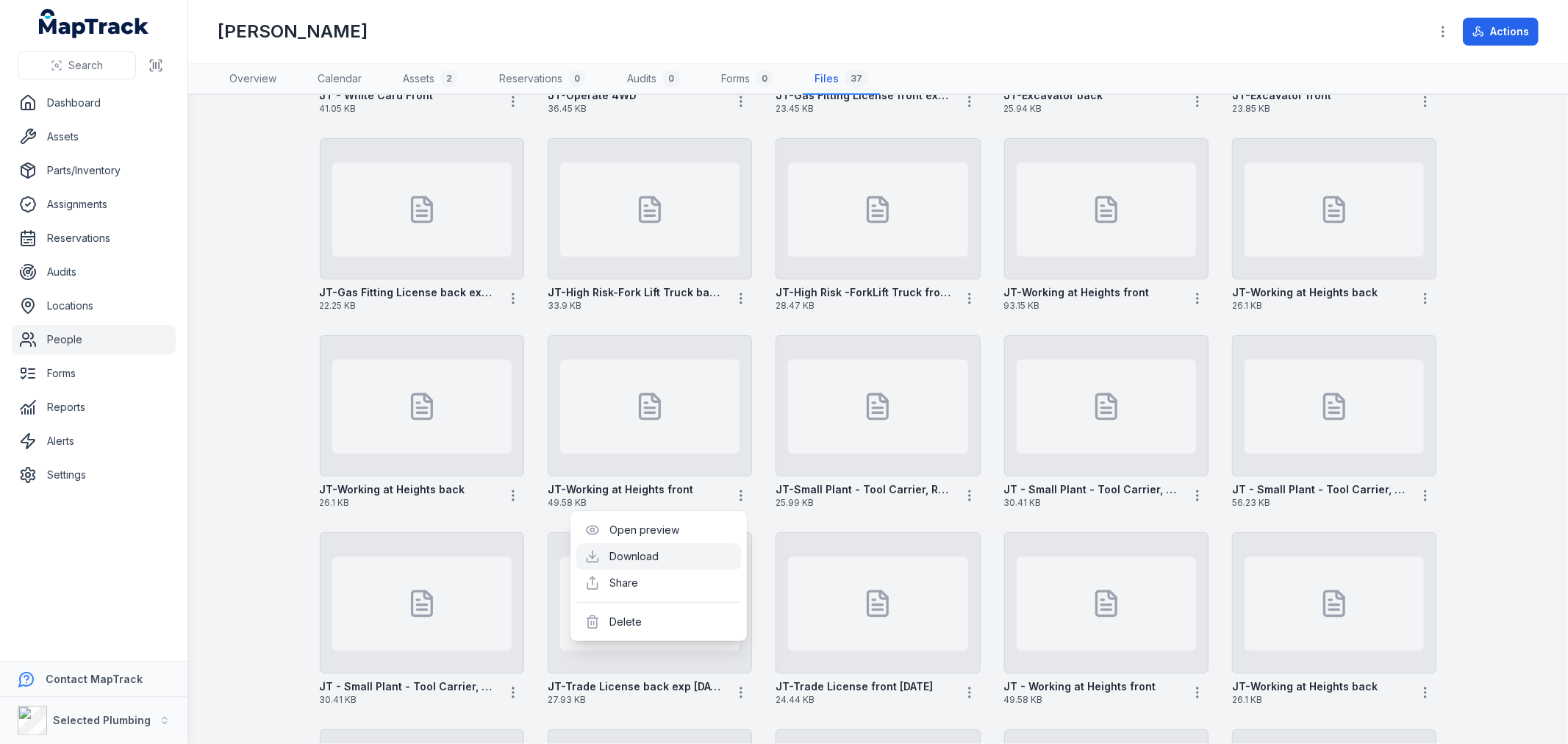
click at [659, 552] on link "Download" at bounding box center [634, 556] width 49 height 15
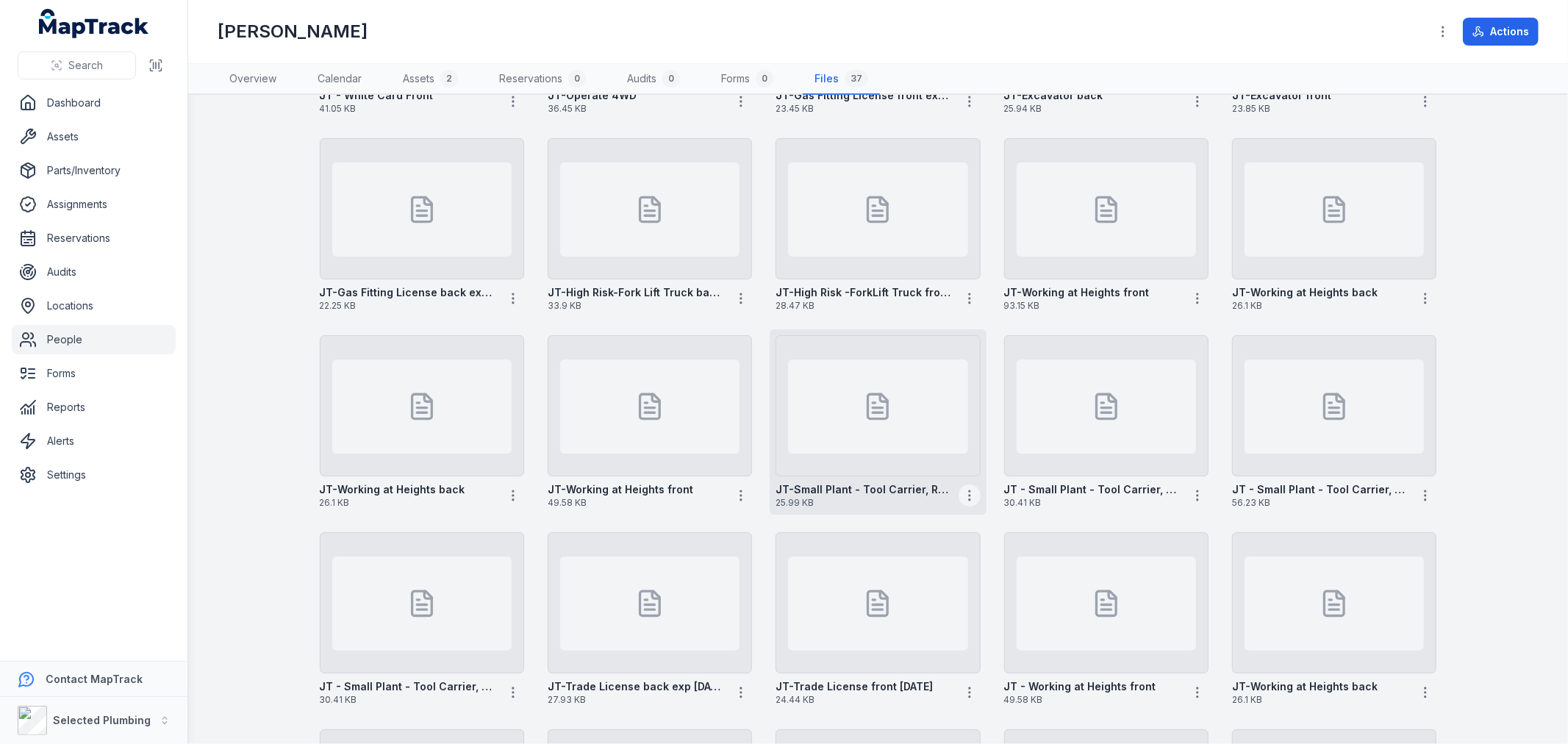
click at [962, 494] on icon "button" at bounding box center [969, 495] width 15 height 15
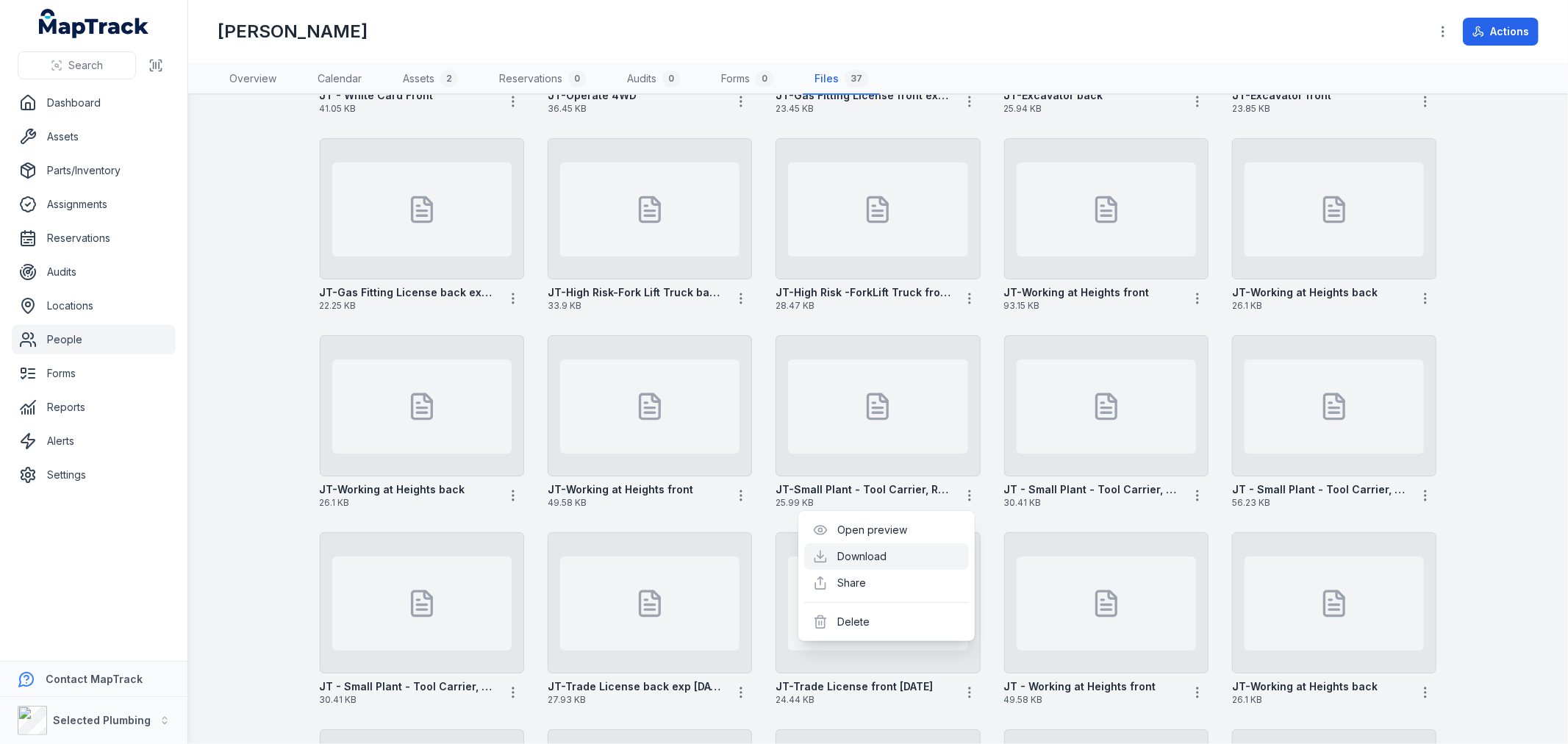
click at [884, 552] on link "Download" at bounding box center [862, 556] width 49 height 15
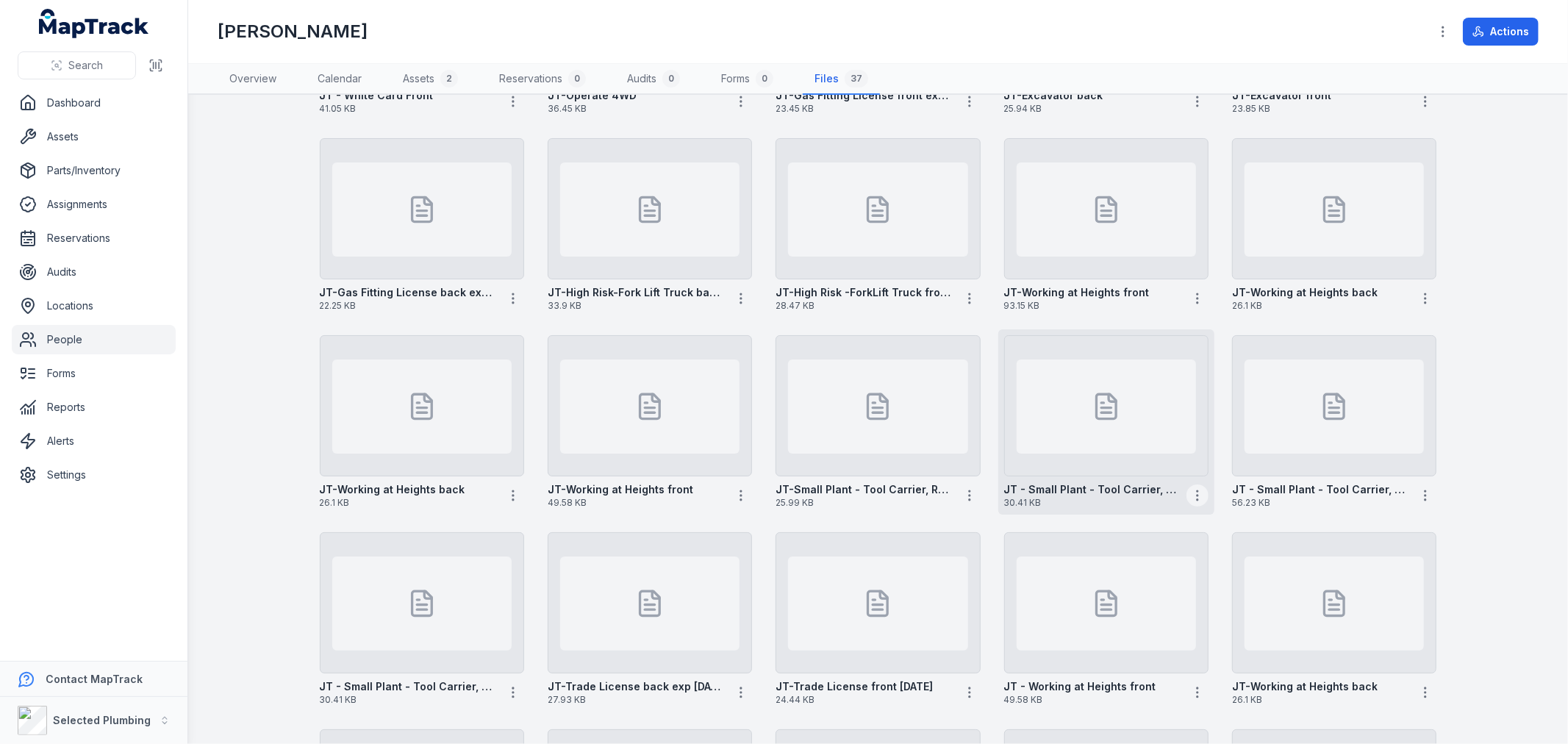
click at [1186, 494] on button "button" at bounding box center [1197, 495] width 22 height 22
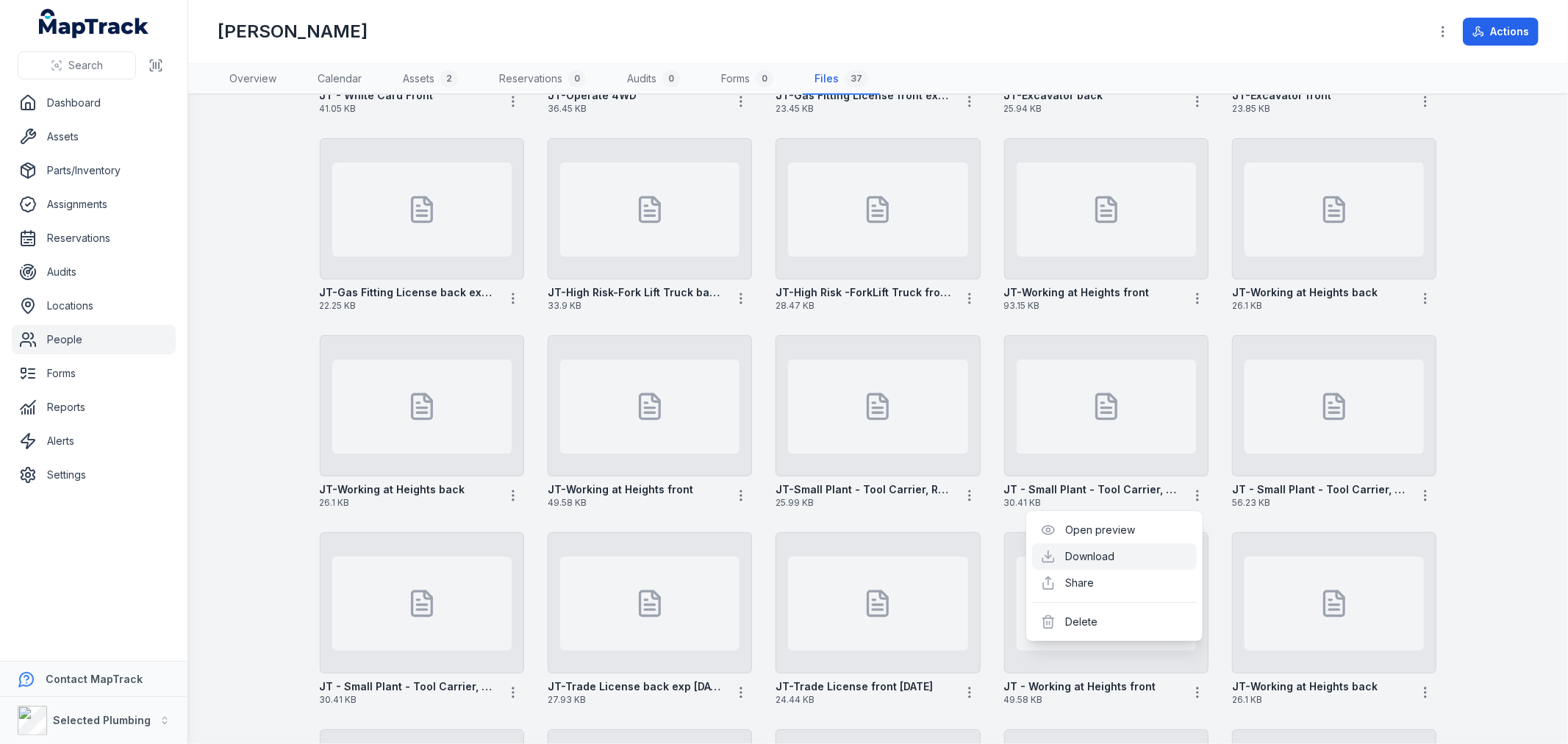
click at [1115, 549] on link "Download" at bounding box center [1090, 556] width 49 height 15
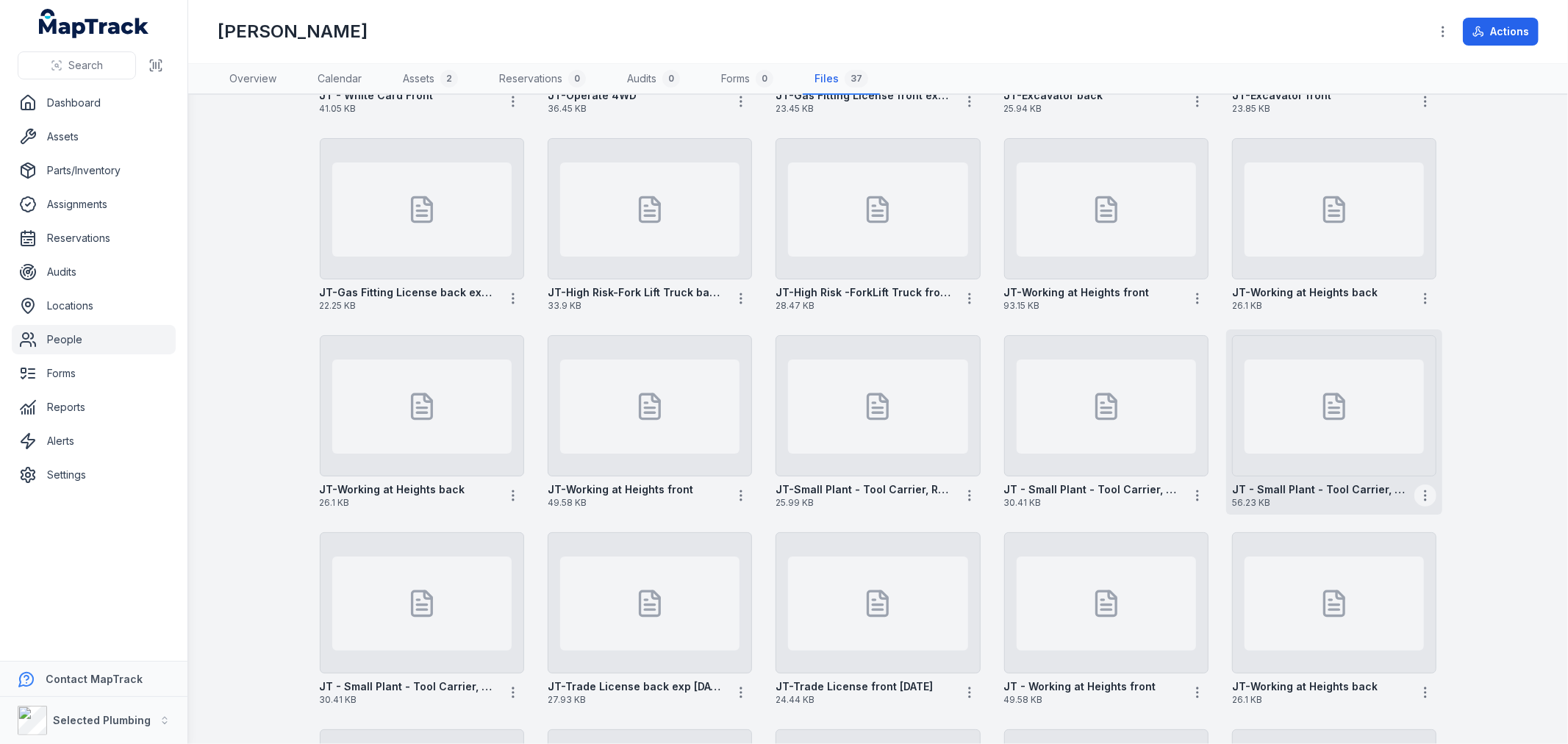
click at [1418, 489] on icon "button" at bounding box center [1425, 495] width 15 height 15
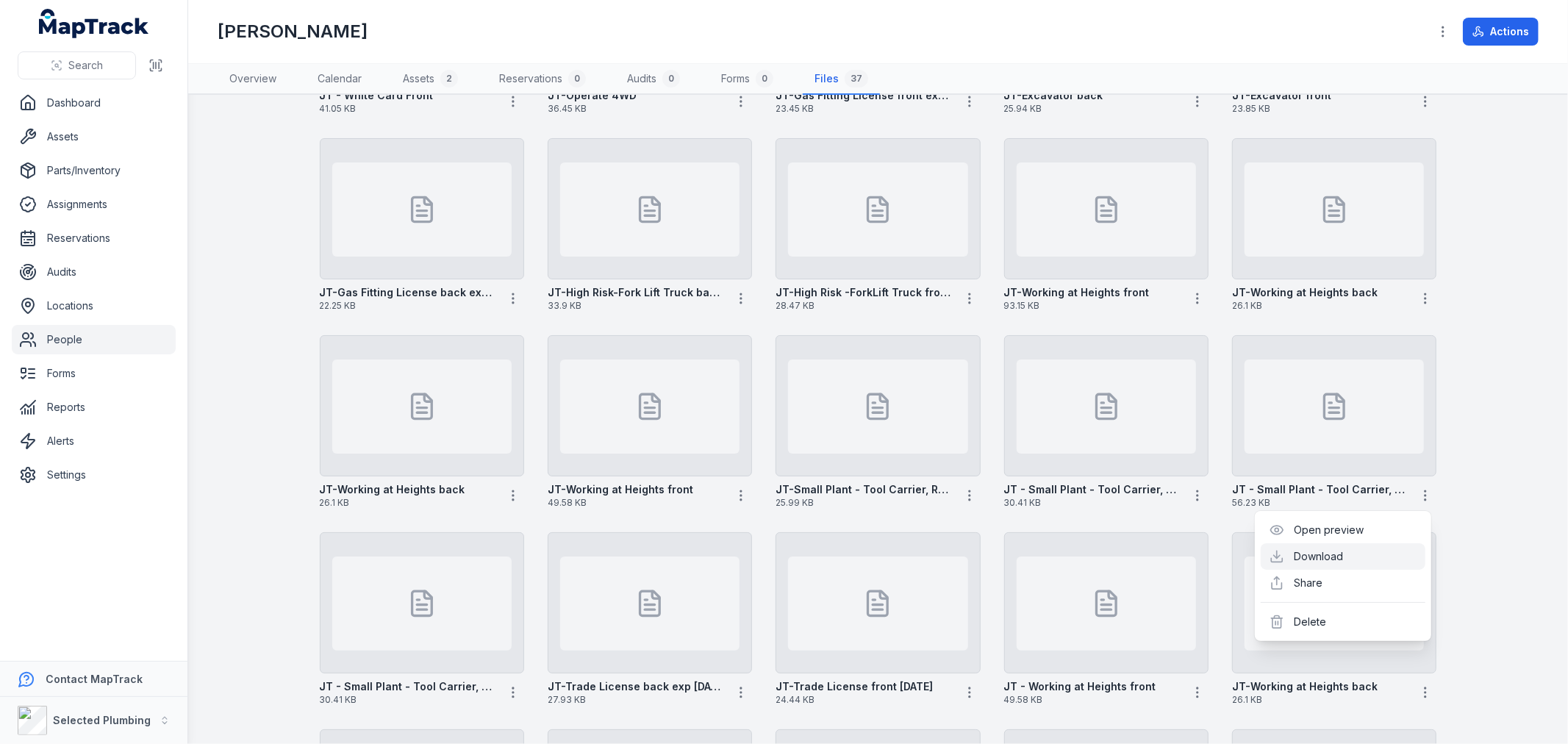
click at [1334, 552] on link "Download" at bounding box center [1319, 556] width 49 height 15
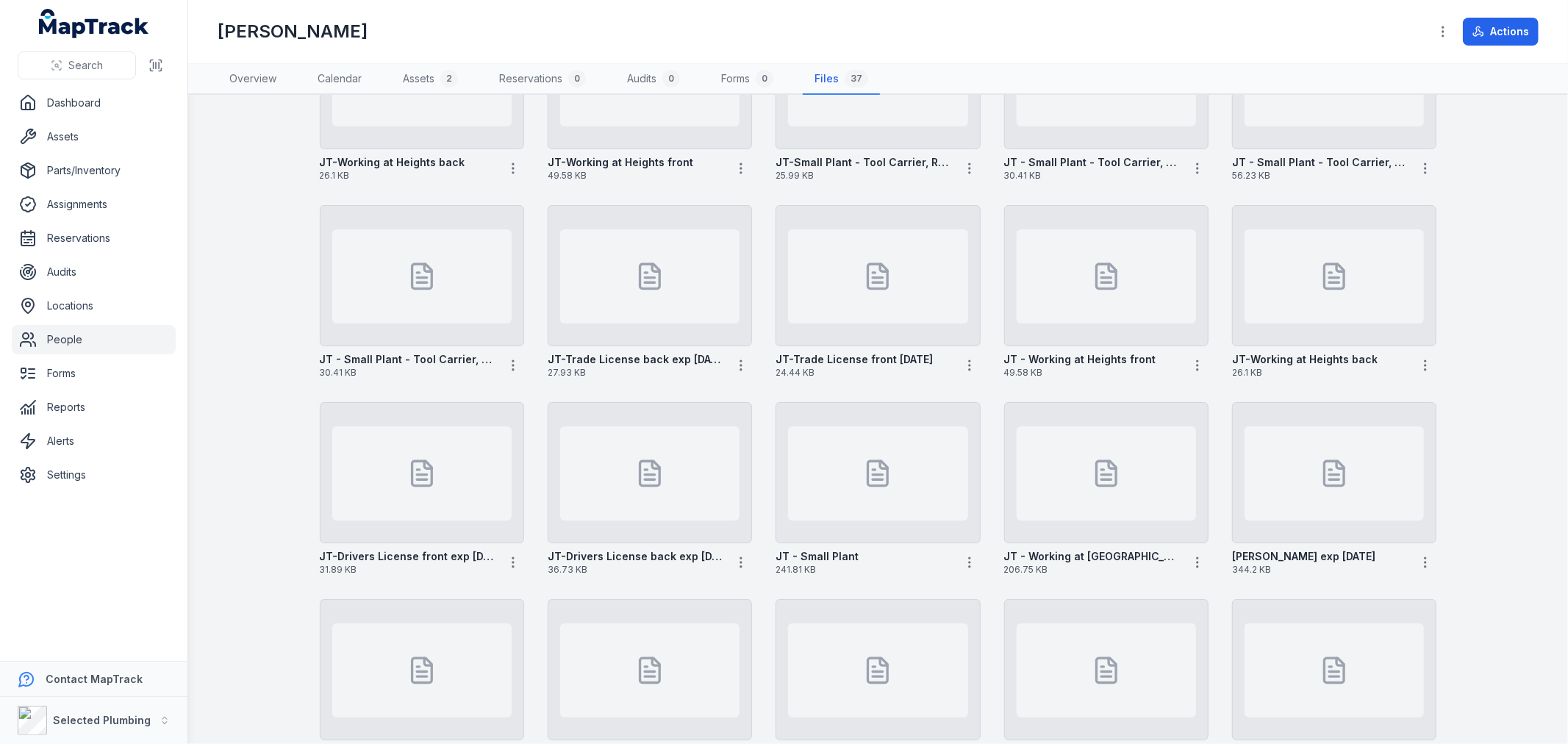
scroll to position [817, 0]
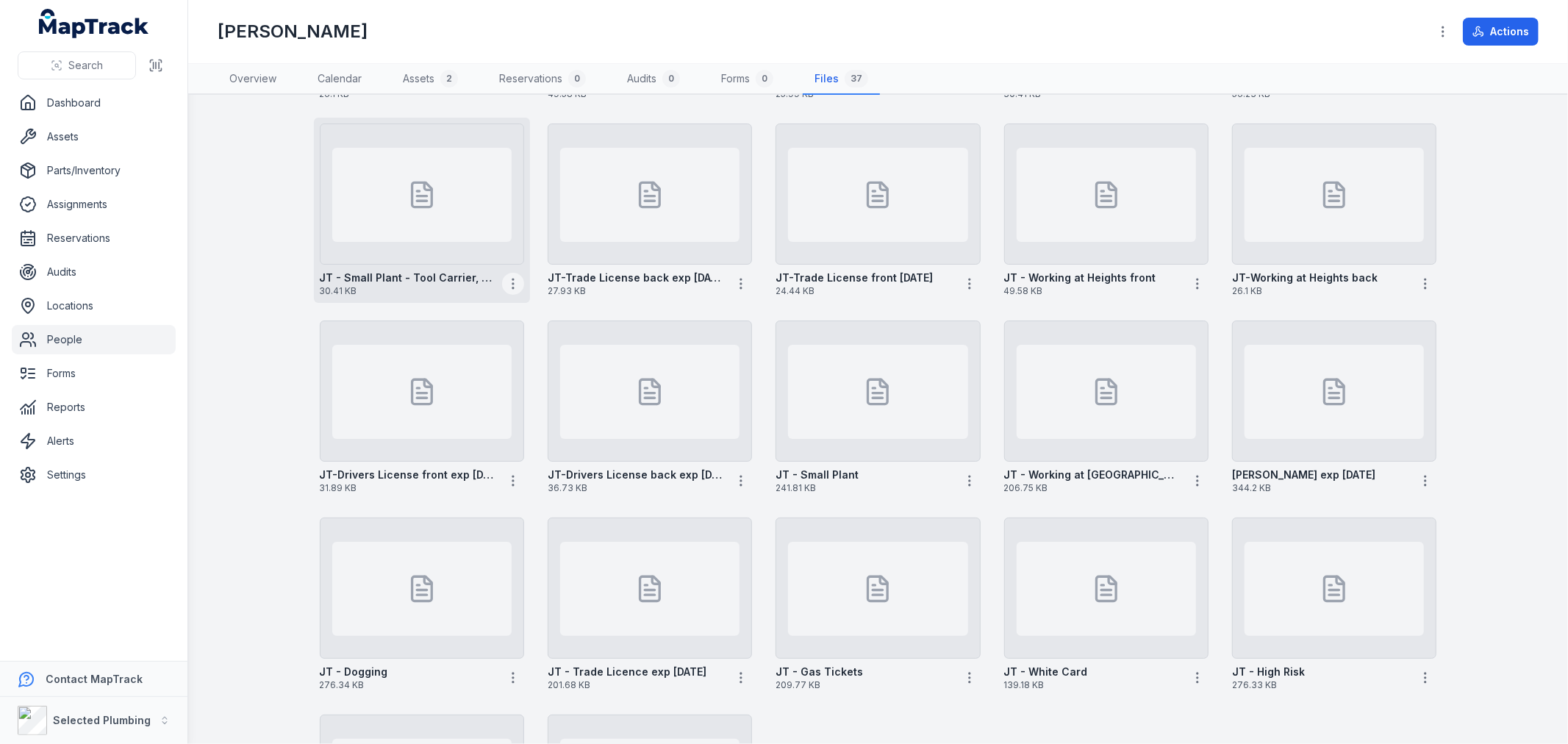
click at [513, 283] on circle "button" at bounding box center [513, 284] width 2 height 2
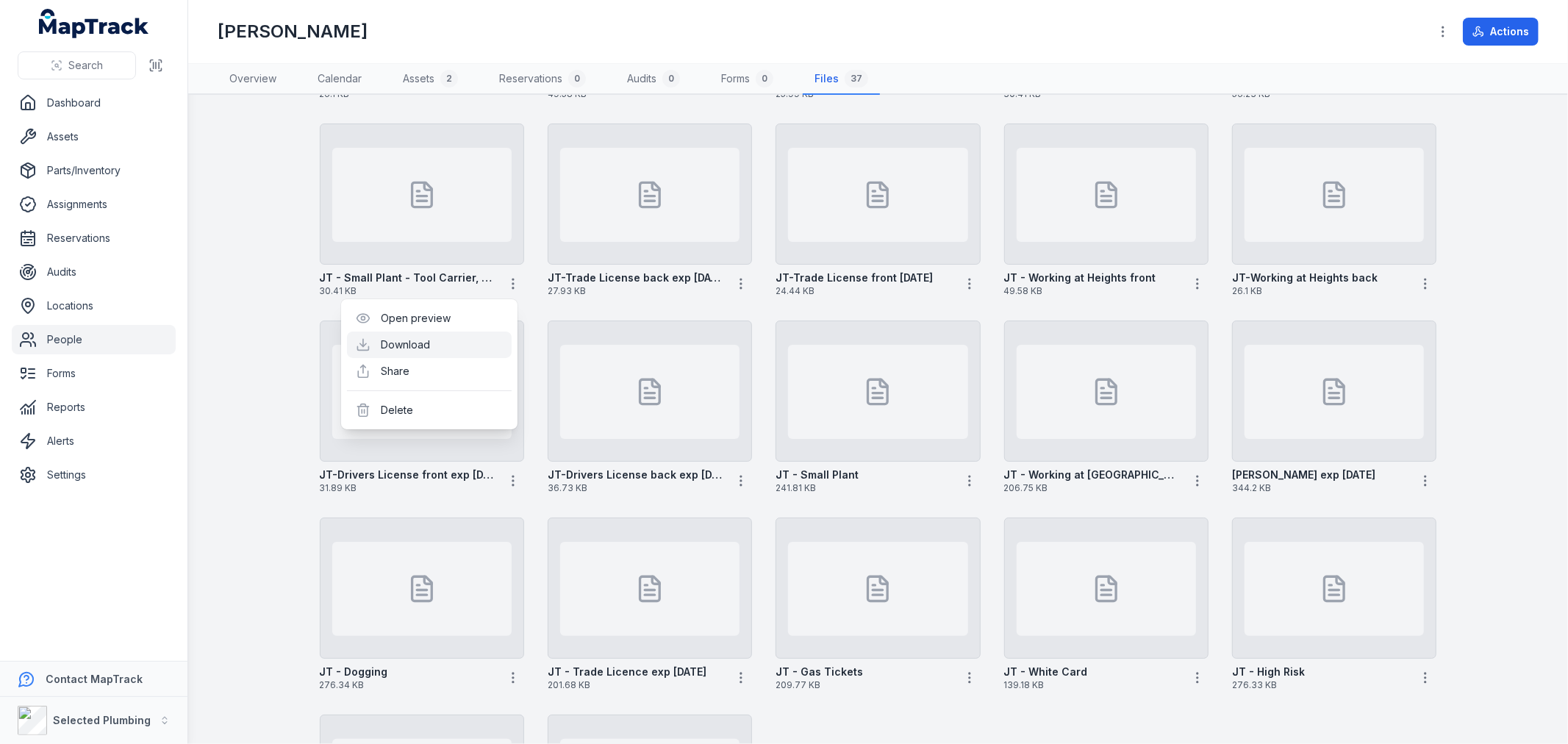
click at [430, 347] on link "Download" at bounding box center [405, 344] width 49 height 15
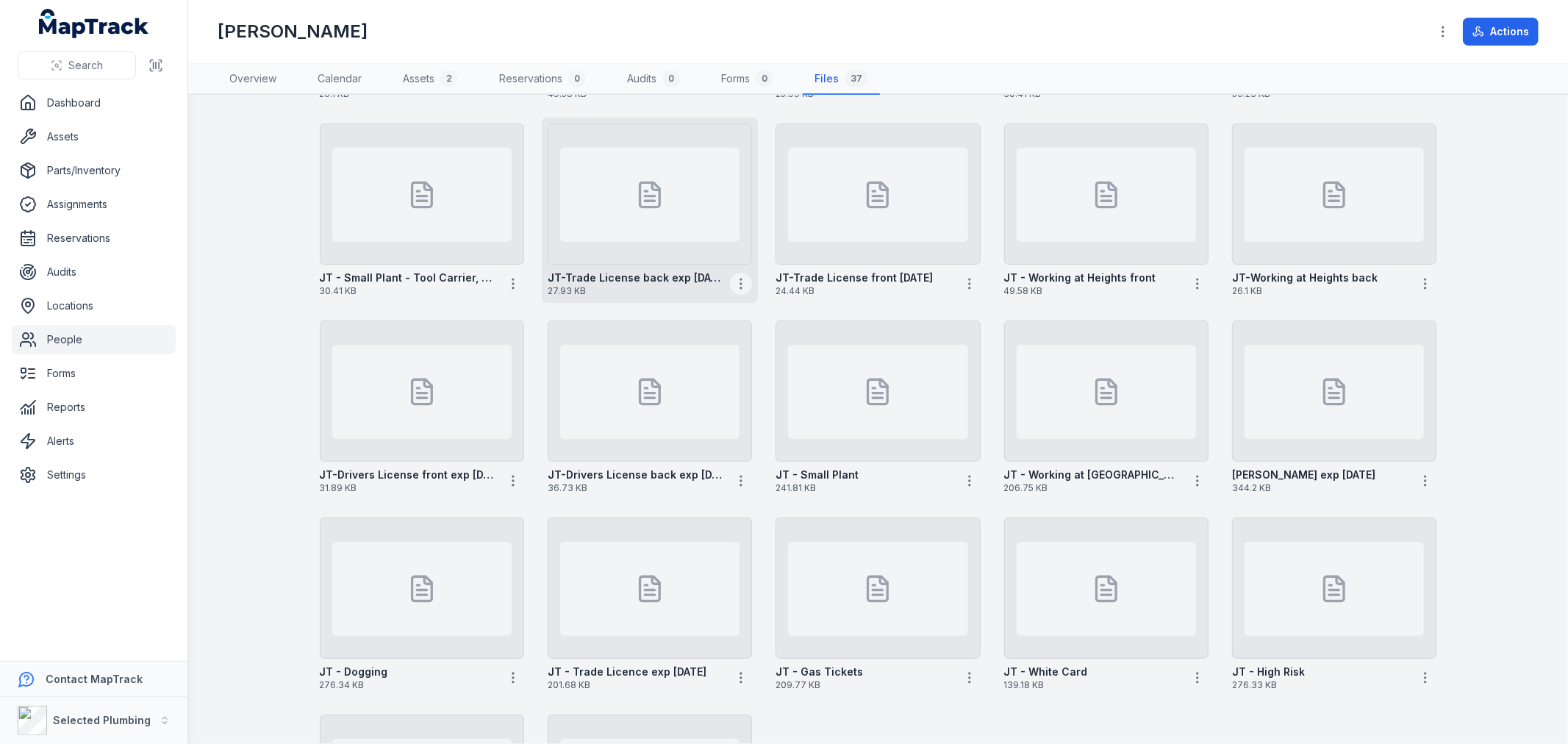
click at [740, 281] on icon "button" at bounding box center [741, 284] width 15 height 15
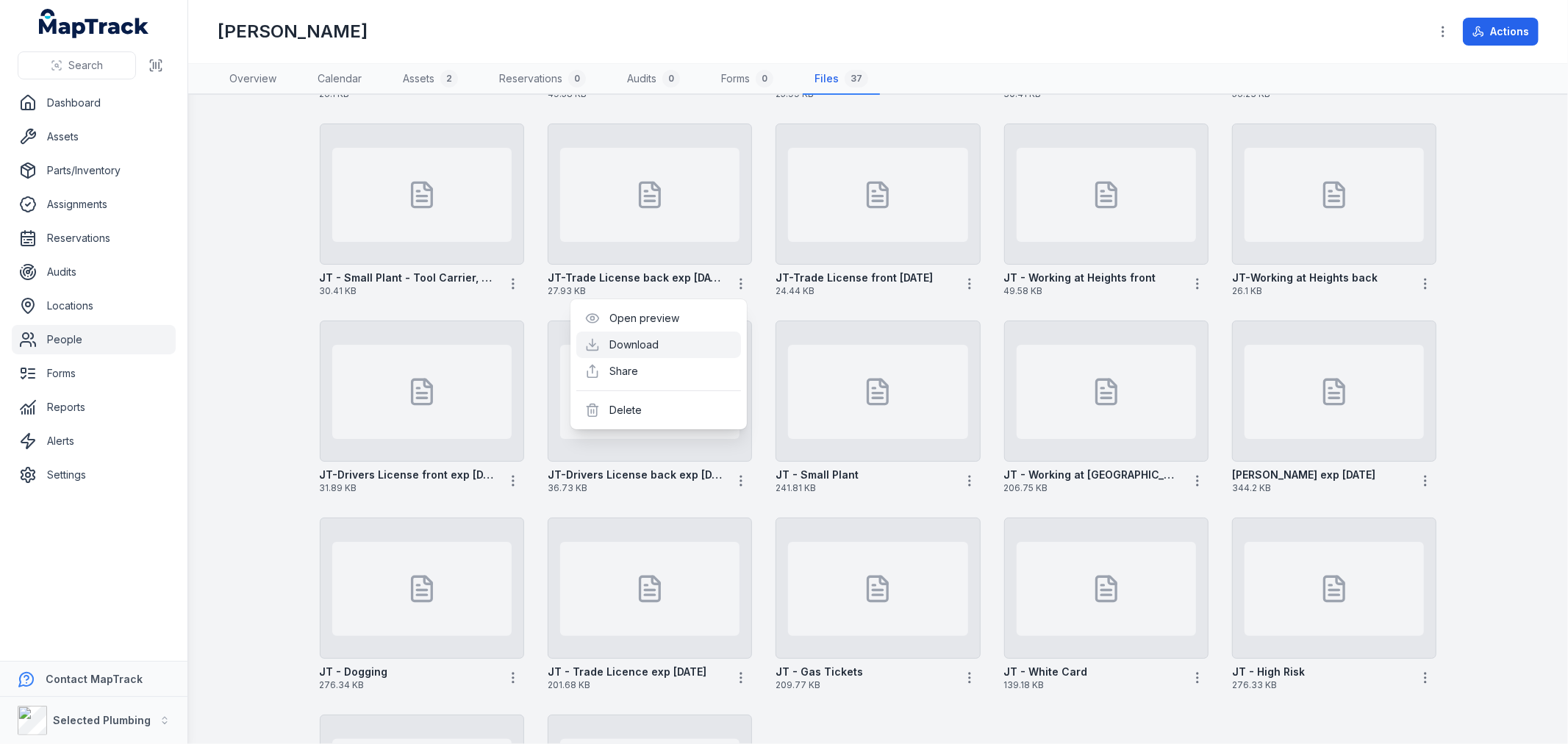
click at [660, 341] on link "Download" at bounding box center [634, 344] width 49 height 15
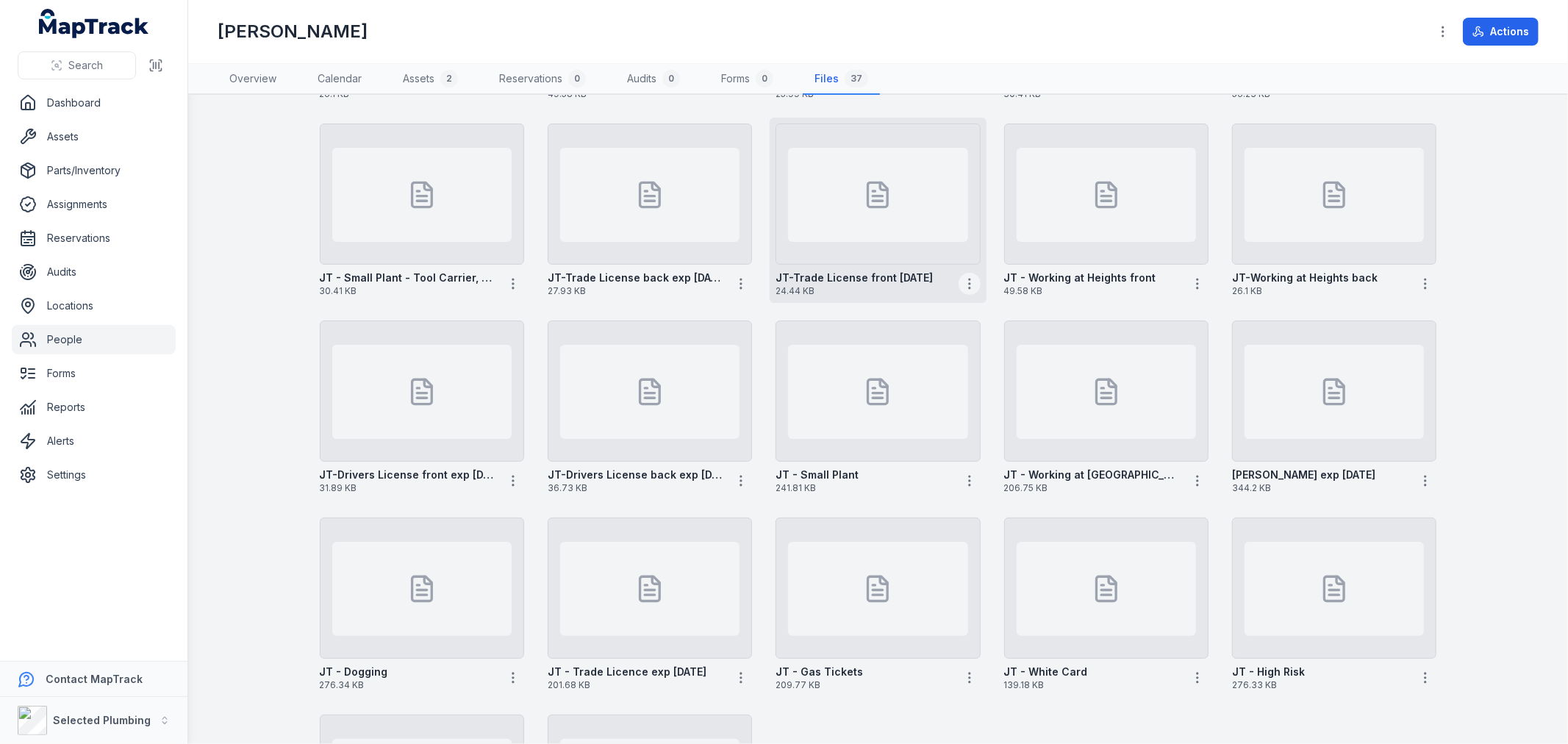
click at [962, 284] on icon "button" at bounding box center [969, 284] width 15 height 15
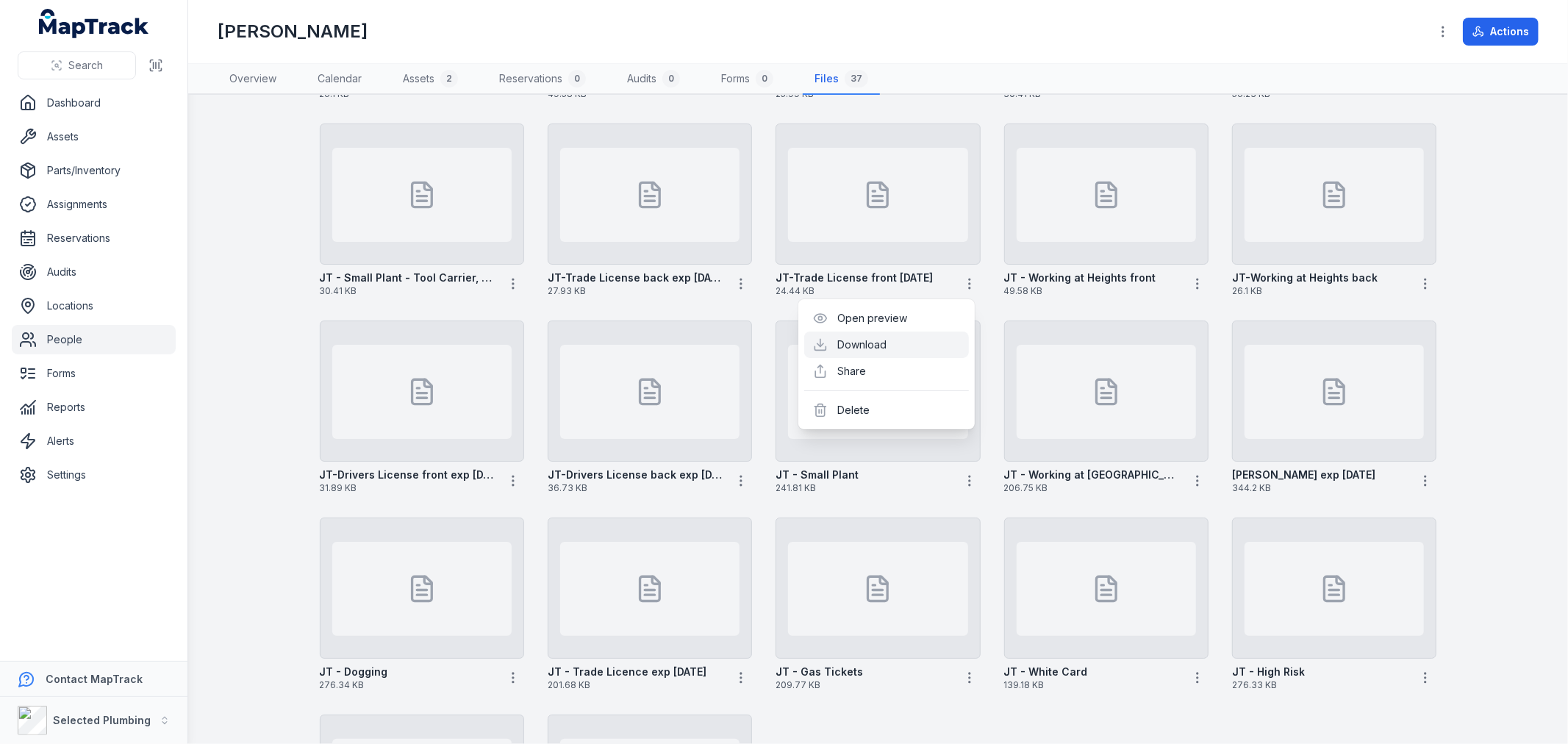
click at [887, 347] on link "Download" at bounding box center [862, 344] width 49 height 15
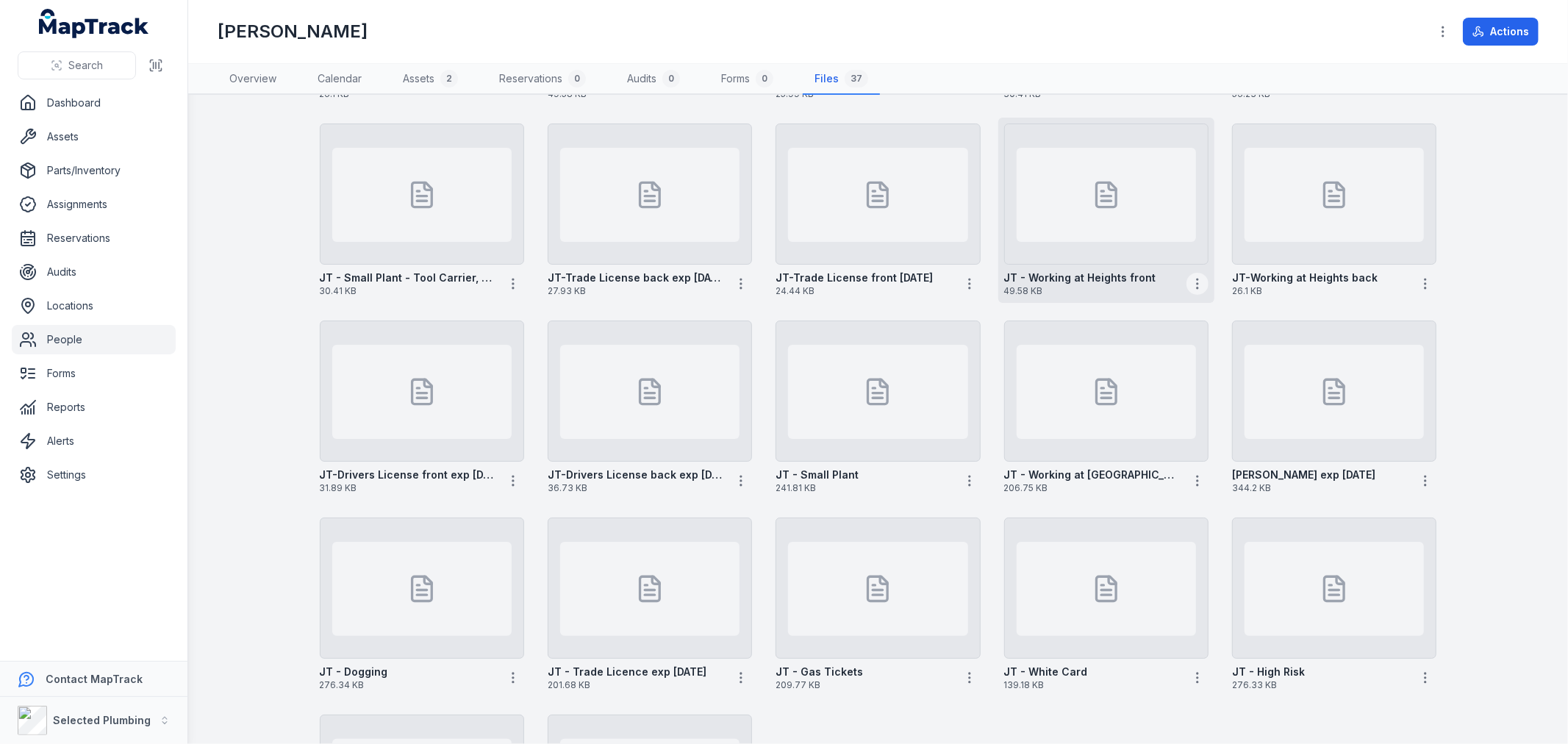
click at [1190, 280] on icon "button" at bounding box center [1197, 284] width 15 height 15
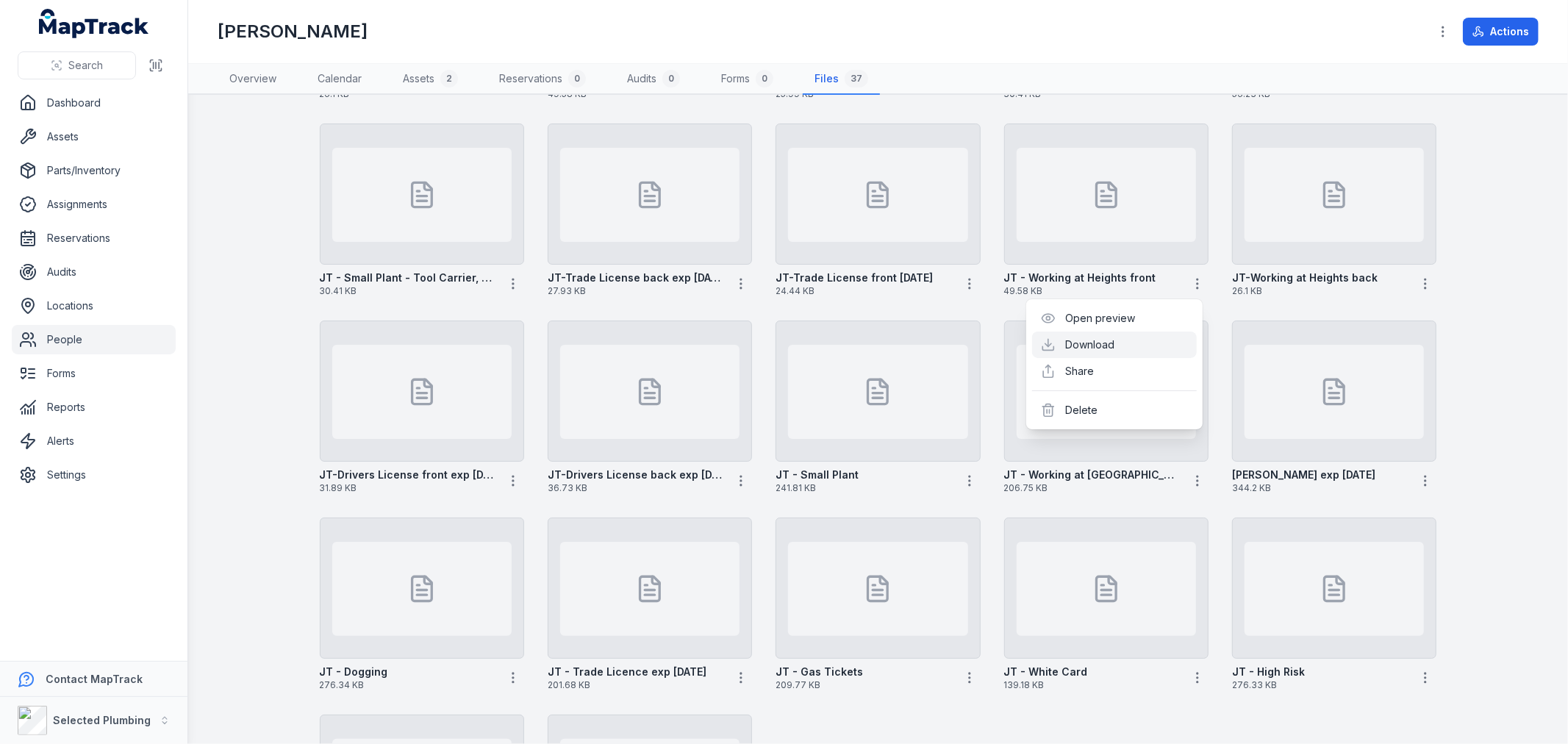
click at [1112, 340] on link "Download" at bounding box center [1090, 344] width 49 height 15
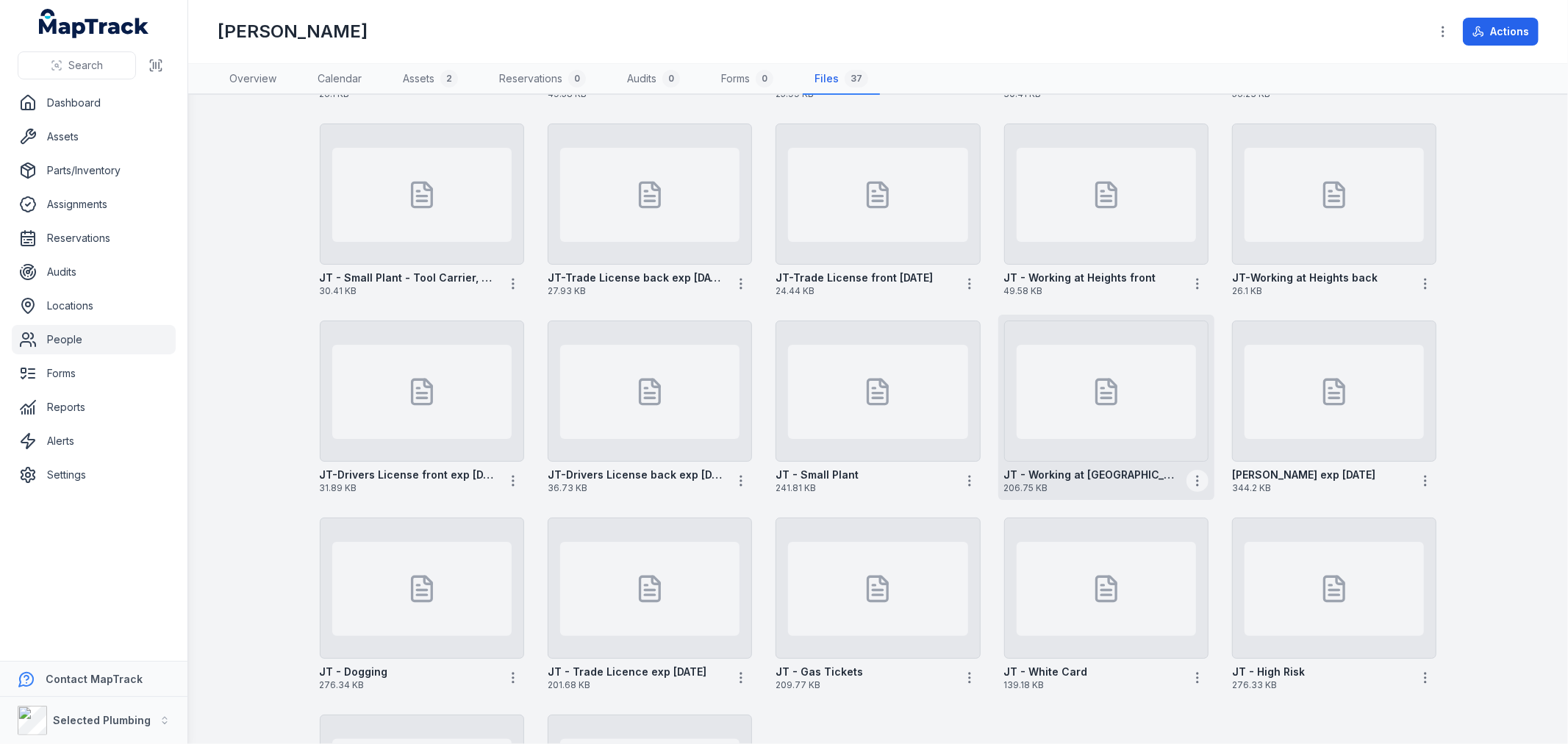
click at [1194, 481] on icon "button" at bounding box center [1197, 481] width 15 height 15
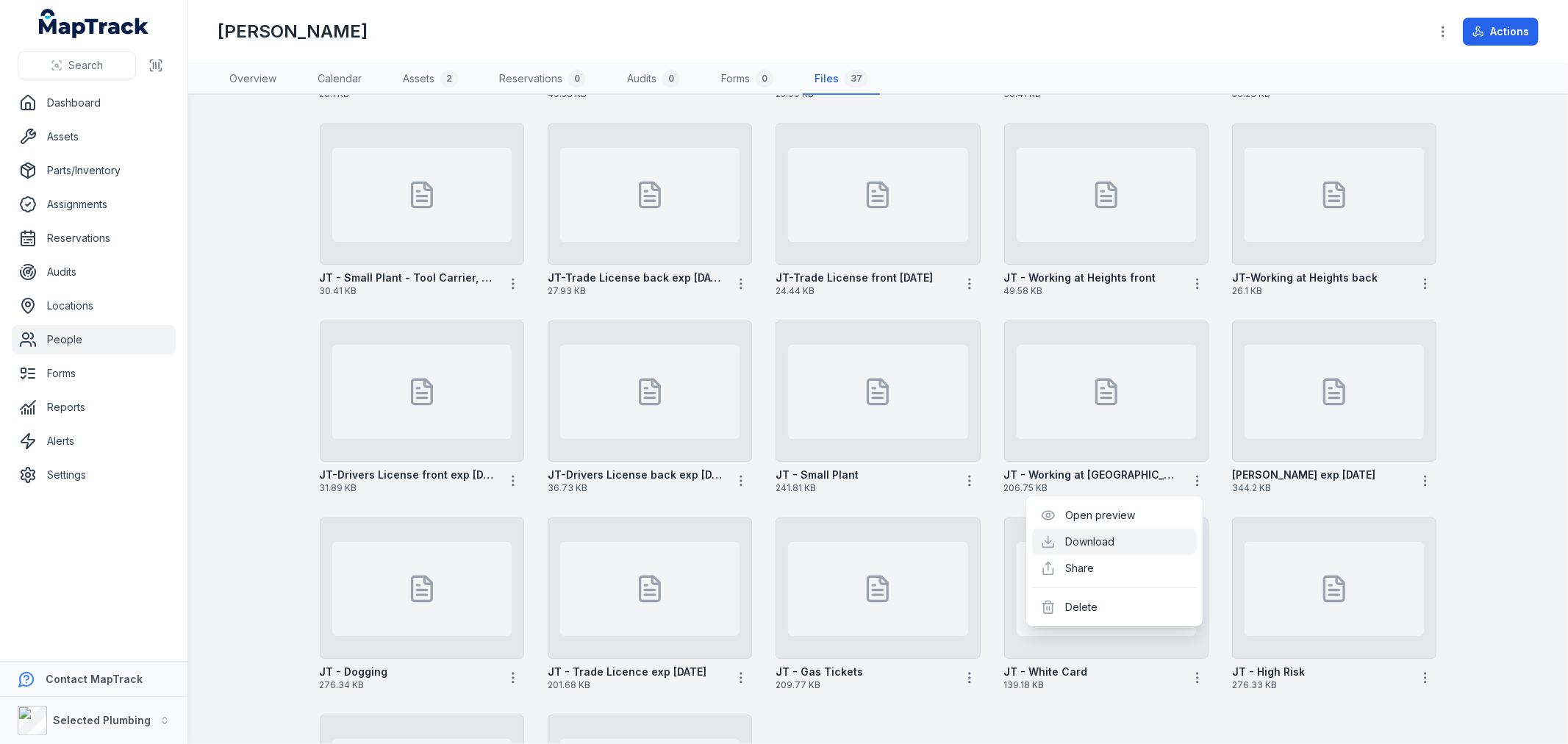
click at [1115, 538] on link "Download" at bounding box center [1090, 541] width 49 height 15
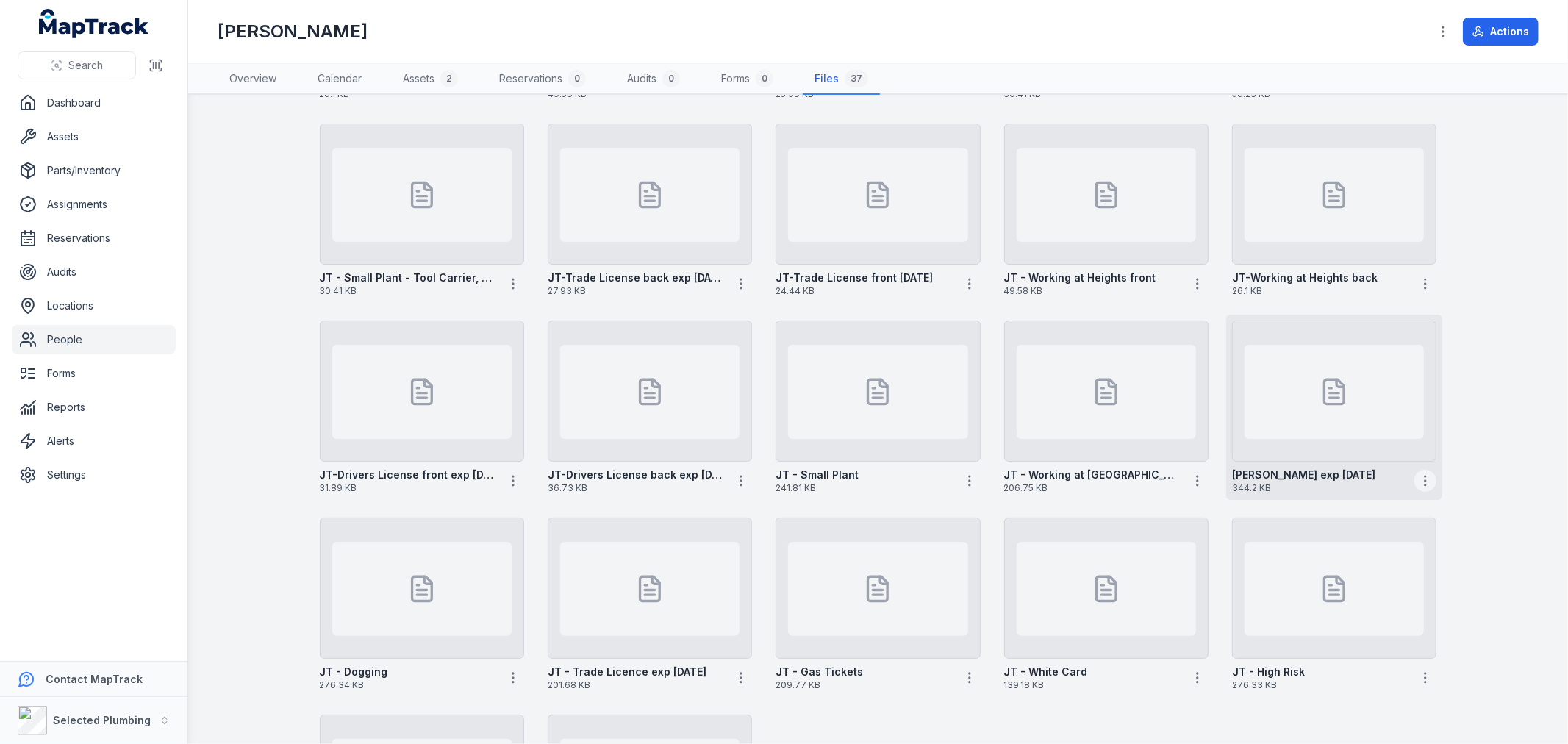
click at [1424, 478] on icon "button" at bounding box center [1425, 481] width 15 height 15
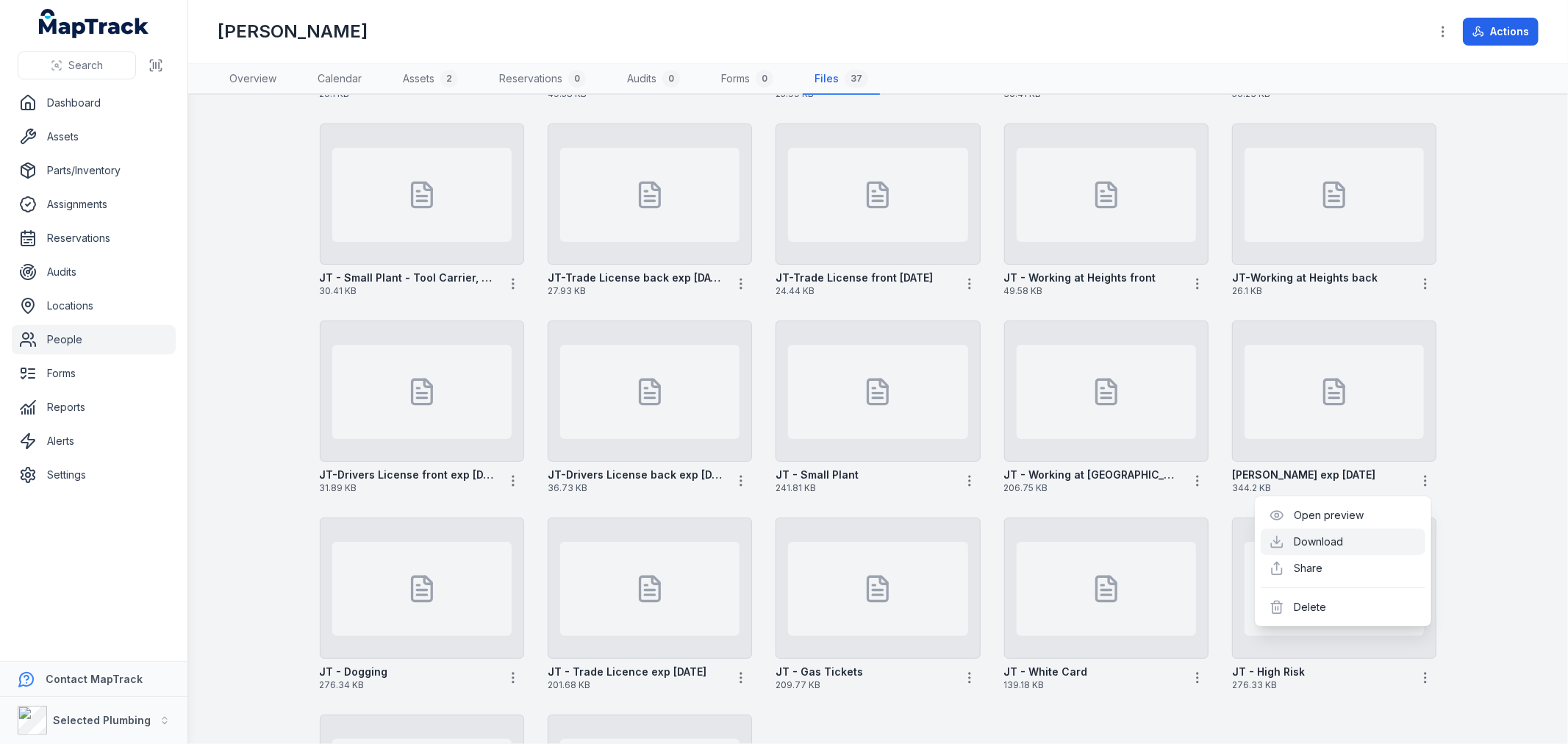
click at [1324, 539] on link "Download" at bounding box center [1319, 541] width 49 height 15
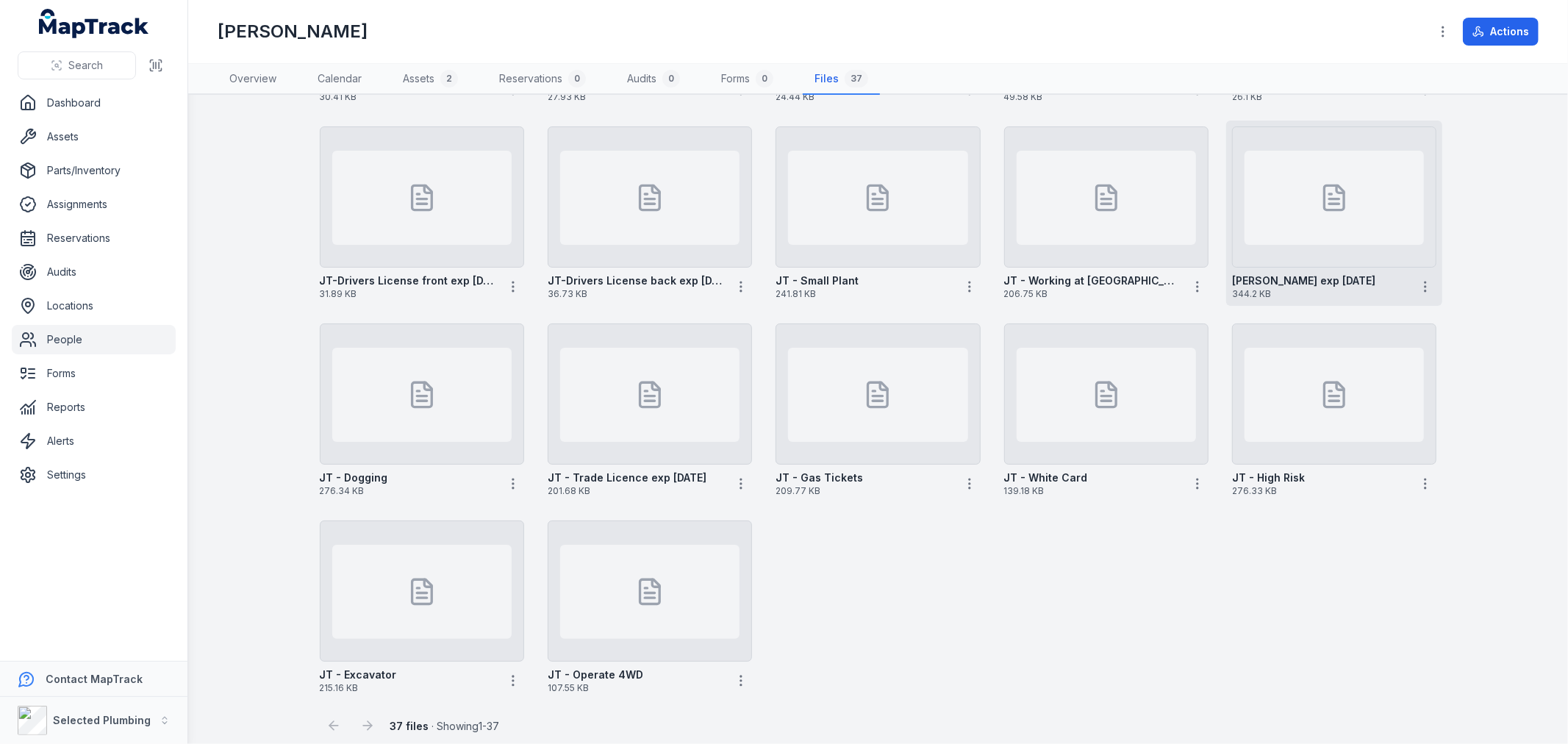
scroll to position [1023, 0]
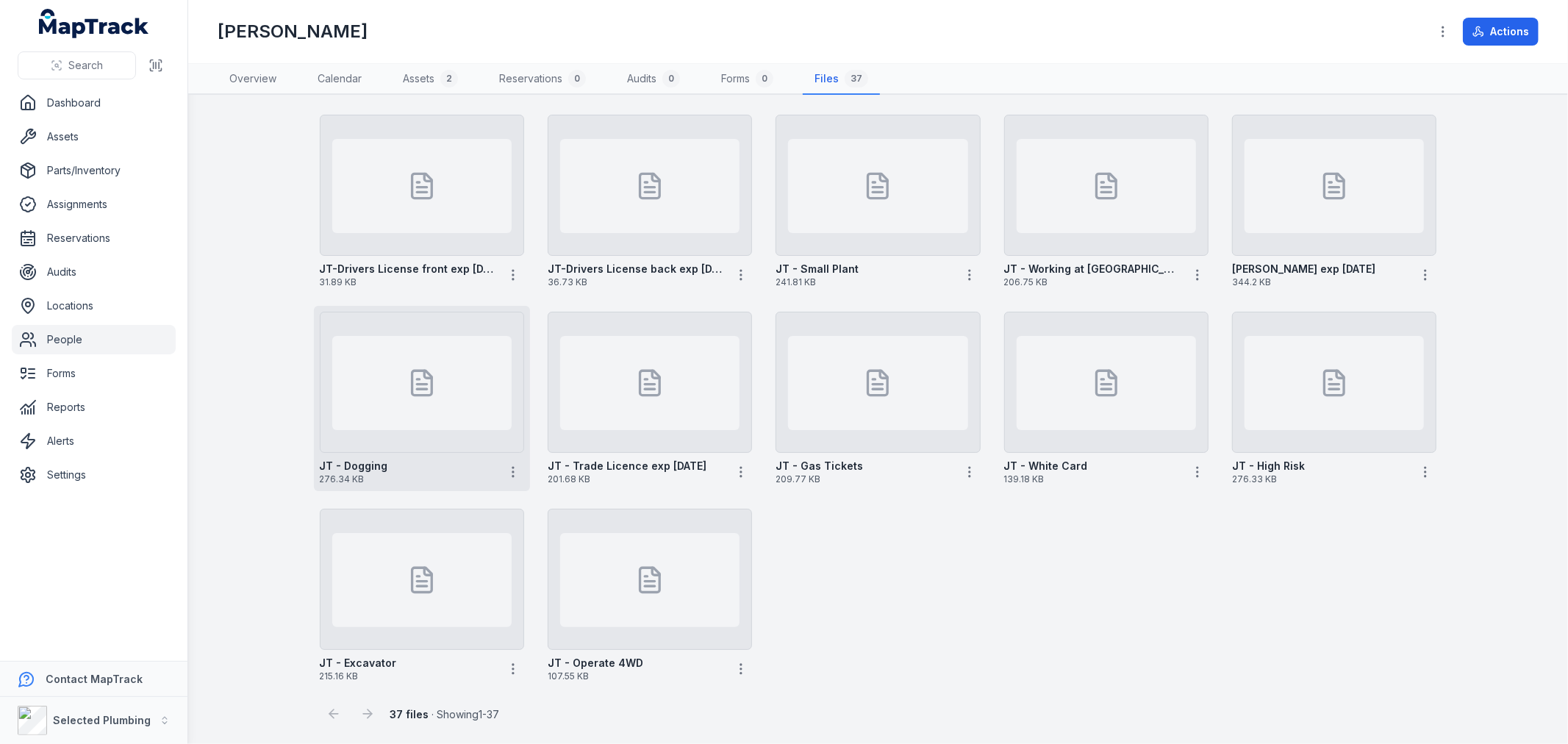
click at [517, 467] on div at bounding box center [513, 472] width 22 height 23
click at [512, 468] on icon "button" at bounding box center [513, 471] width 15 height 15
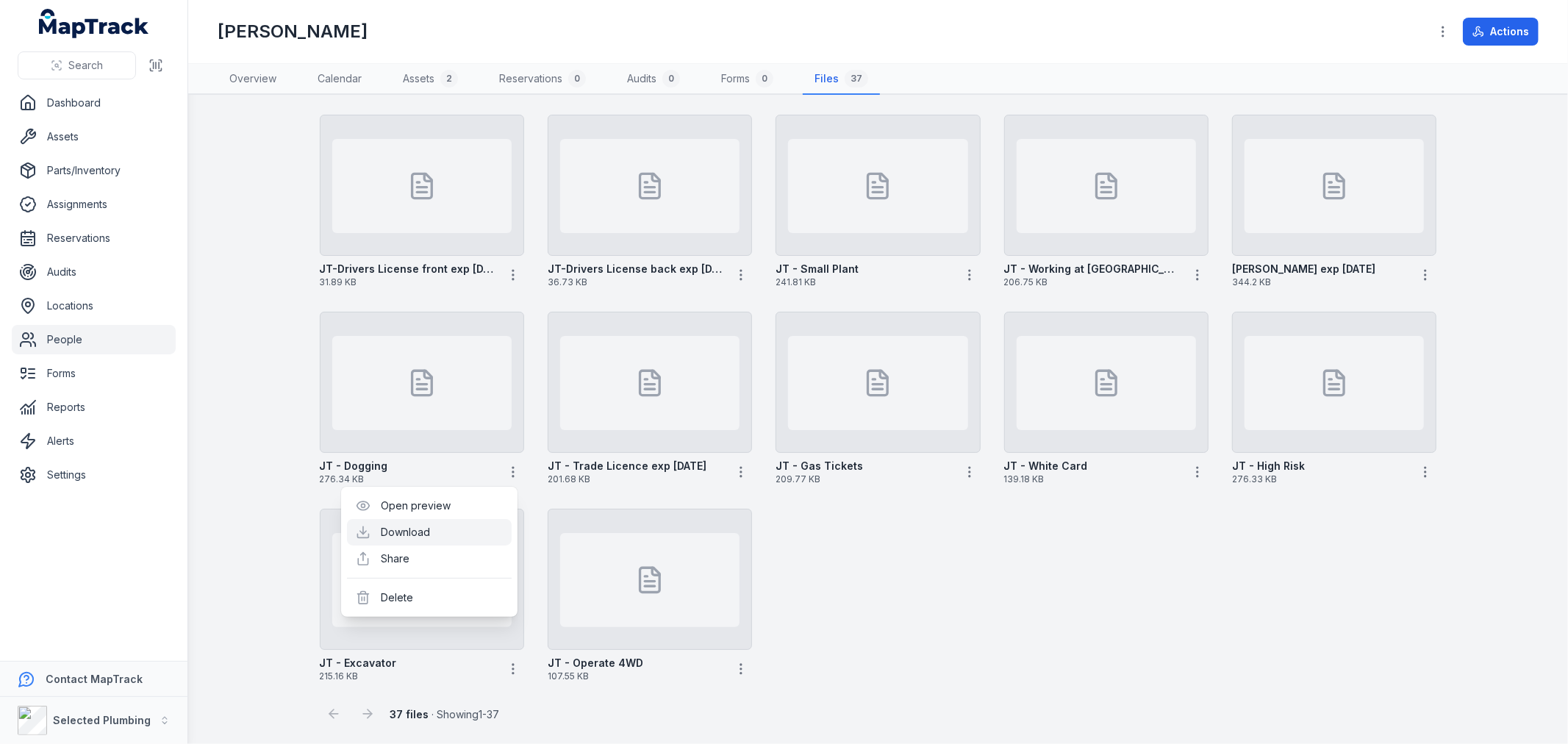
click at [430, 525] on link "Download" at bounding box center [405, 532] width 49 height 15
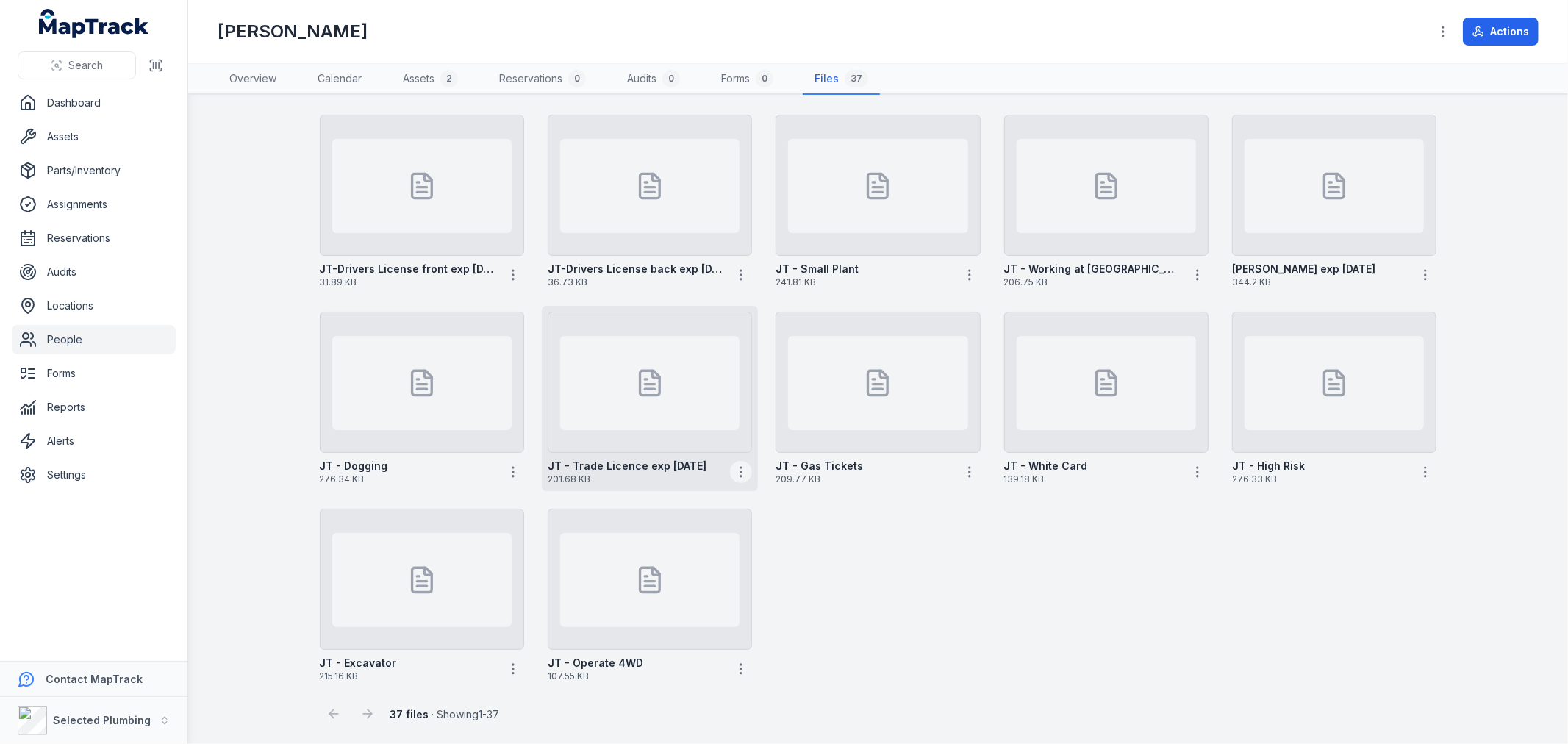
click at [736, 472] on icon "button" at bounding box center [741, 471] width 15 height 15
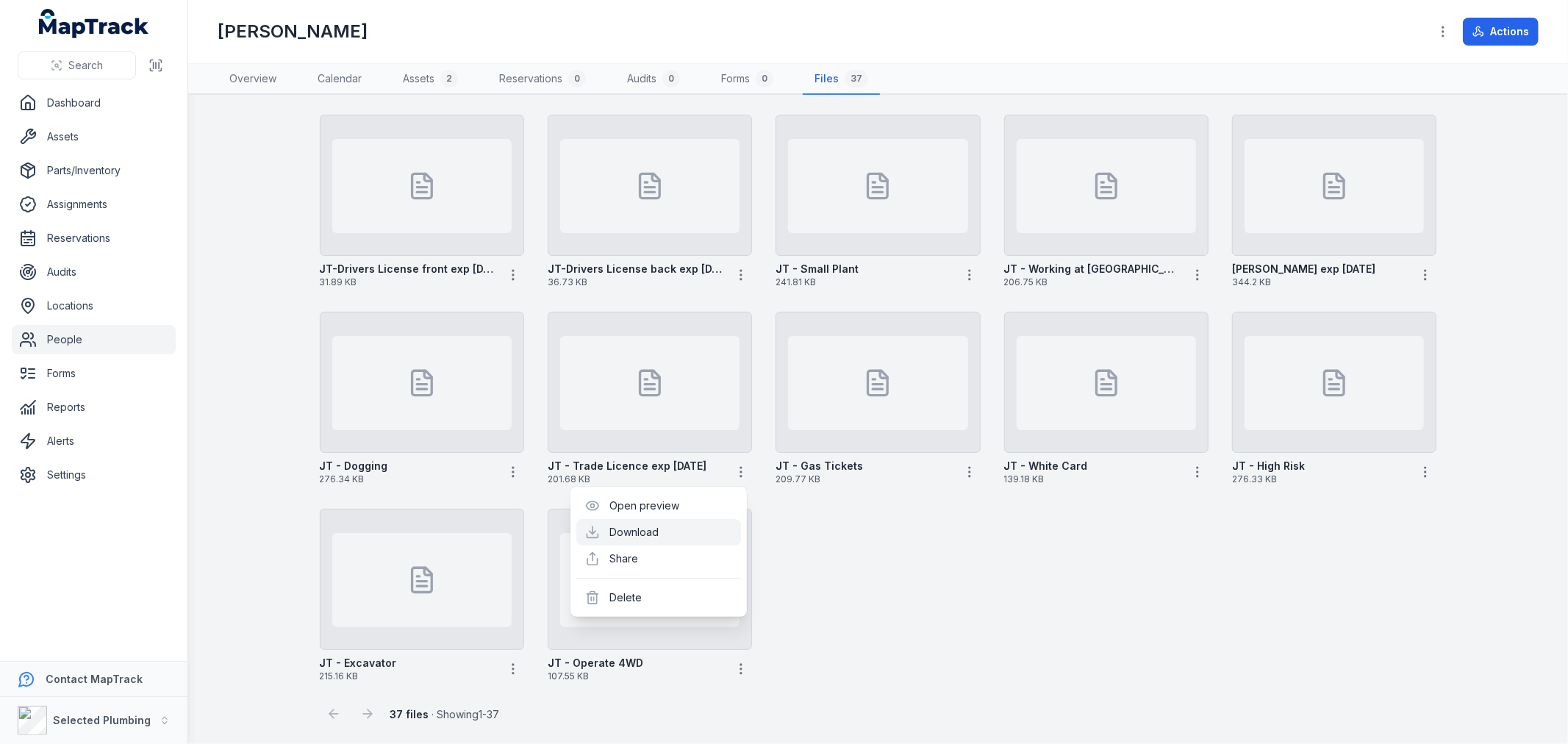
click at [660, 531] on link "Download" at bounding box center [634, 532] width 49 height 15
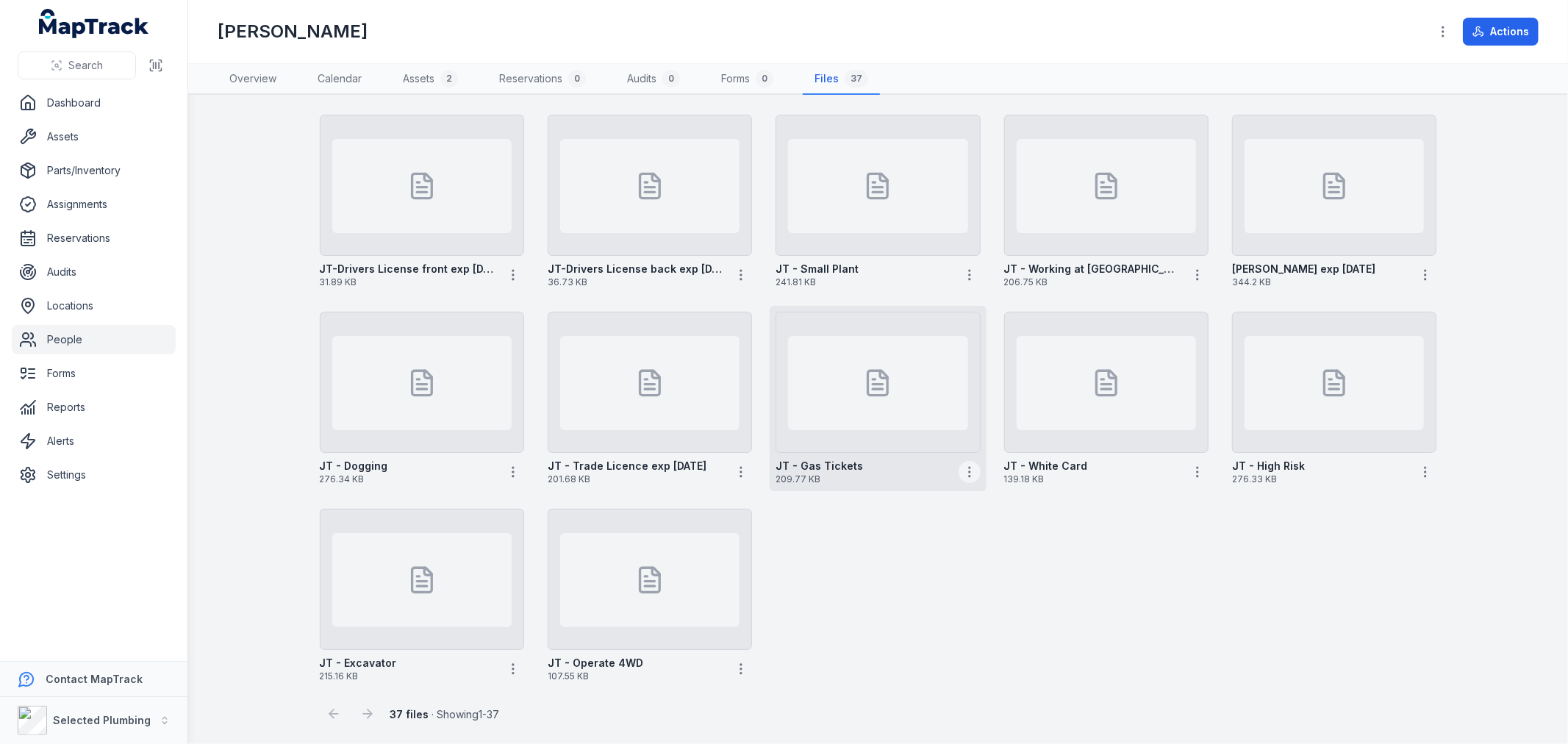
click at [962, 471] on icon "button" at bounding box center [969, 471] width 15 height 15
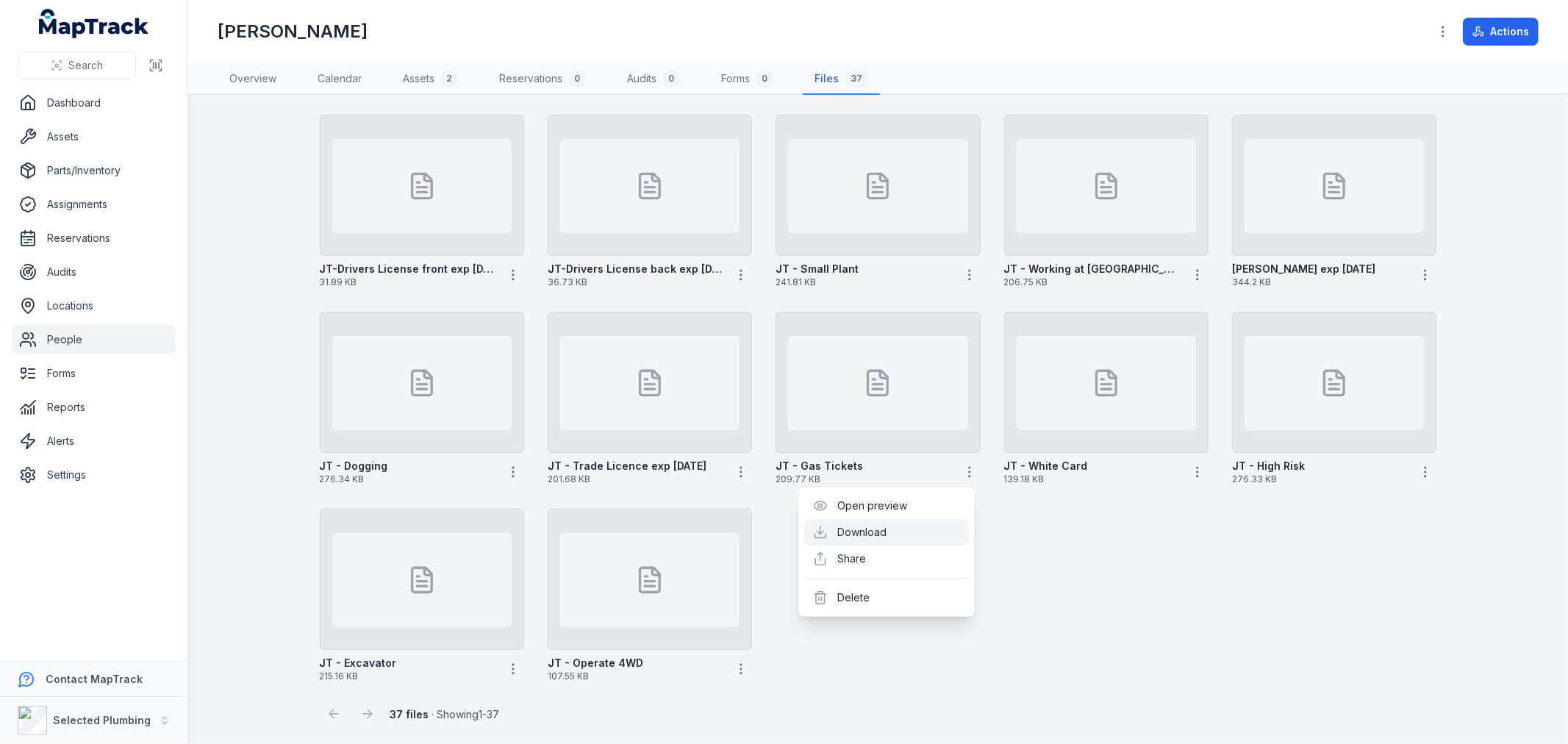
click at [887, 531] on link "Download" at bounding box center [862, 532] width 49 height 15
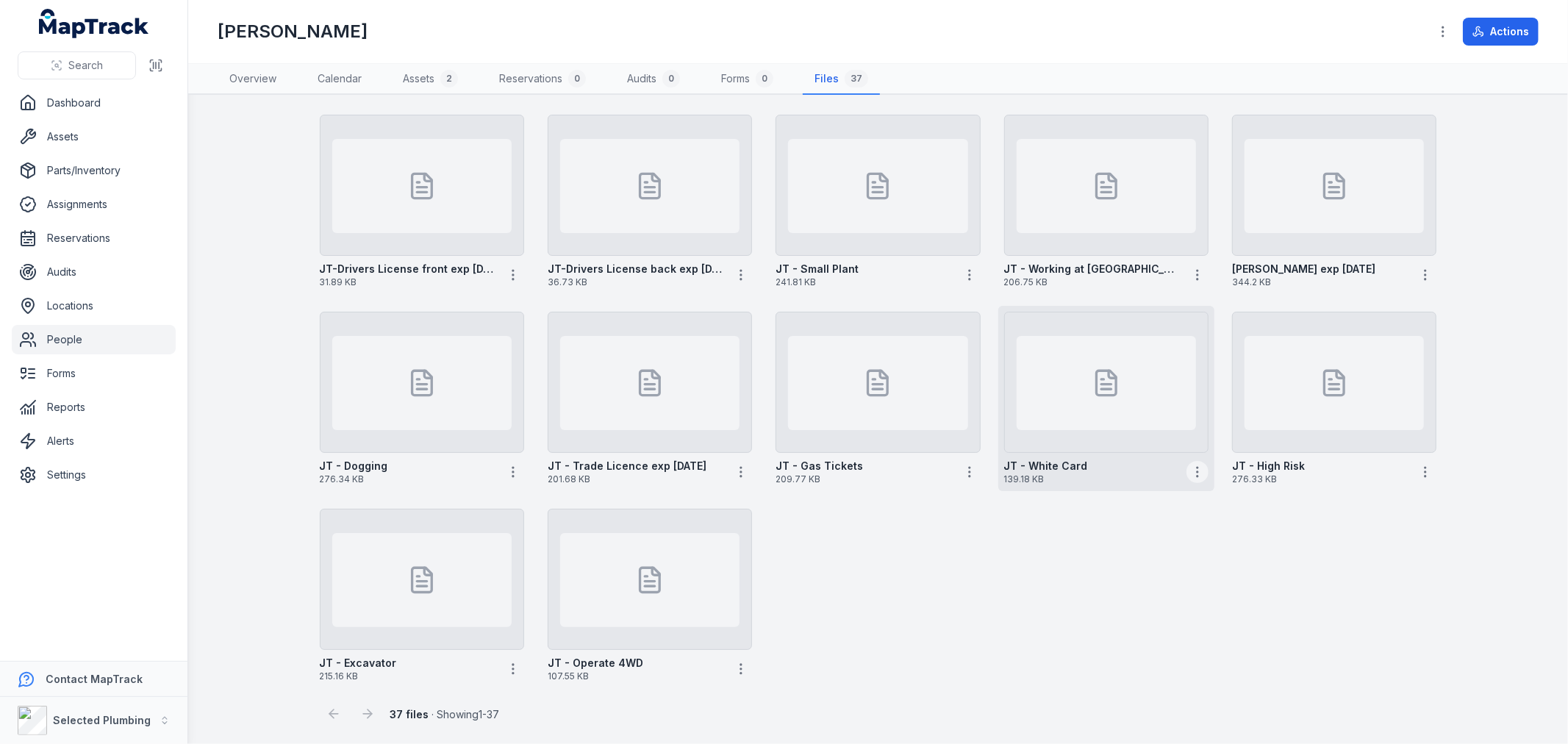
click at [1196, 467] on icon "button" at bounding box center [1197, 471] width 15 height 15
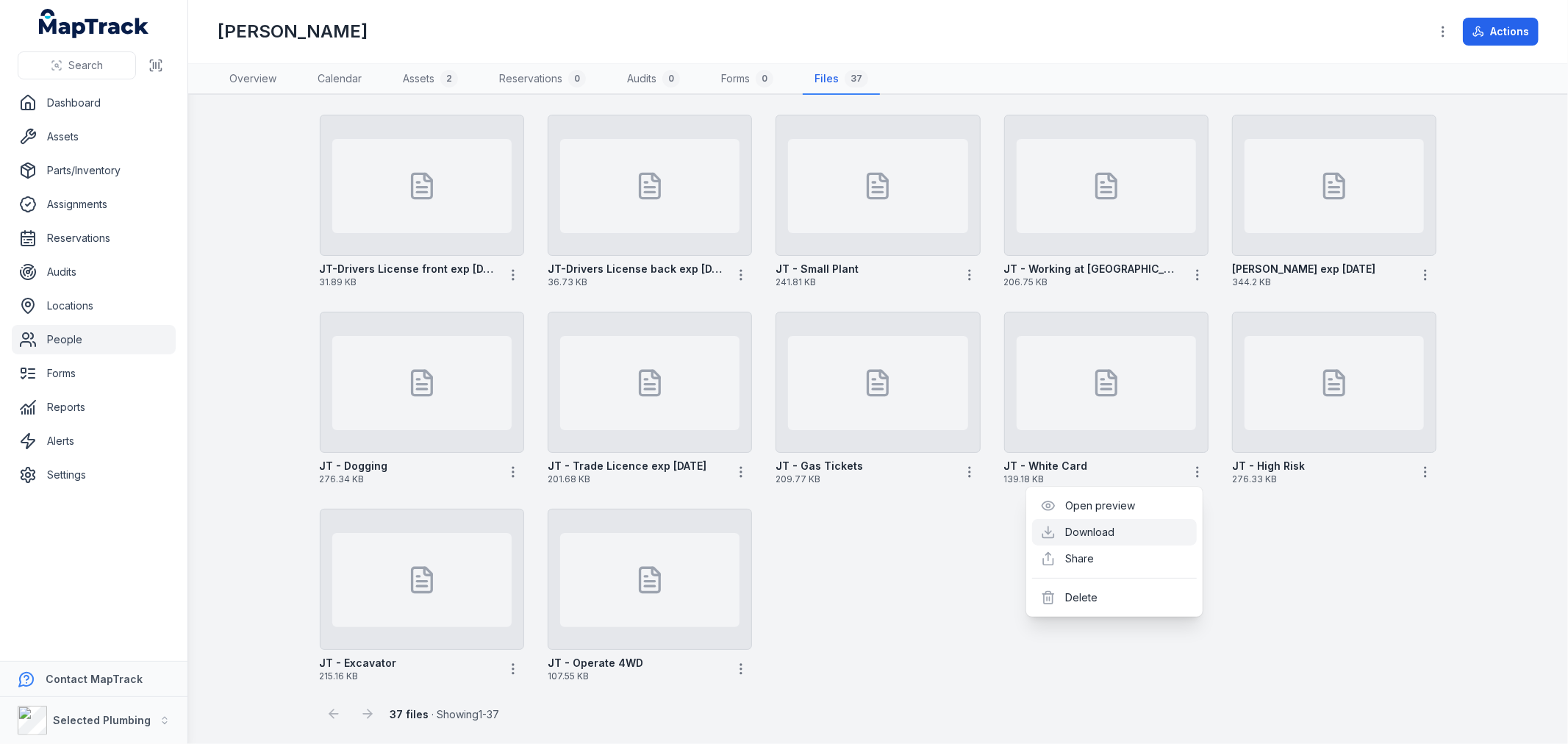
click at [1095, 533] on link "Download" at bounding box center [1090, 532] width 49 height 15
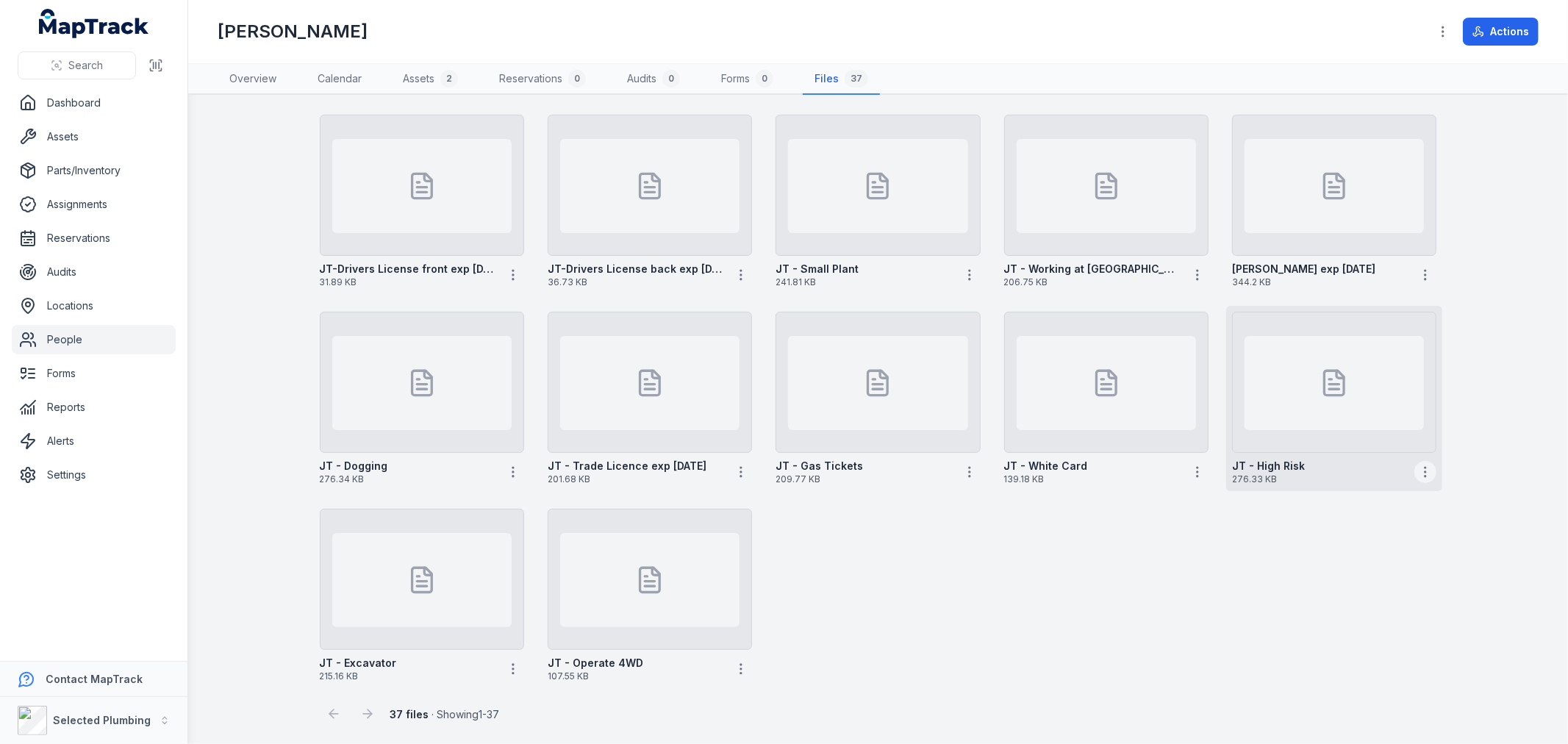
click at [1418, 467] on icon "button" at bounding box center [1425, 471] width 15 height 15
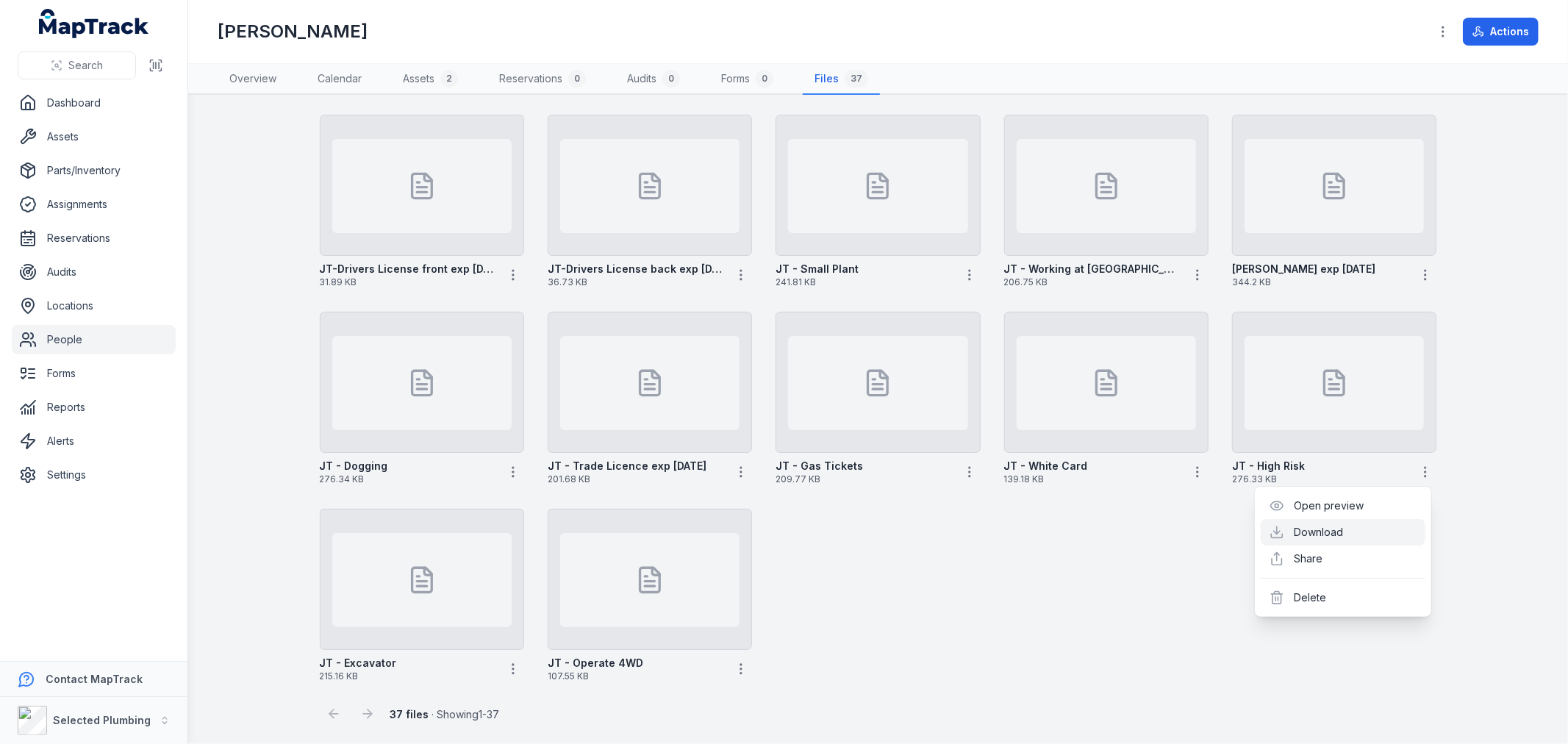
click at [1327, 525] on link "Download" at bounding box center [1319, 532] width 49 height 15
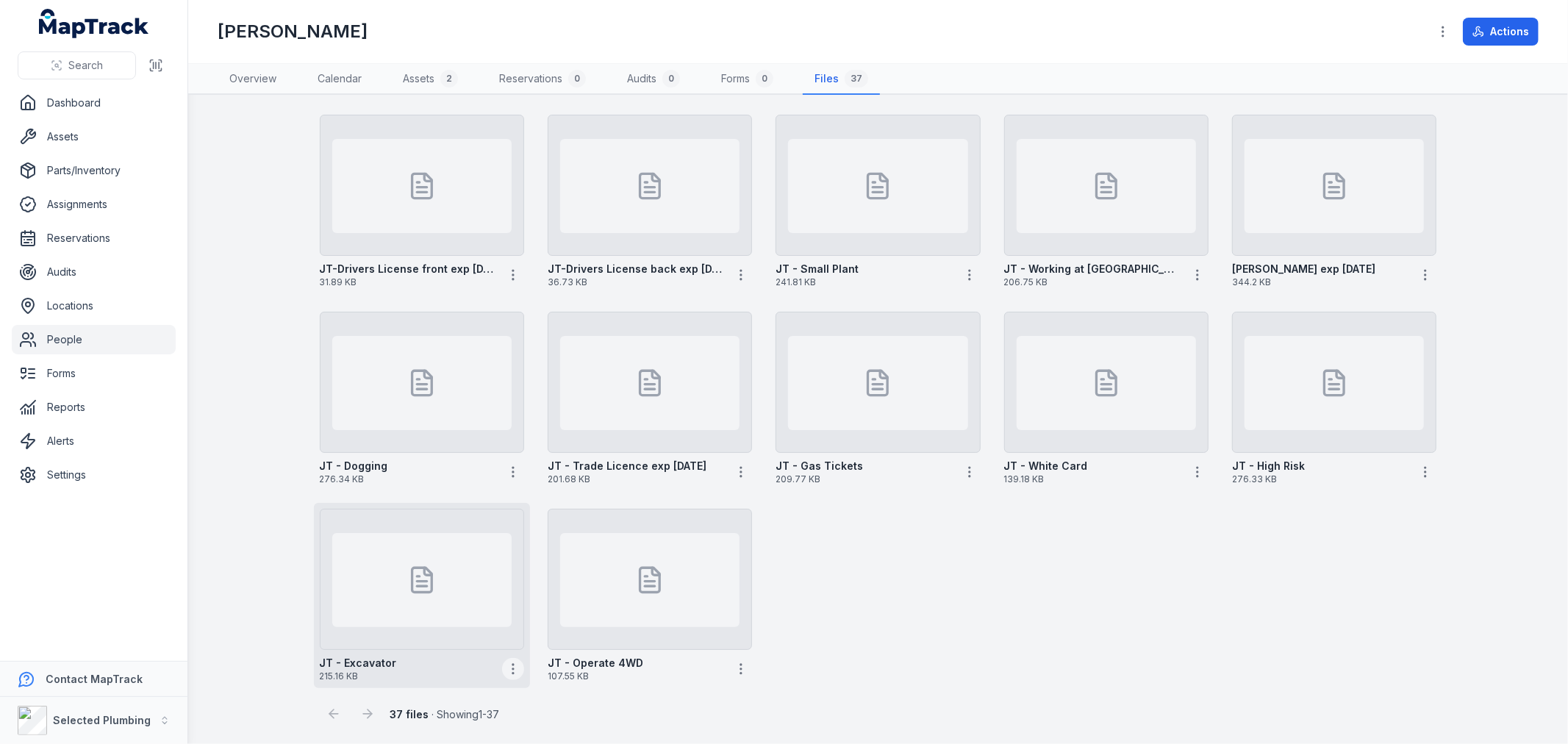
click at [511, 671] on icon "button" at bounding box center [513, 668] width 15 height 15
click at [430, 580] on link "Download" at bounding box center [405, 577] width 49 height 15
click at [740, 671] on icon "button" at bounding box center [741, 668] width 15 height 15
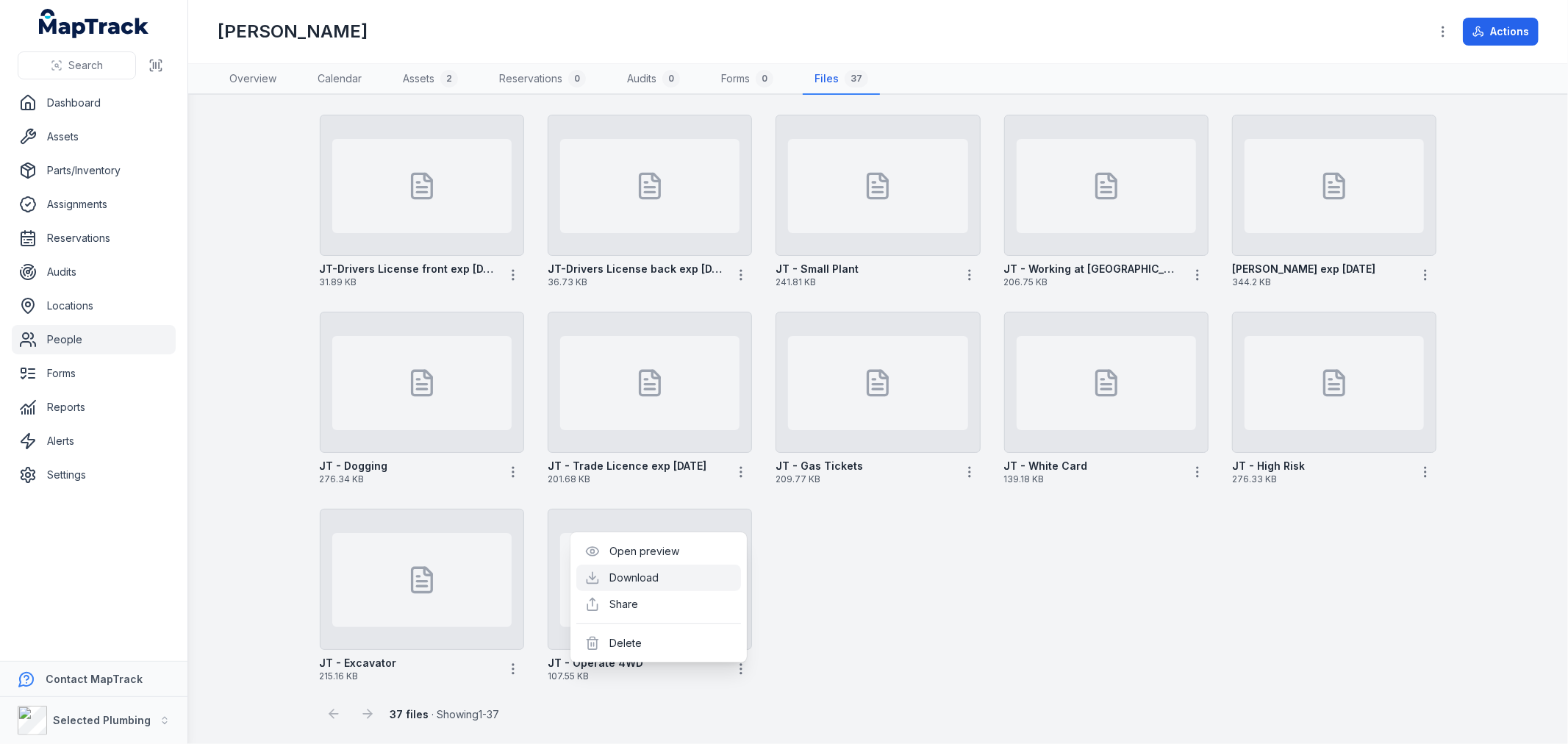
click at [660, 582] on link "Download" at bounding box center [634, 577] width 49 height 15
click at [77, 333] on link "People" at bounding box center [93, 340] width 164 height 30
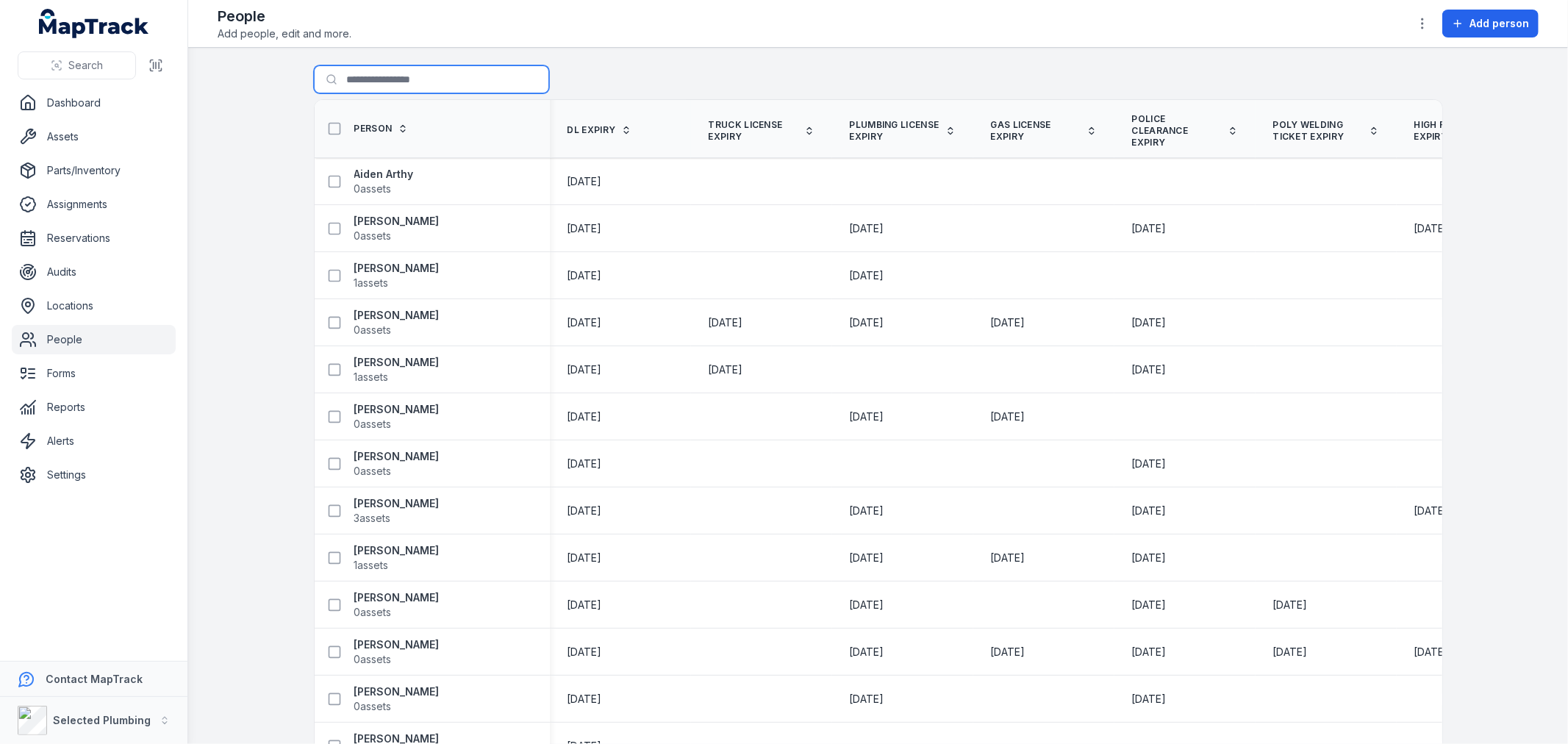
click at [406, 76] on input "Search for people" at bounding box center [432, 79] width 235 height 28
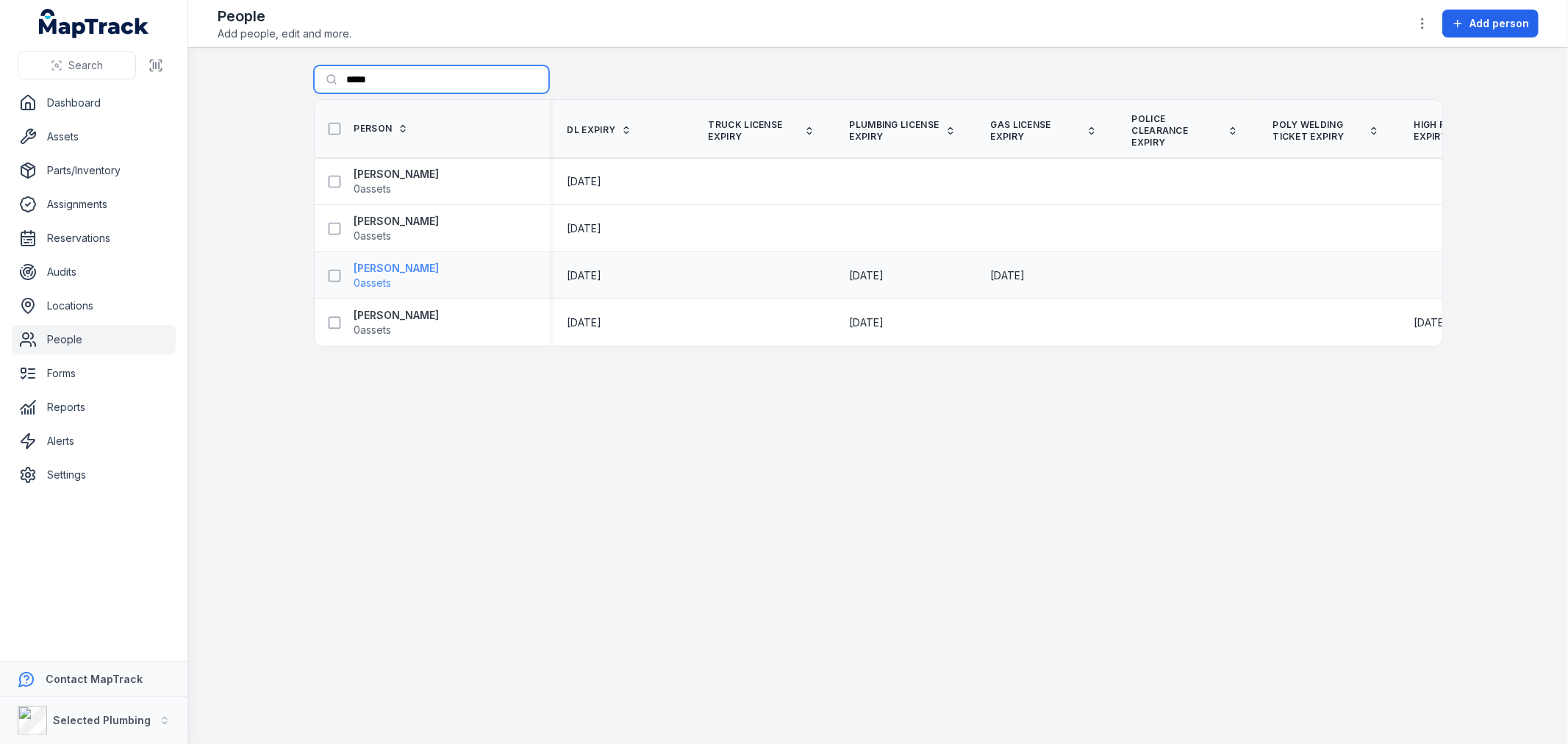
type input "*****"
click at [402, 263] on strong "[PERSON_NAME]" at bounding box center [396, 268] width 85 height 15
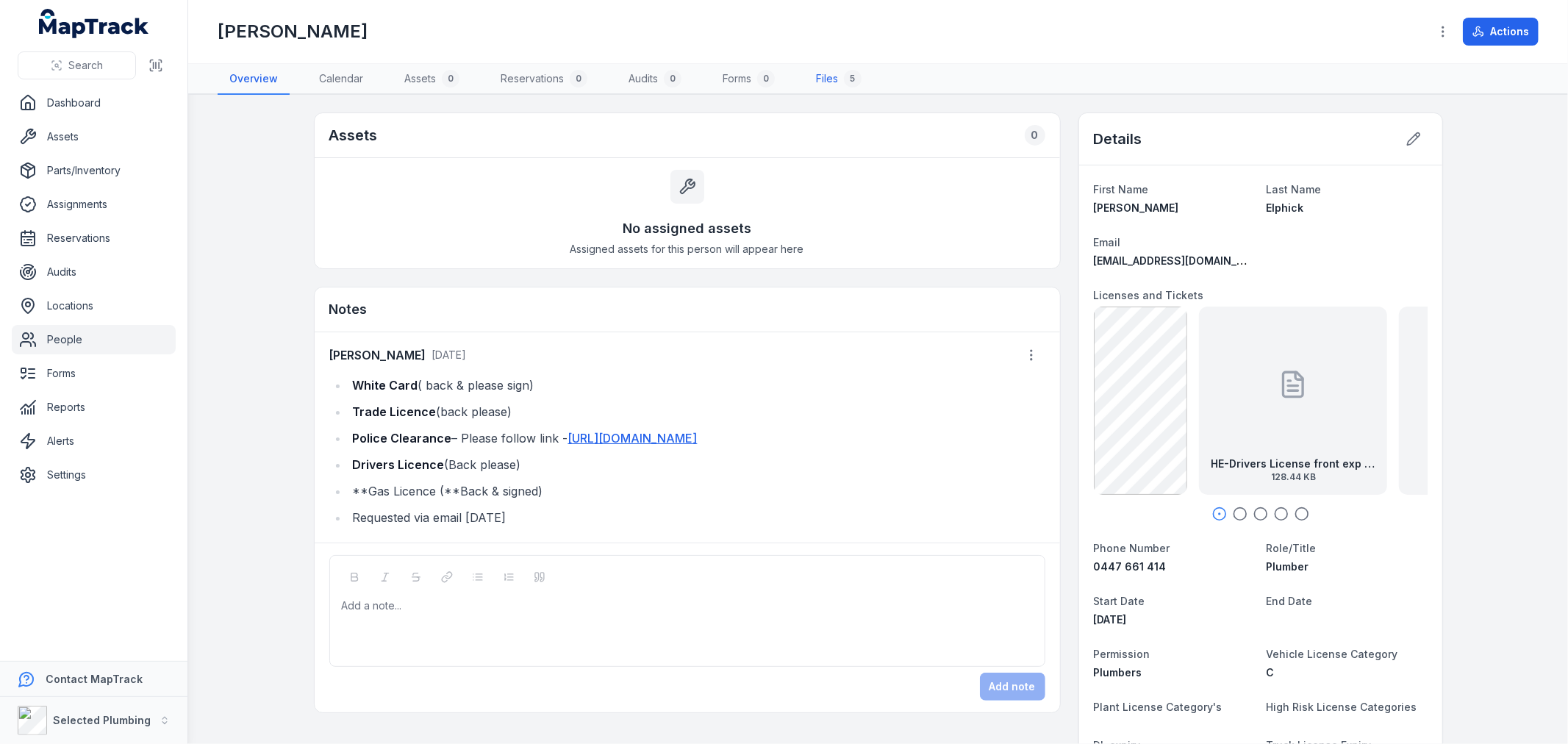
click at [828, 72] on link "Files 5" at bounding box center [838, 79] width 69 height 31
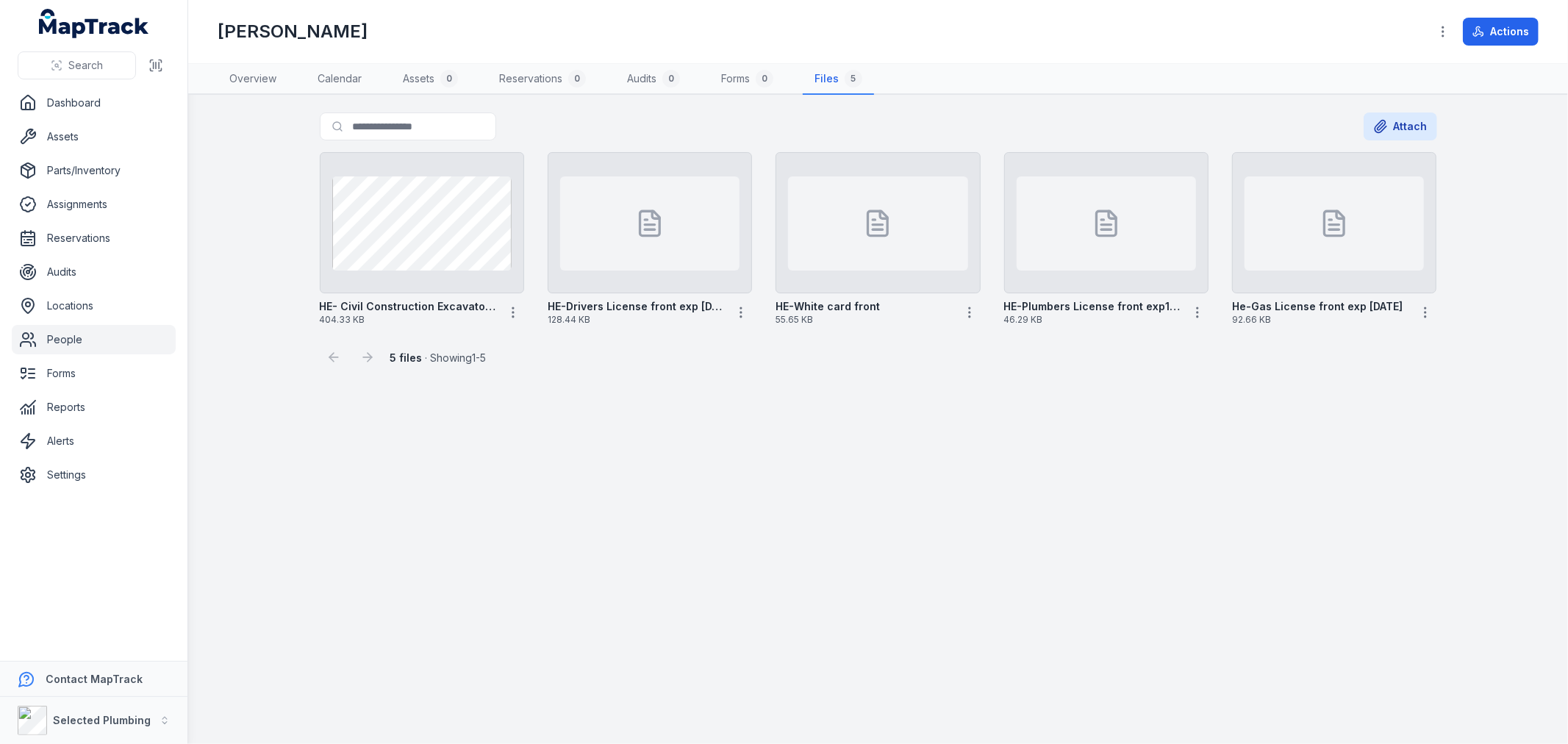
click at [562, 545] on main "Search for files Attach HE- Civil Construction Excavator Operations 404.33 KB H…" at bounding box center [878, 419] width 1379 height 649
click at [511, 311] on icon "button" at bounding box center [513, 312] width 15 height 15
click at [437, 370] on link "Download" at bounding box center [411, 373] width 49 height 15
click at [741, 312] on circle "button" at bounding box center [741, 312] width 2 height 2
click at [664, 372] on link "Download" at bounding box center [640, 373] width 49 height 15
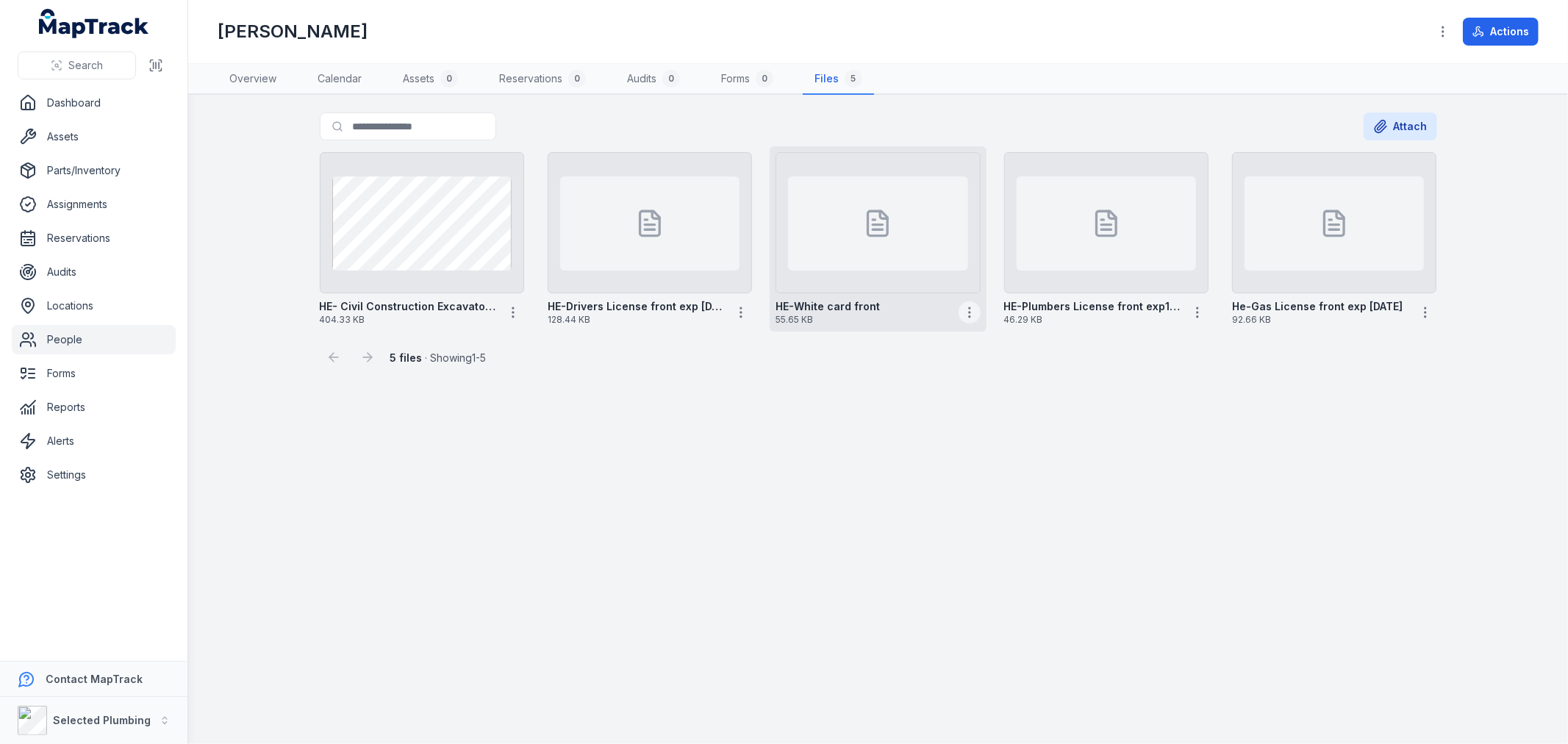
click at [962, 310] on icon "button" at bounding box center [969, 312] width 15 height 15
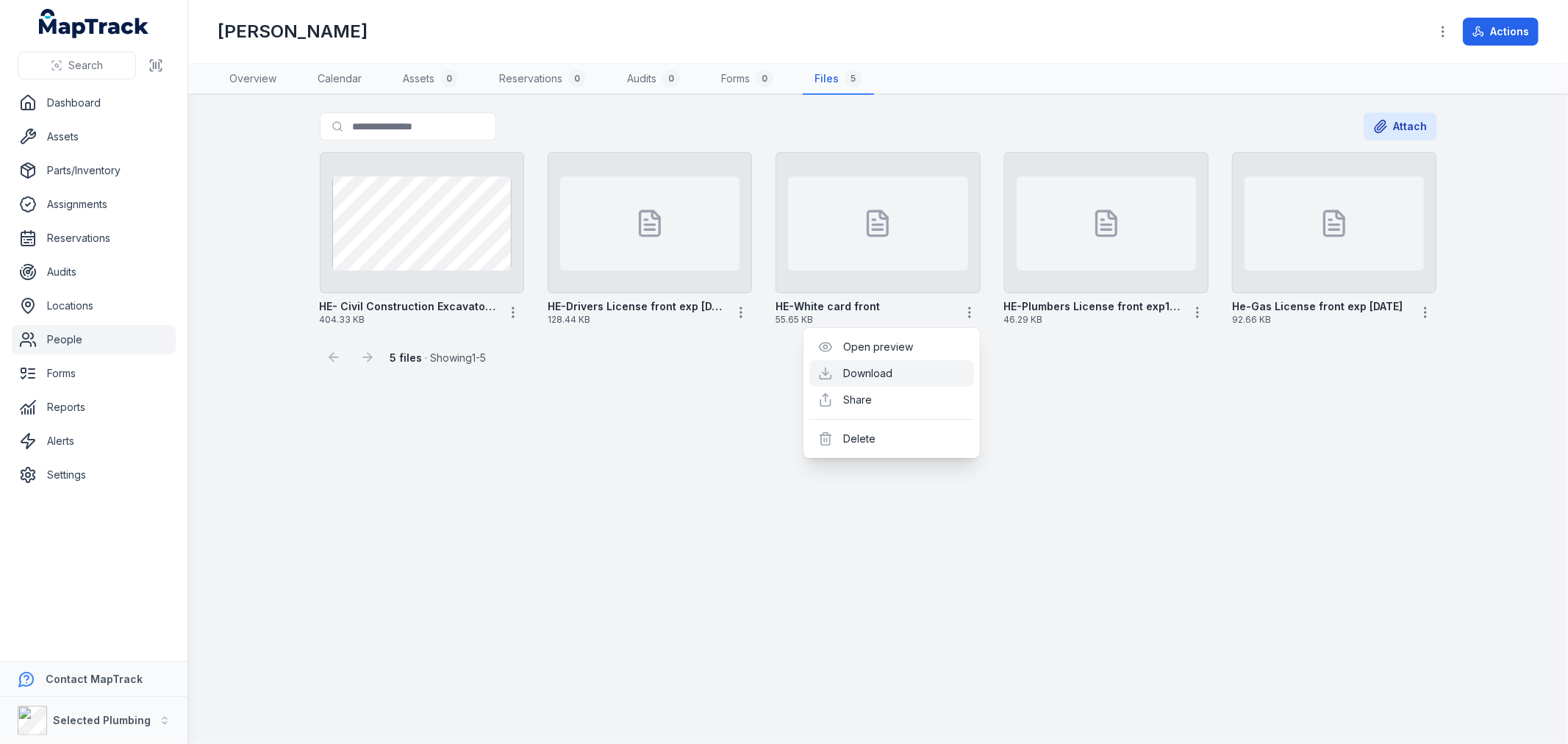
click at [893, 375] on link "Download" at bounding box center [867, 373] width 49 height 15
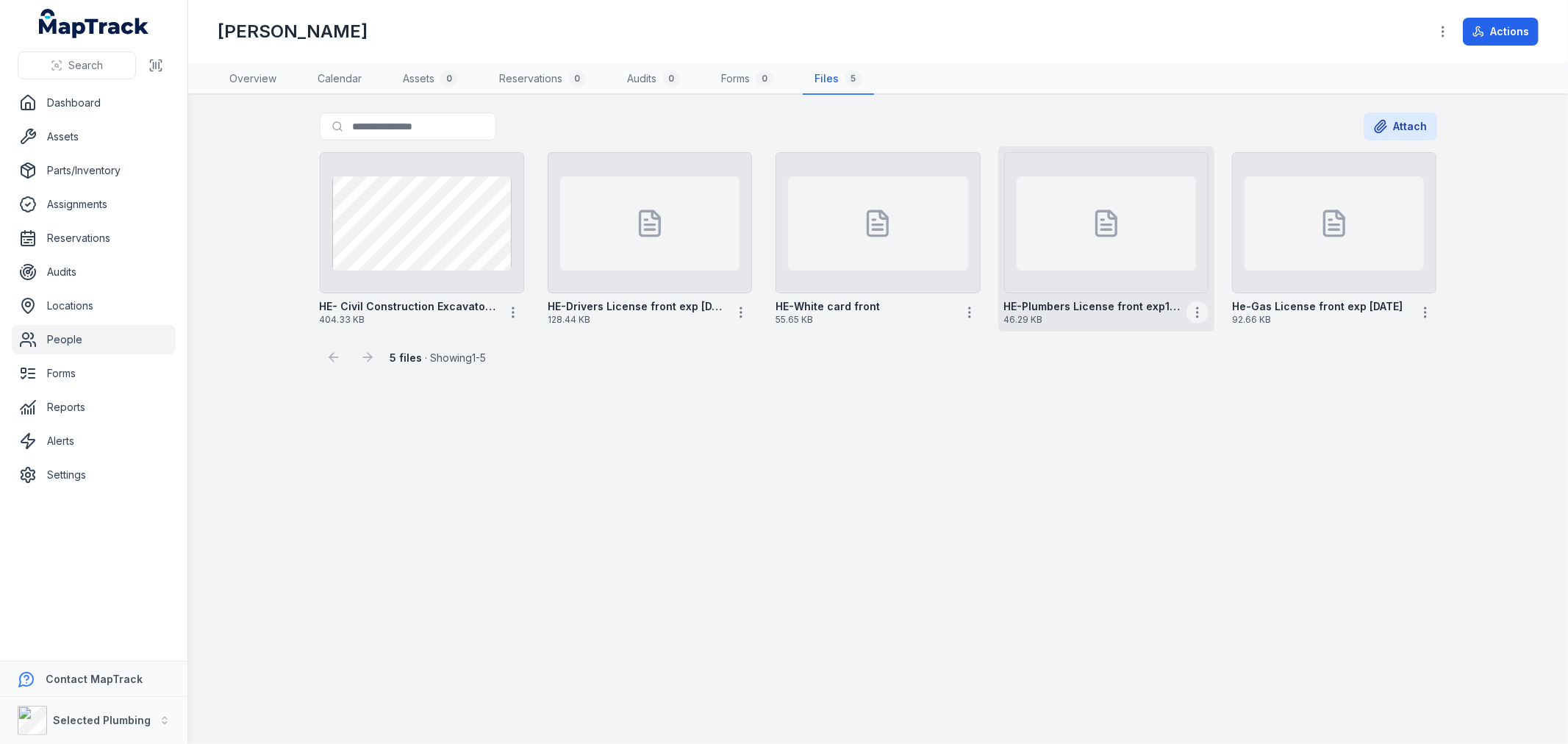
click at [1200, 315] on icon "button" at bounding box center [1197, 312] width 15 height 15
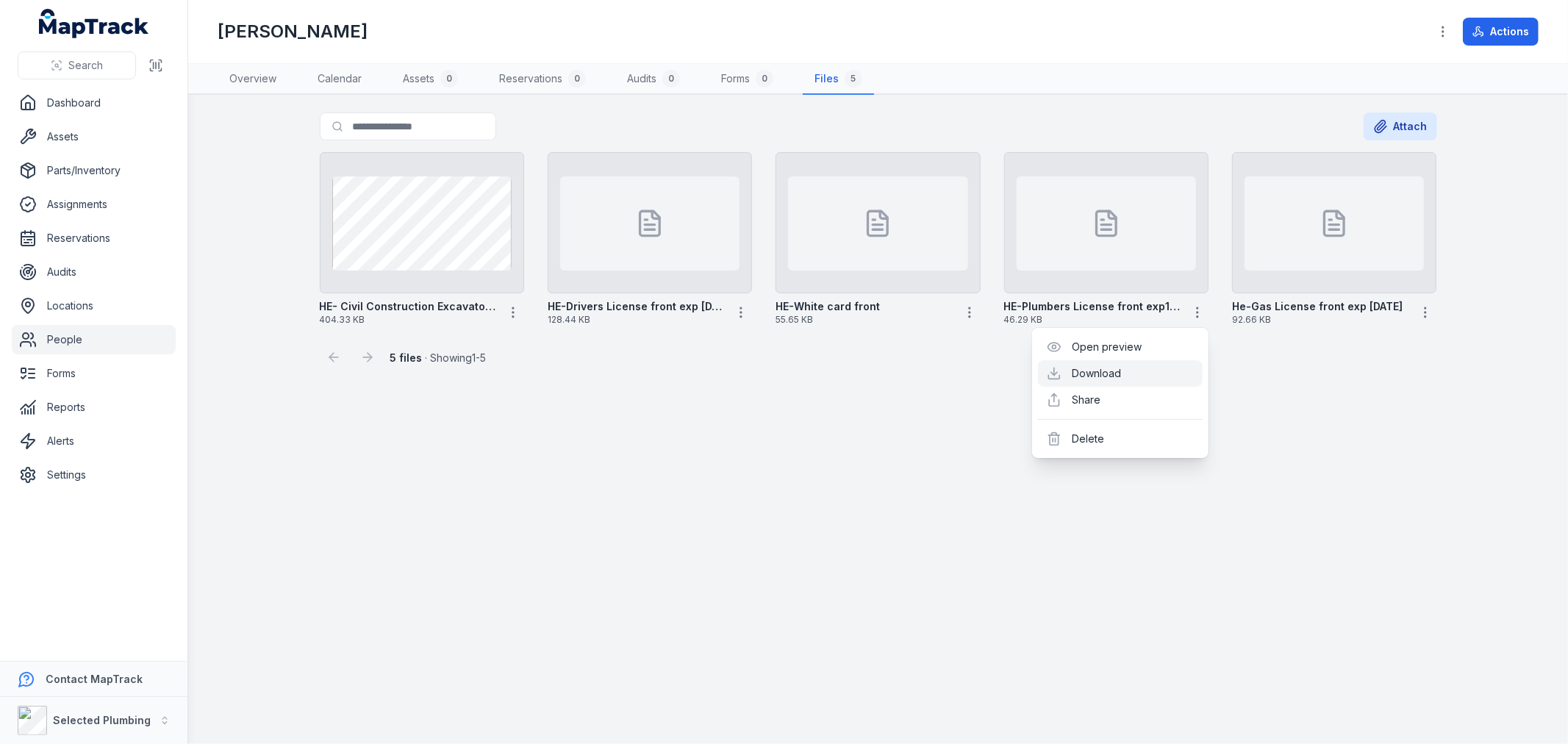
click at [1121, 366] on link "Download" at bounding box center [1096, 373] width 49 height 15
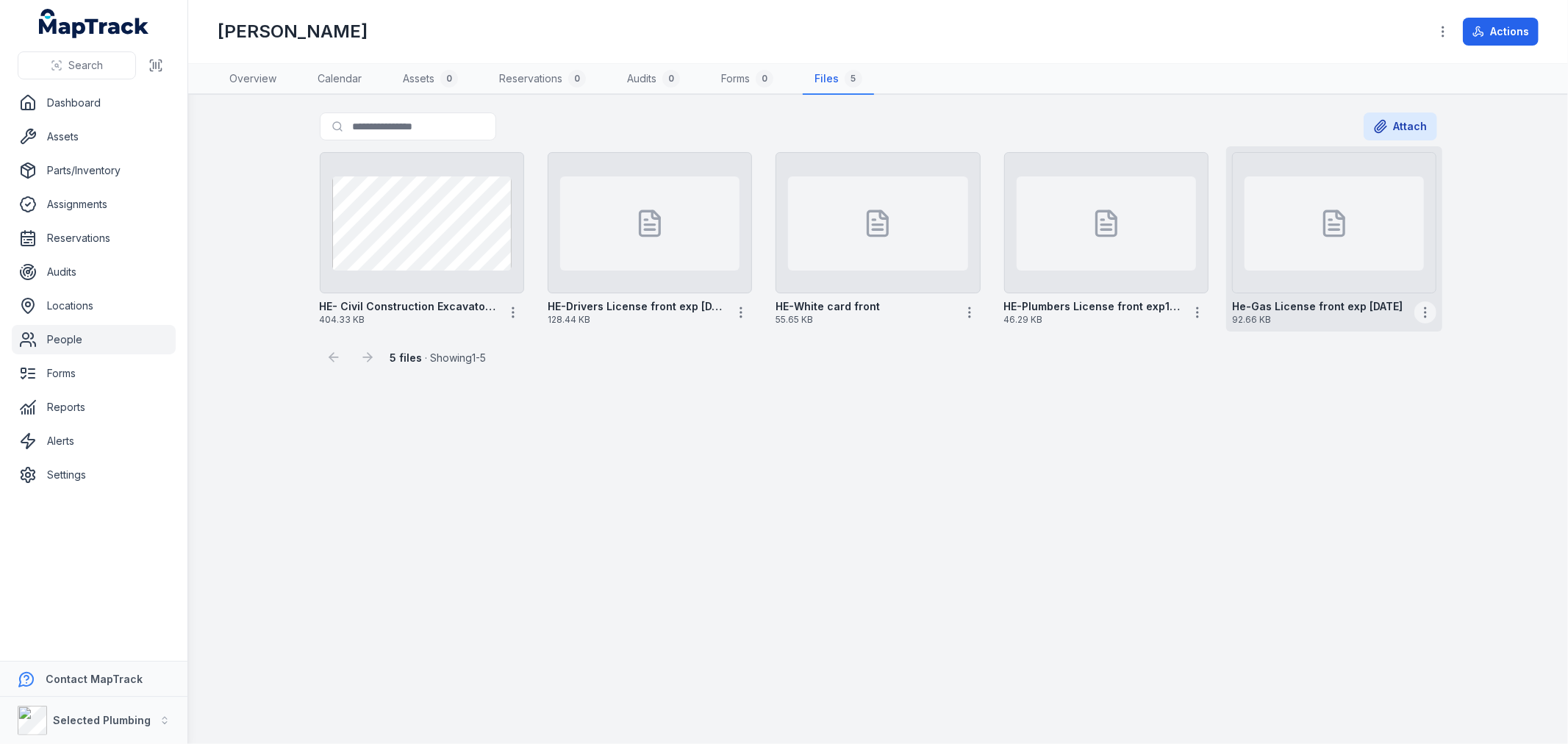
click at [1424, 305] on icon "button" at bounding box center [1425, 312] width 15 height 15
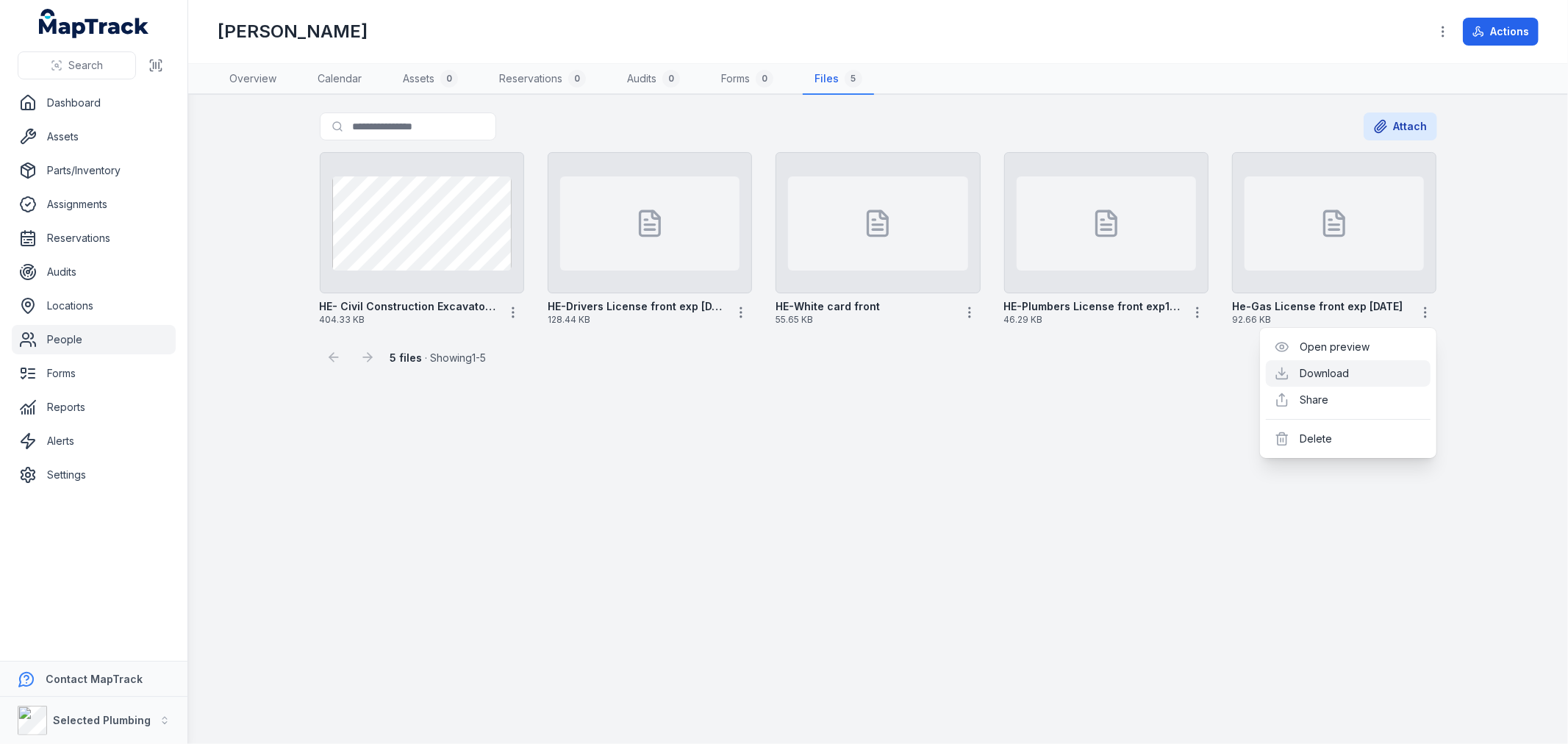
click at [1339, 376] on link "Download" at bounding box center [1324, 373] width 49 height 15
